Goal: Check status: Check status

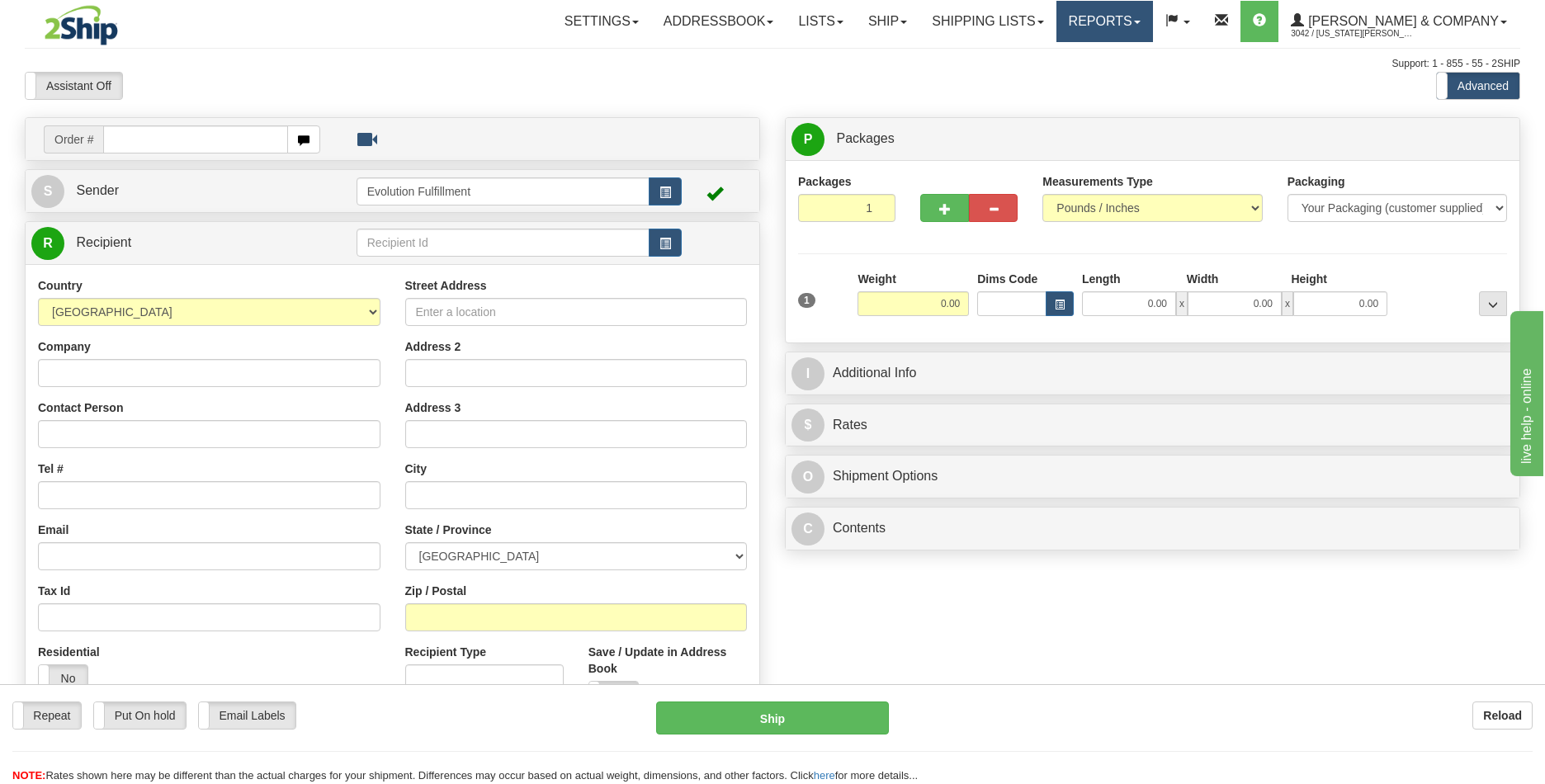
click at [1153, 25] on link "Reports" at bounding box center [1105, 21] width 97 height 42
click at [1152, 55] on link "Standard" at bounding box center [1077, 57] width 151 height 21
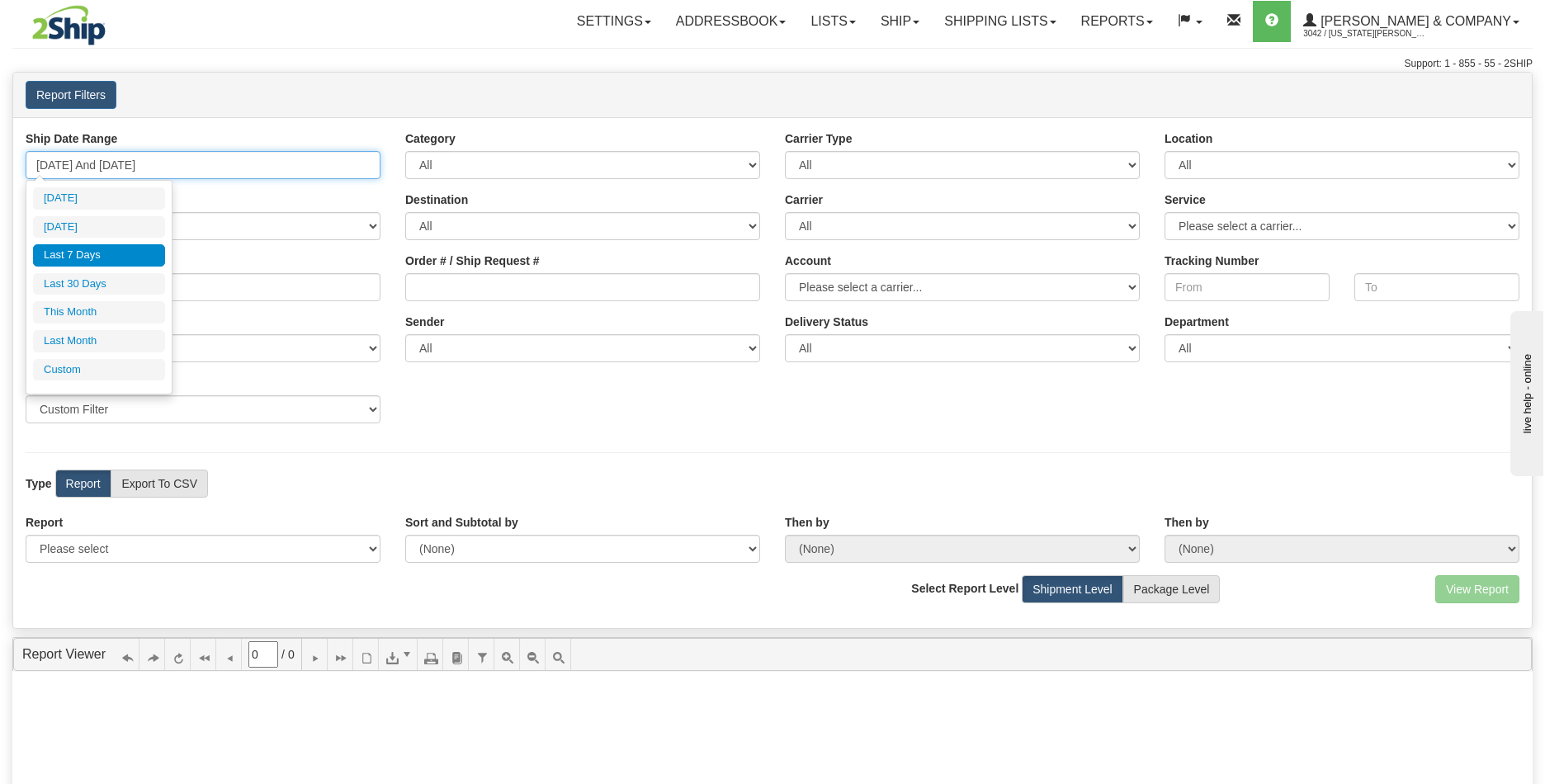
click at [180, 166] on input "[DATE] And [DATE]" at bounding box center [203, 165] width 355 height 28
click at [115, 286] on li "Last 30 Days" at bounding box center [99, 284] width 132 height 22
type input "[DATE] And [DATE]"
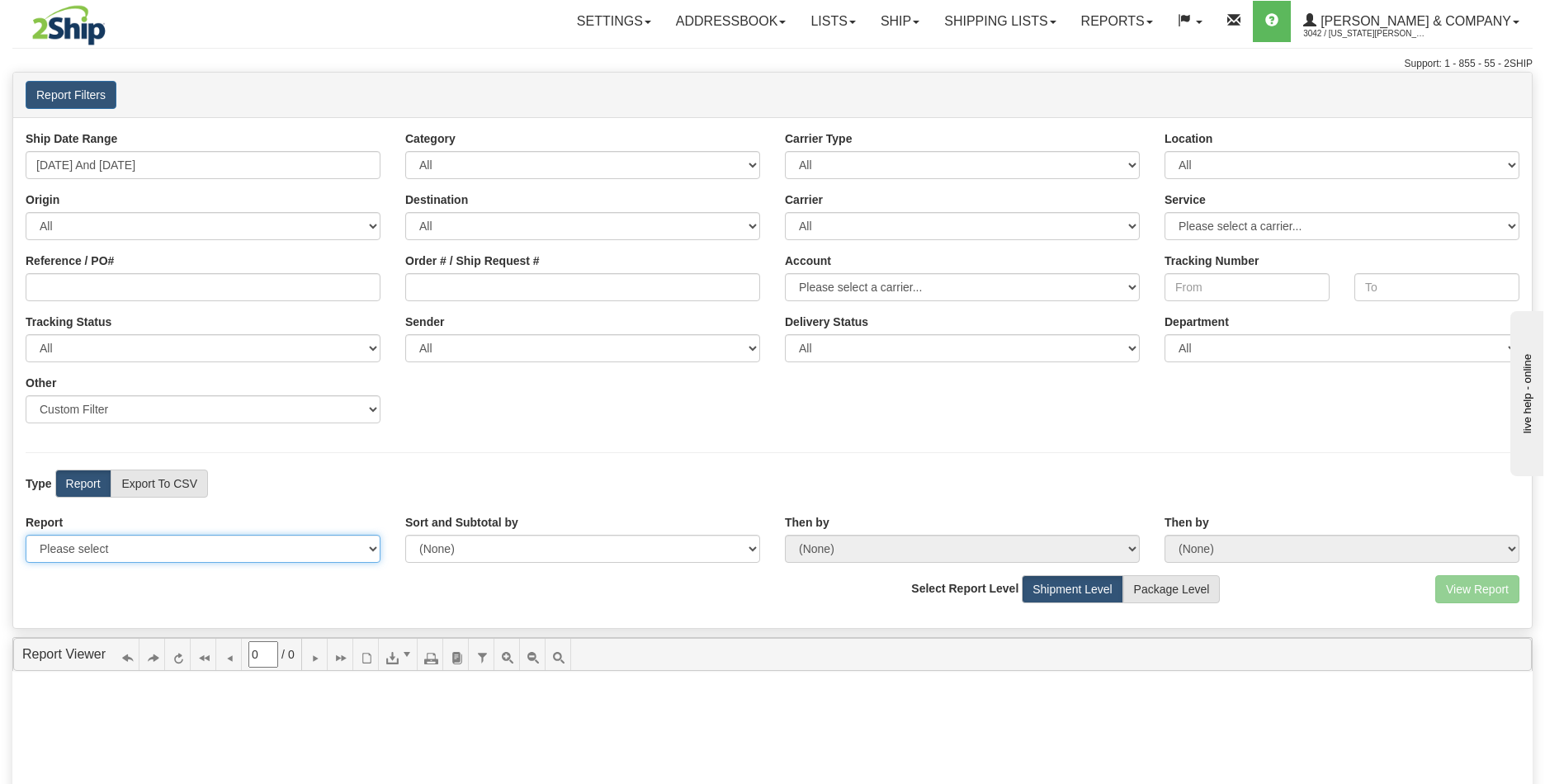
click at [316, 551] on select "Please select 1 Line Shipment Report Address Detail Basic Shipment Overview Can…" at bounding box center [203, 549] width 355 height 28
select select "Users\Tracking Detail.trdx"
click at [1465, 586] on button "View Report" at bounding box center [1477, 589] width 84 height 28
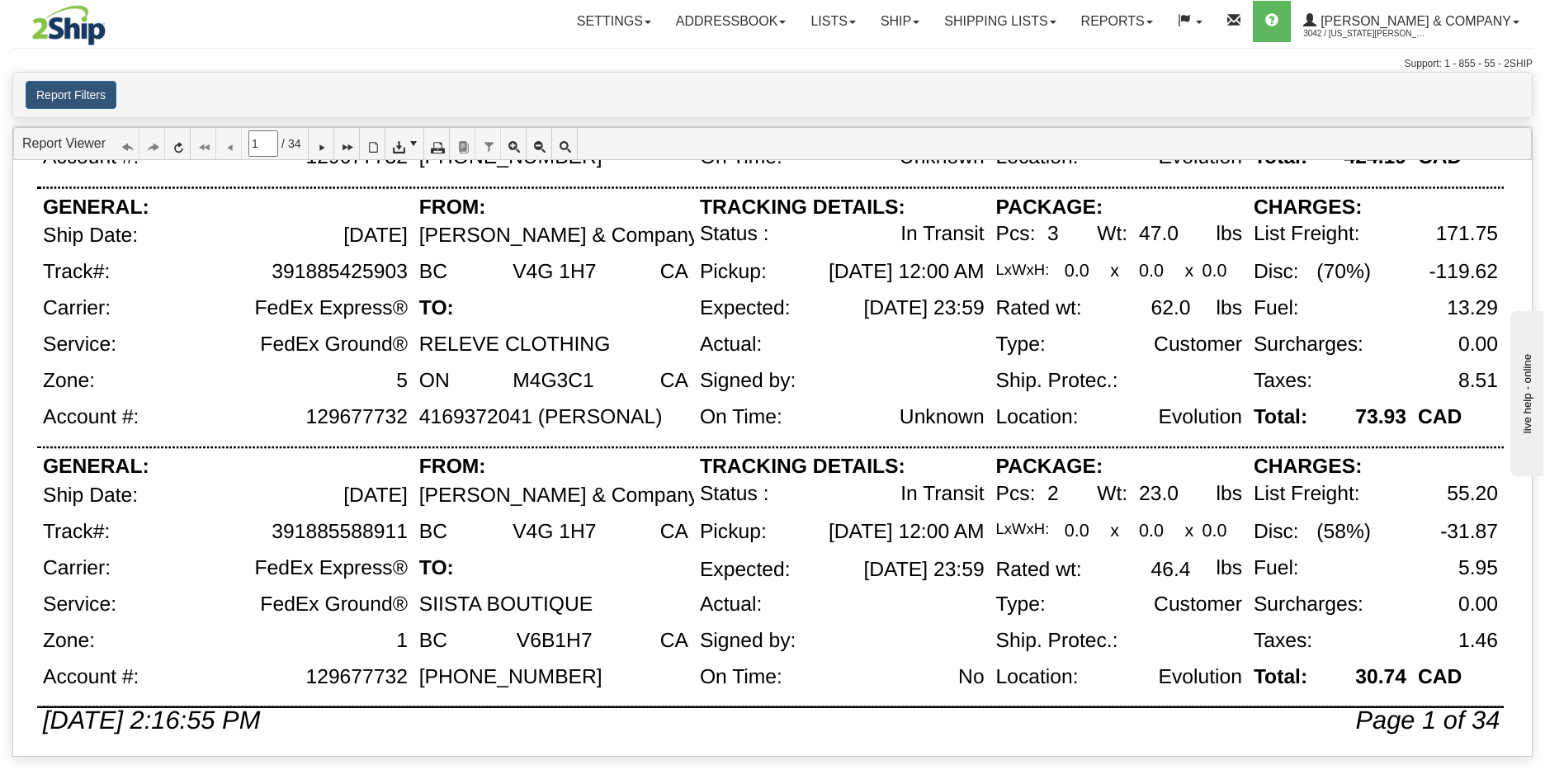
scroll to position [1159, 0]
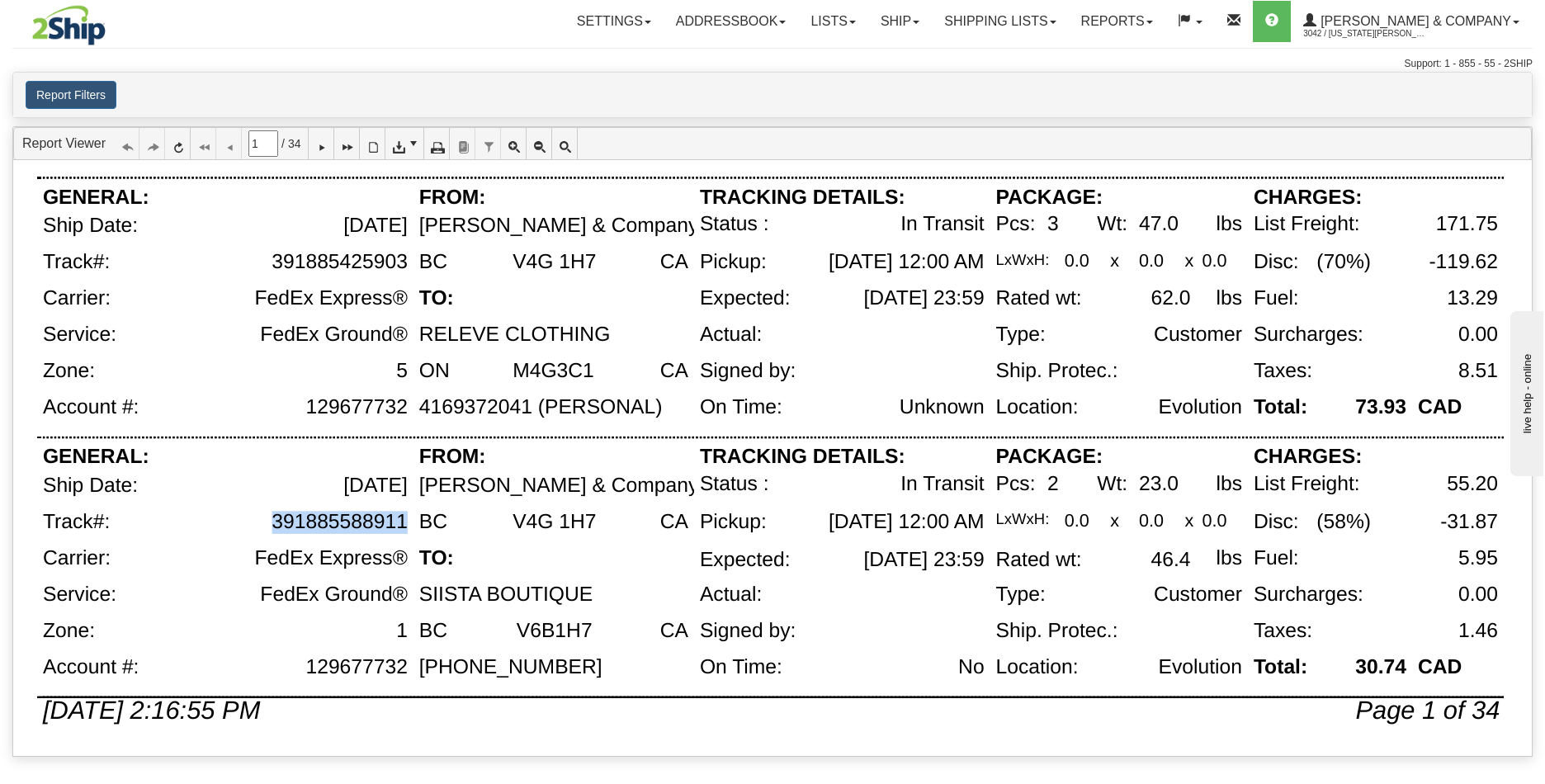
click at [406, 521] on div "391885588911" at bounding box center [267, 529] width 291 height 36
copy div "391885588911"
click at [327, 147] on icon at bounding box center [321, 143] width 12 height 12
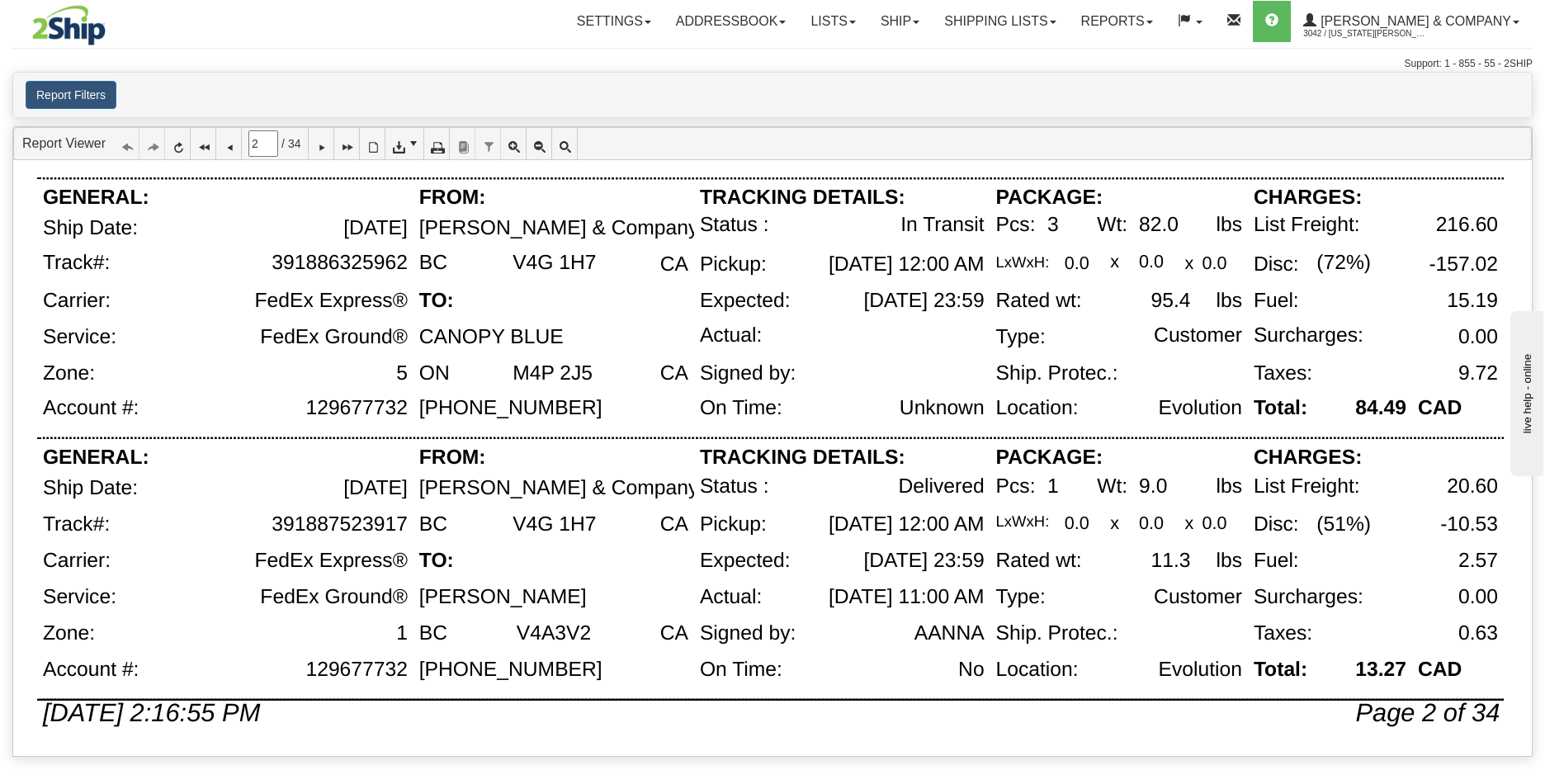
scroll to position [1087, 0]
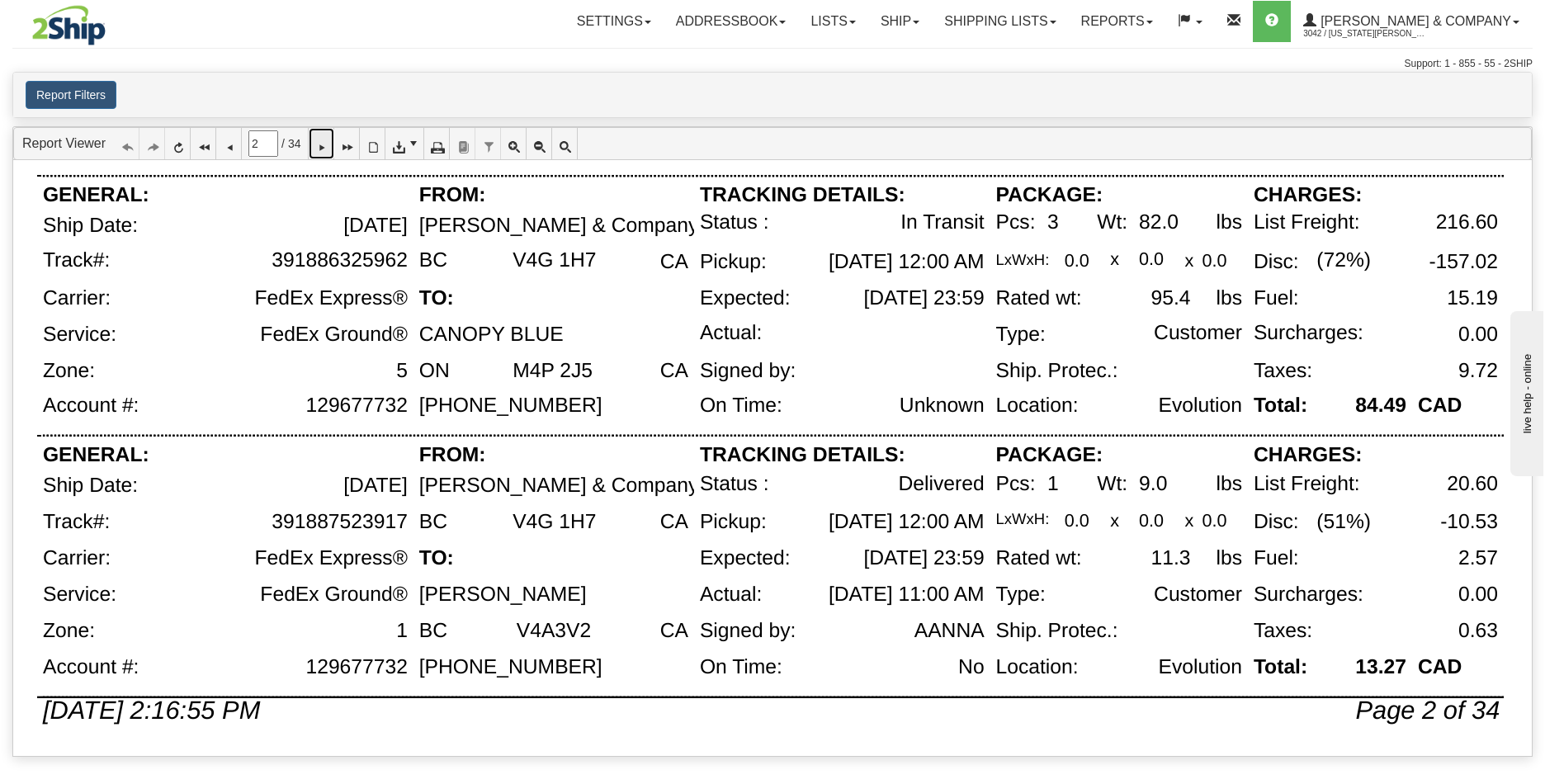
click at [327, 145] on icon at bounding box center [321, 143] width 12 height 12
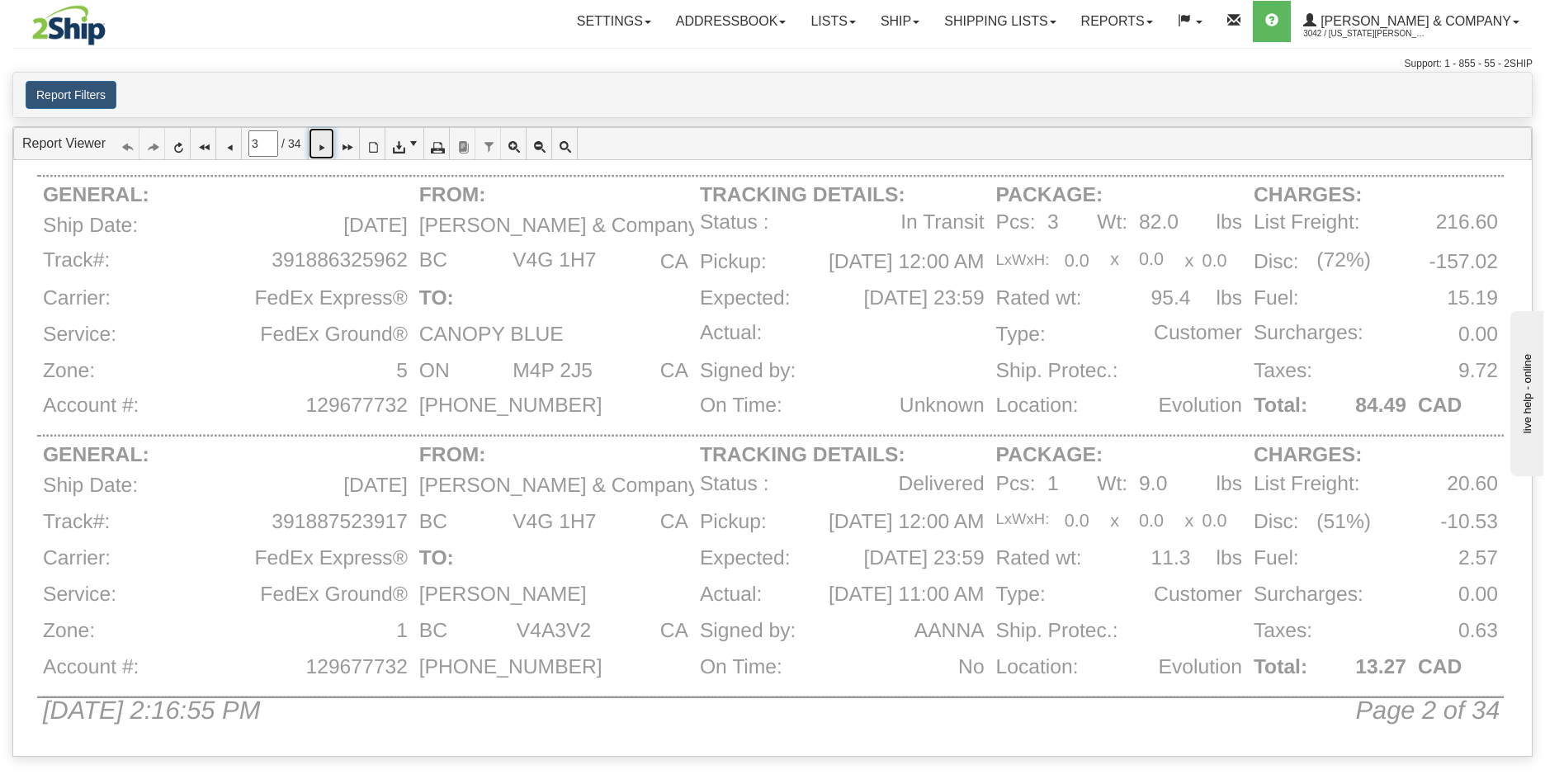
scroll to position [0, 0]
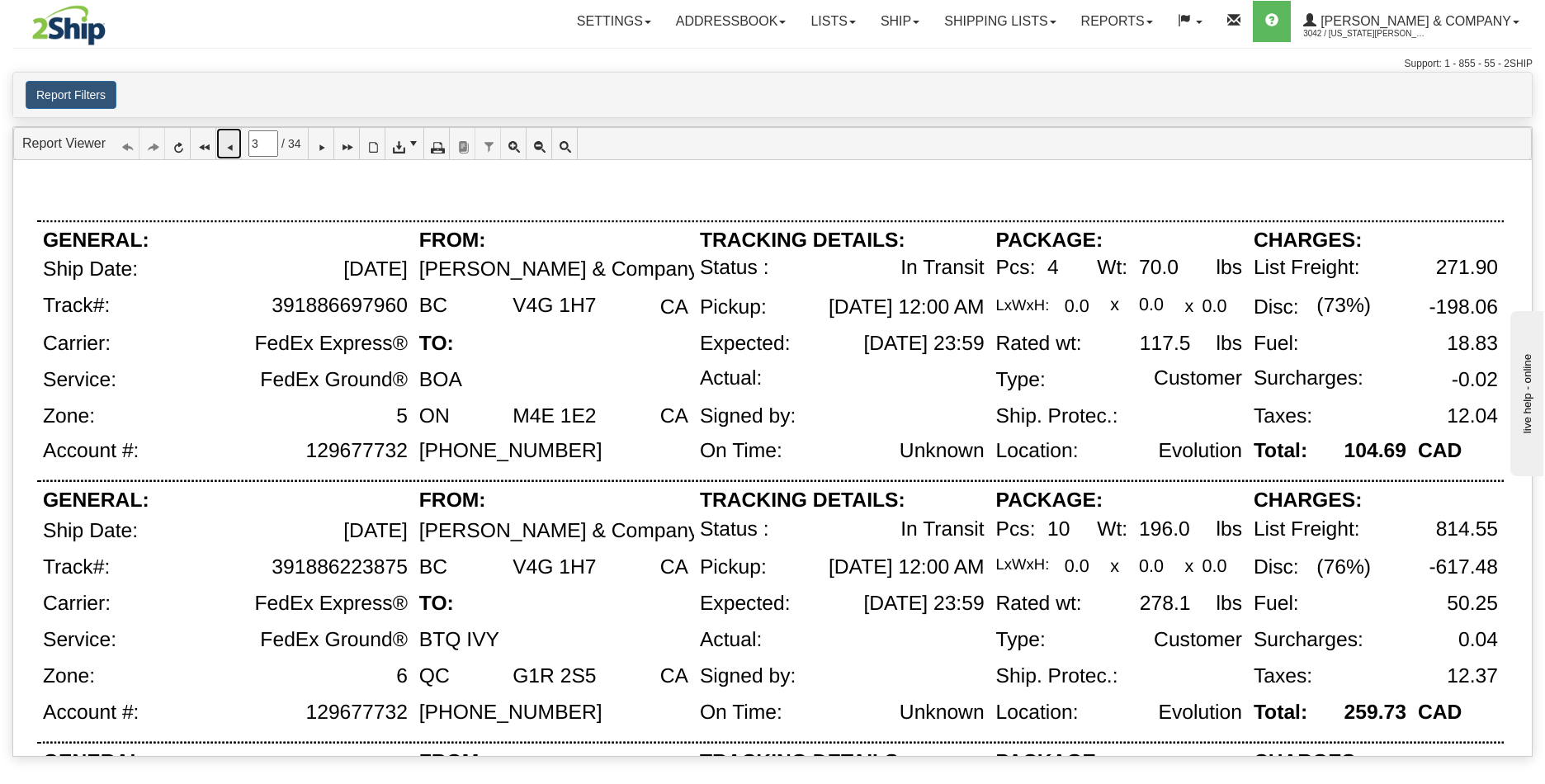
click at [232, 146] on icon at bounding box center [229, 143] width 12 height 12
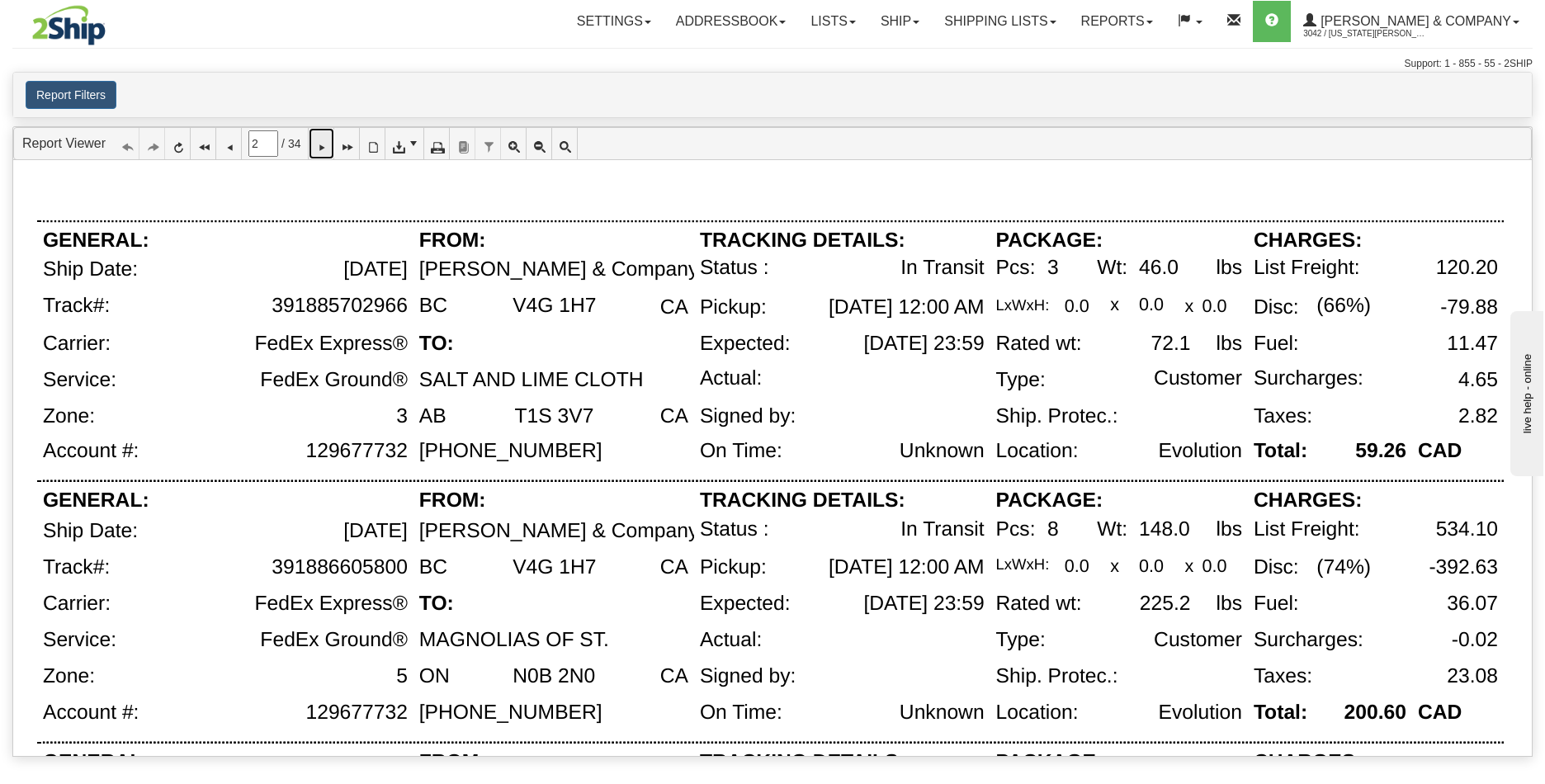
click at [327, 146] on icon at bounding box center [321, 143] width 12 height 12
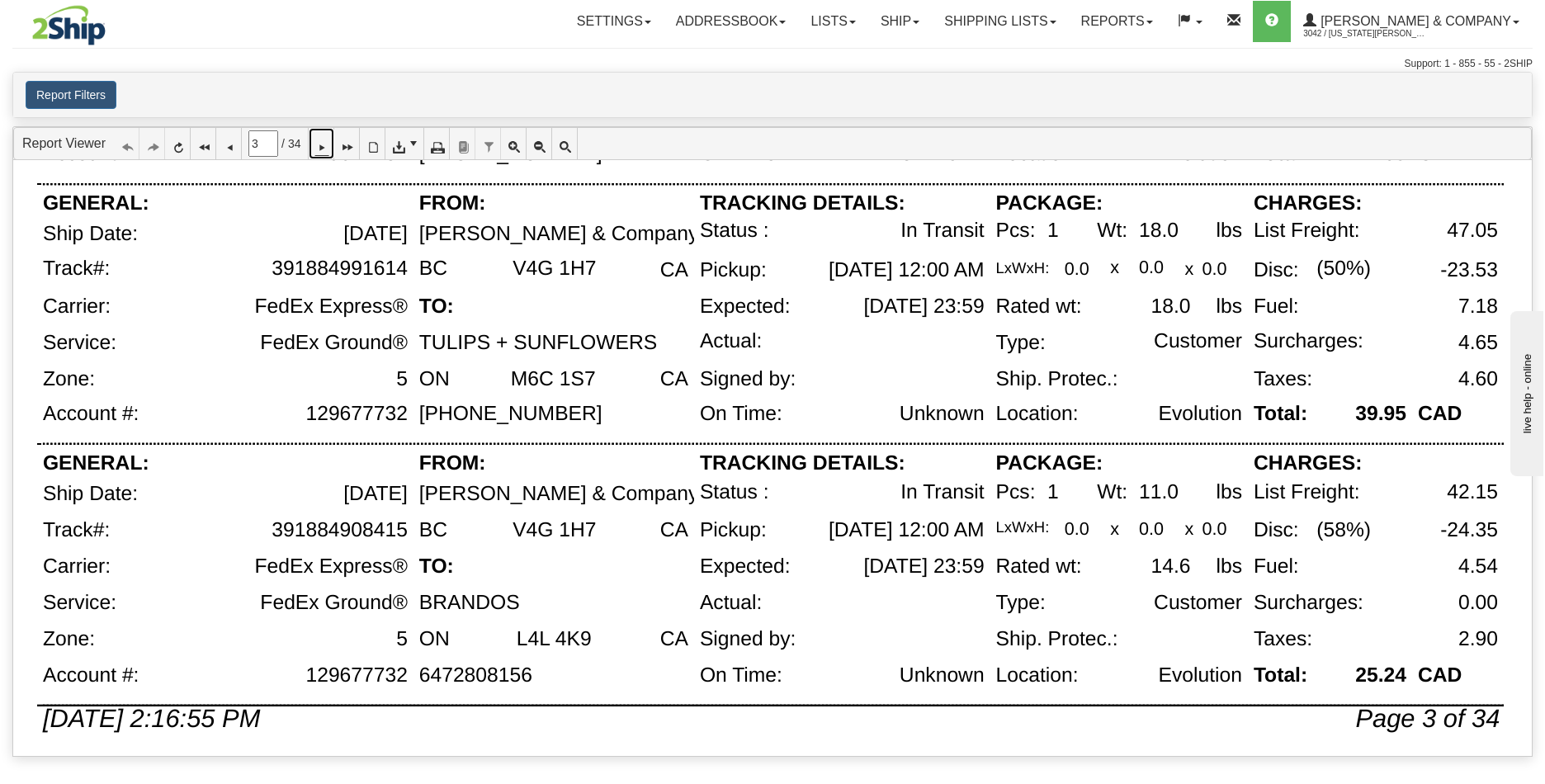
scroll to position [1087, 0]
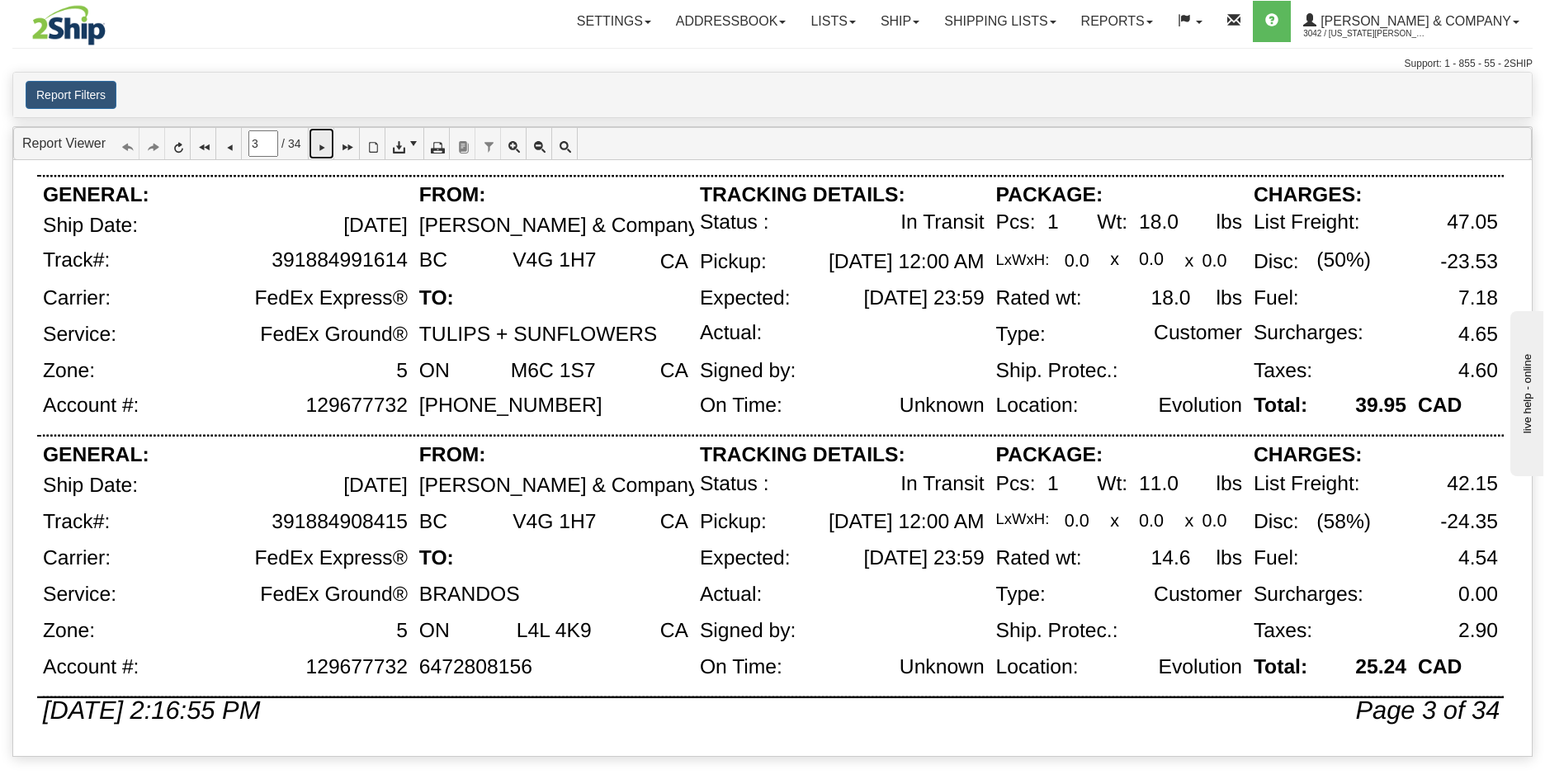
click at [327, 149] on icon at bounding box center [321, 143] width 12 height 12
click at [327, 148] on icon at bounding box center [321, 143] width 12 height 12
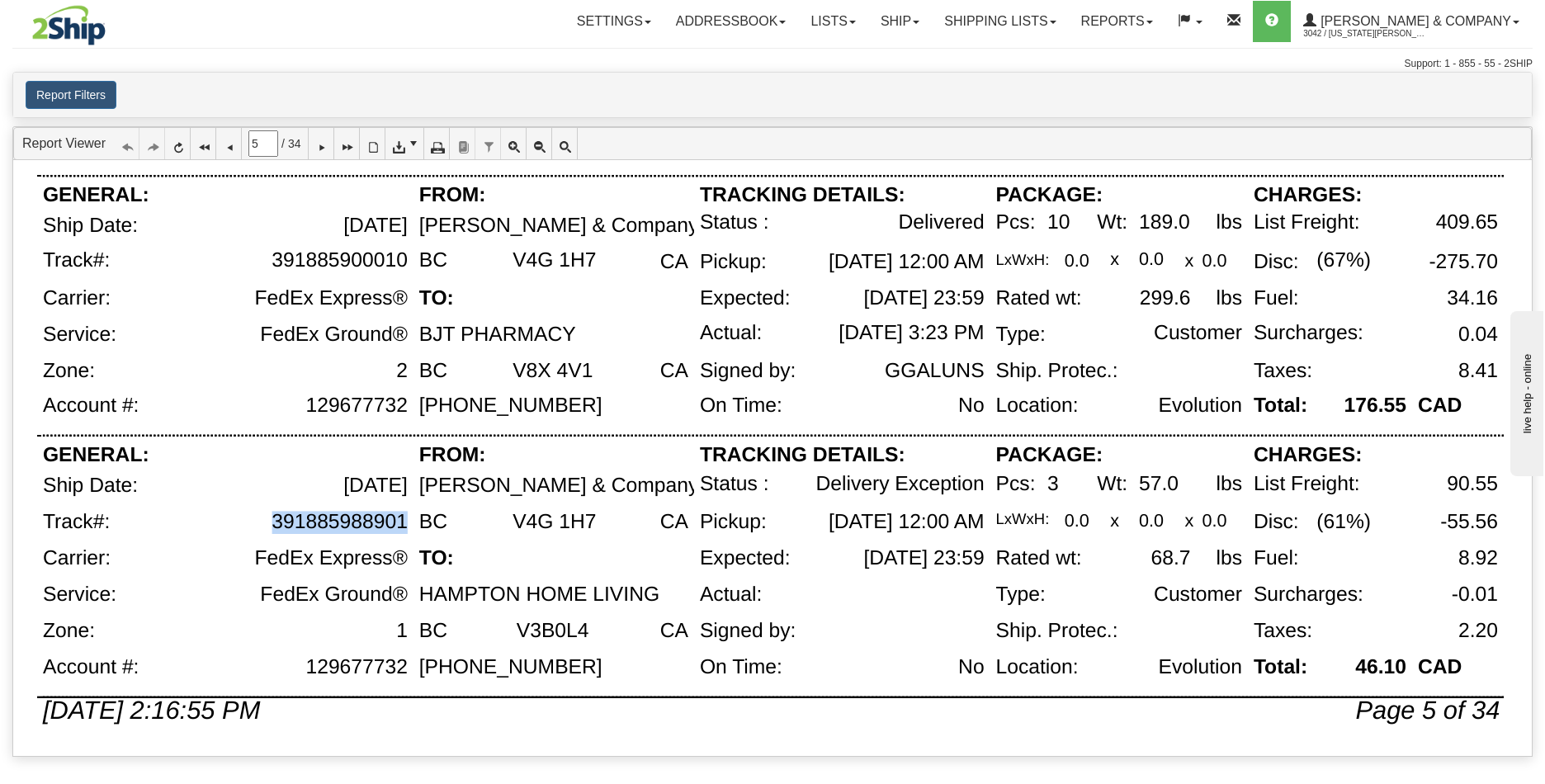
drag, startPoint x: 271, startPoint y: 526, endPoint x: 405, endPoint y: 524, distance: 134.0
click at [405, 524] on div "391885988901" at bounding box center [339, 522] width 137 height 23
copy div "391885988901"
click at [327, 149] on icon at bounding box center [321, 143] width 12 height 12
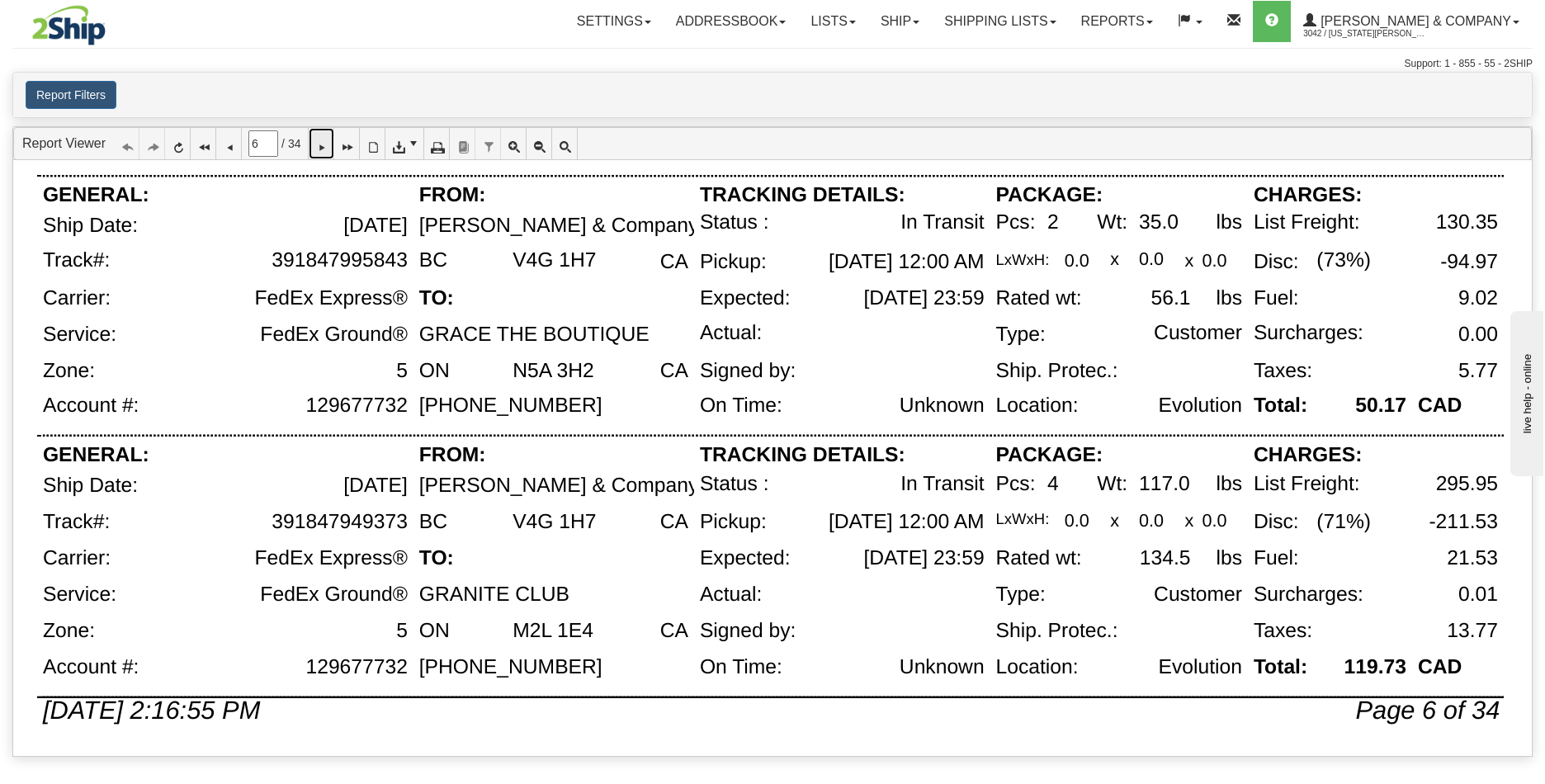
click at [325, 140] on icon at bounding box center [321, 143] width 12 height 12
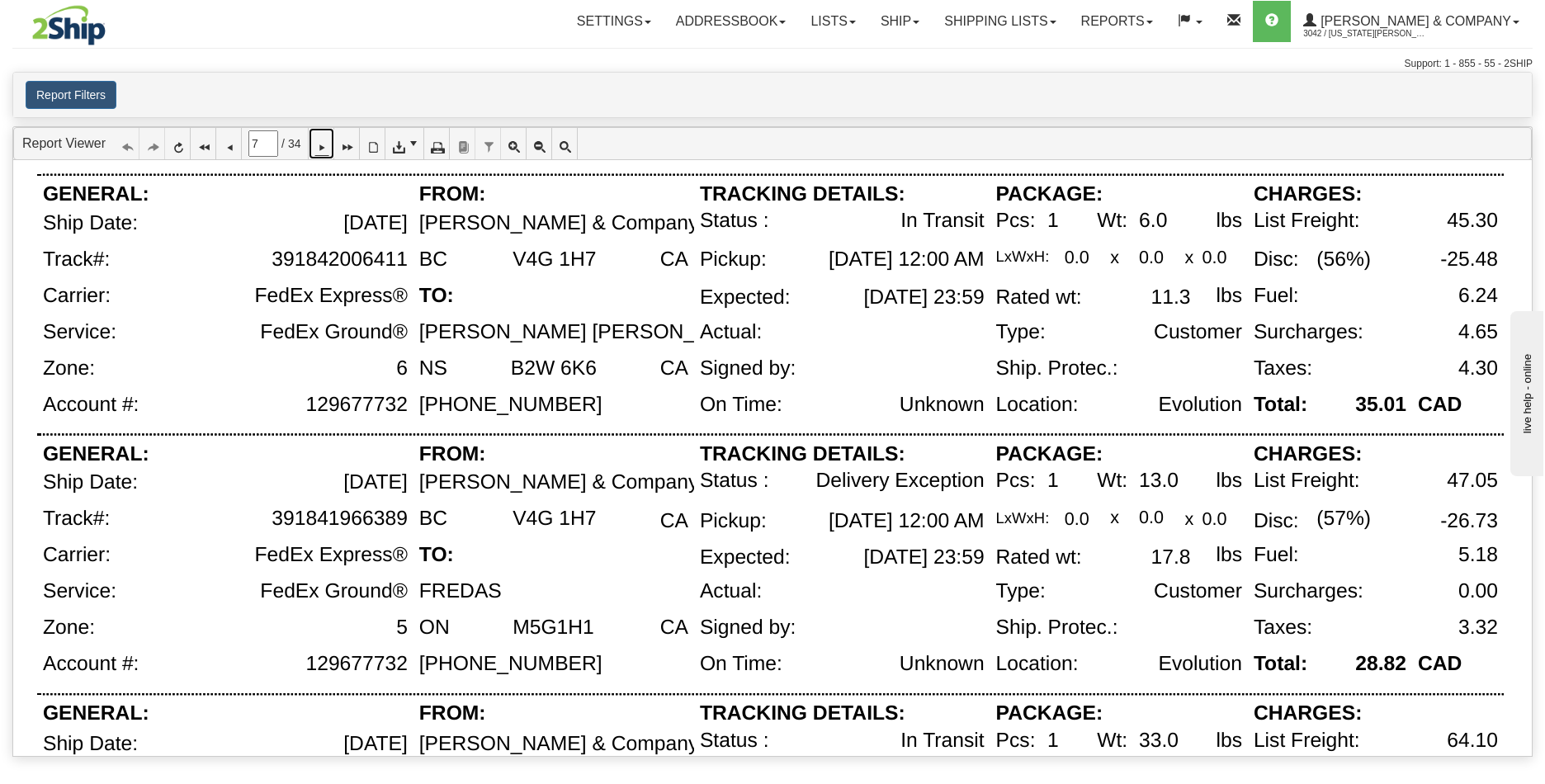
scroll to position [594, 0]
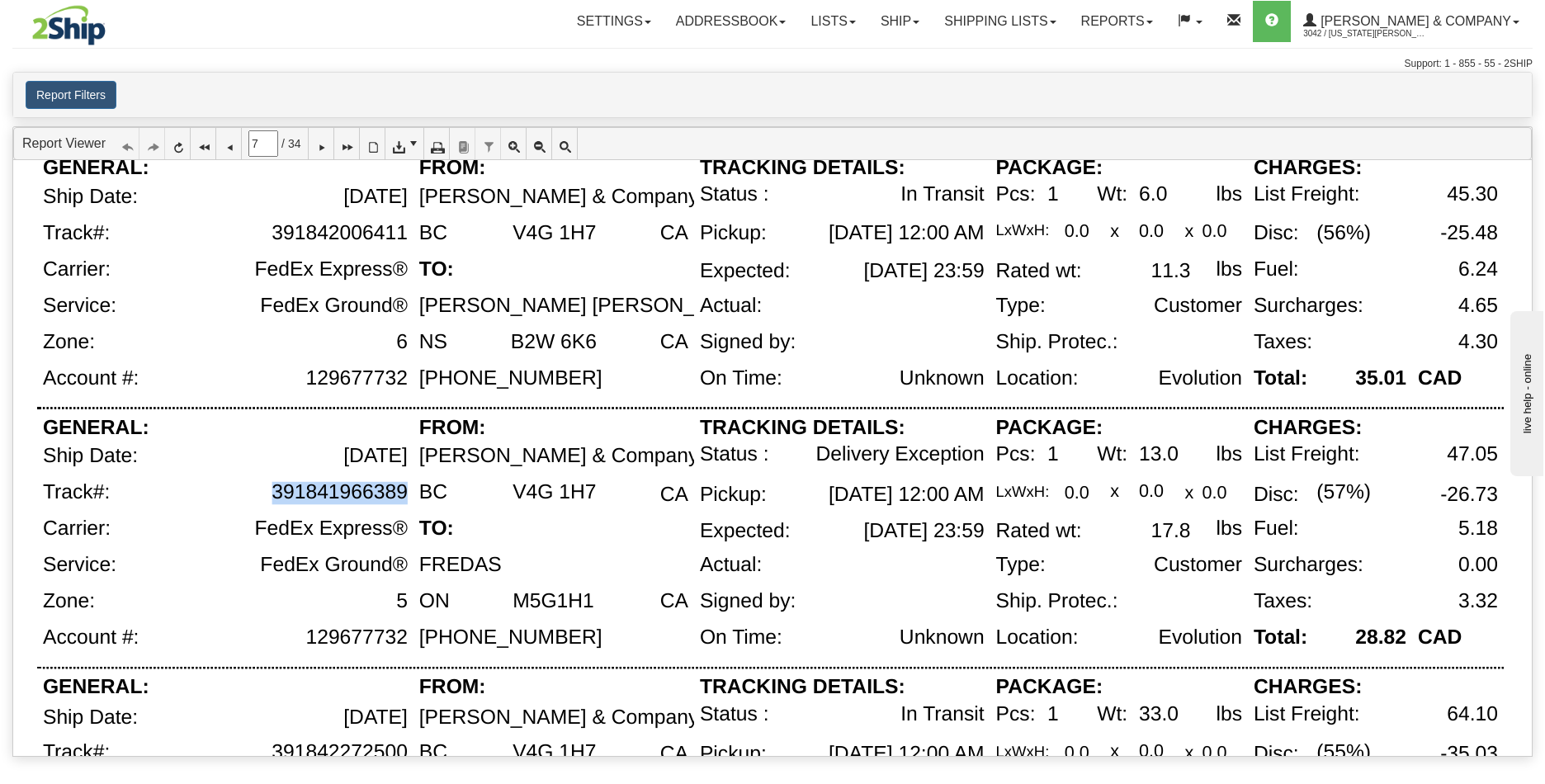
drag, startPoint x: 406, startPoint y: 494, endPoint x: 272, endPoint y: 496, distance: 134.0
click at [272, 496] on div "391841966389" at bounding box center [339, 493] width 137 height 23
copy div "391841966389"
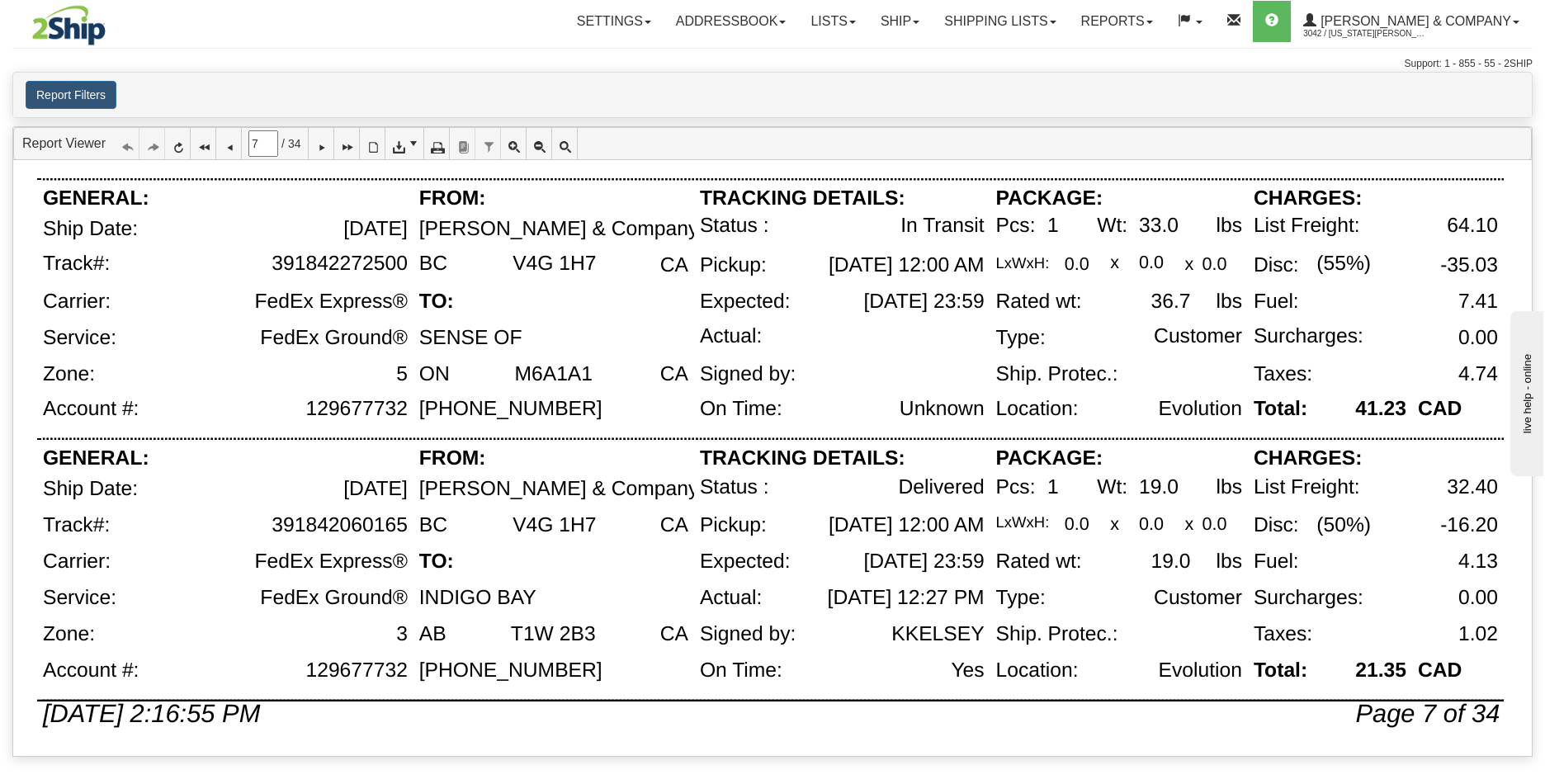
scroll to position [1087, 0]
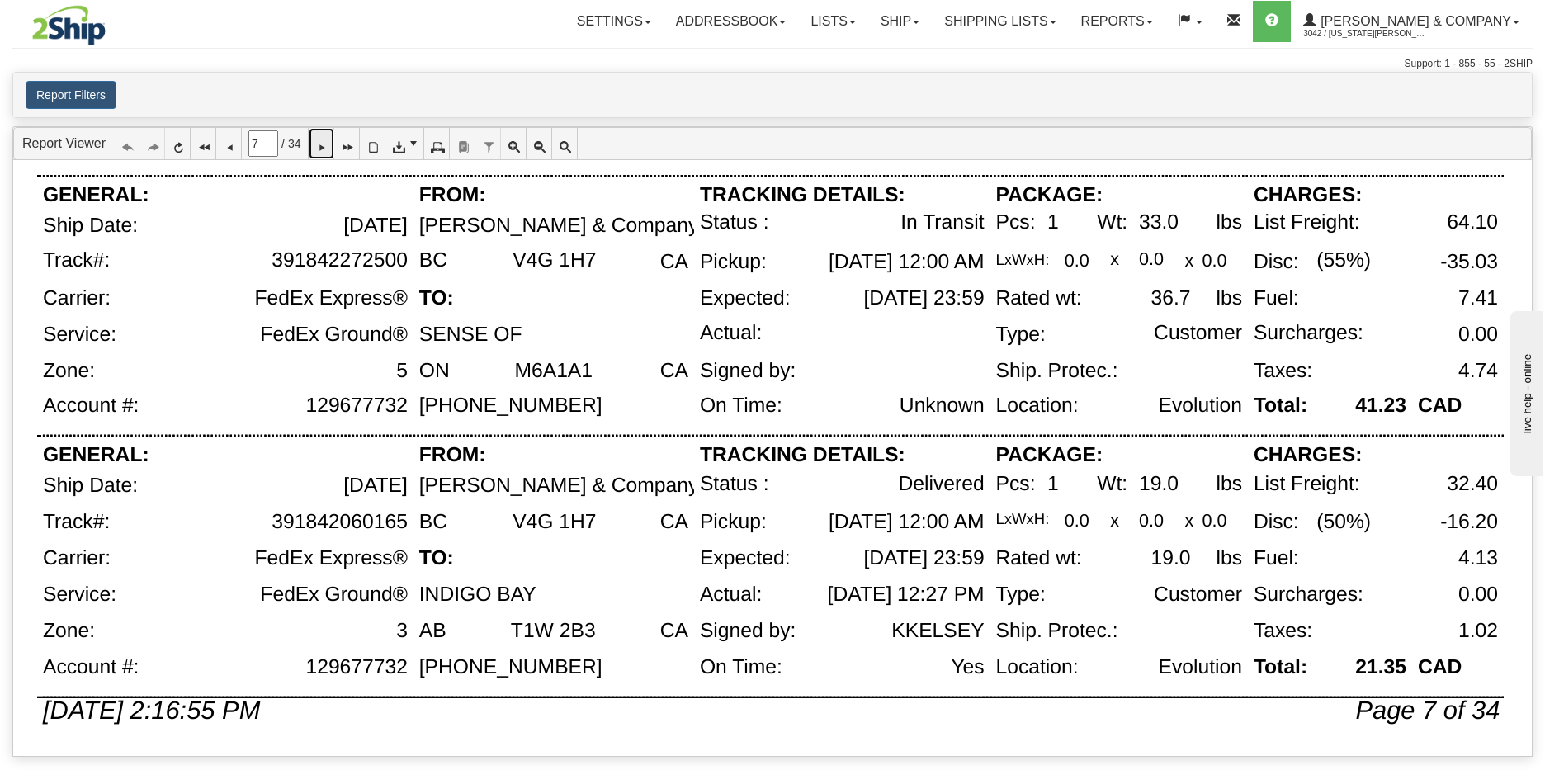
click at [327, 145] on icon at bounding box center [321, 143] width 12 height 12
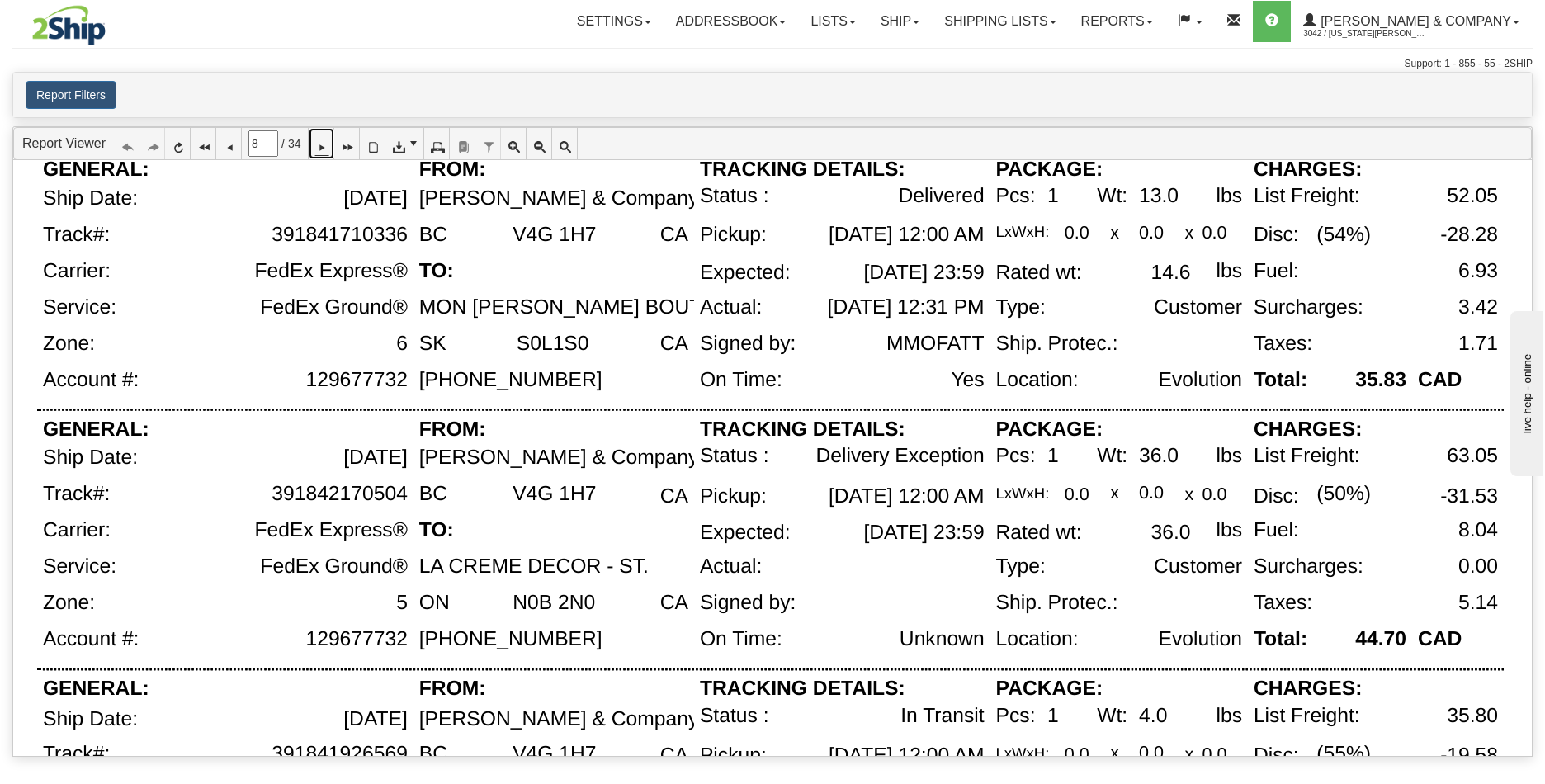
scroll to position [686, 0]
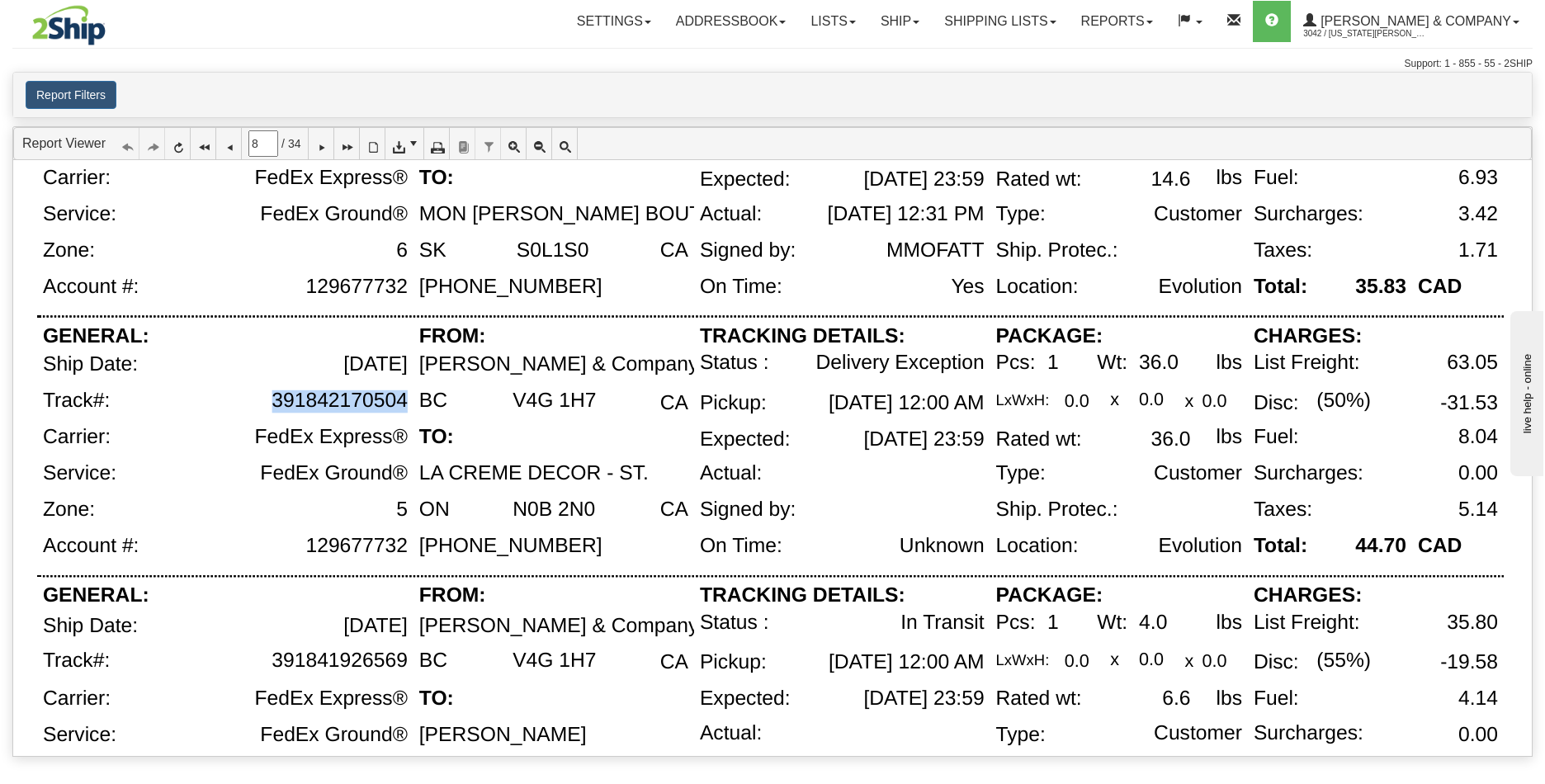
drag, startPoint x: 405, startPoint y: 403, endPoint x: 273, endPoint y: 406, distance: 132.0
click at [273, 406] on div "391842170504" at bounding box center [339, 400] width 137 height 23
copy div "391842170504"
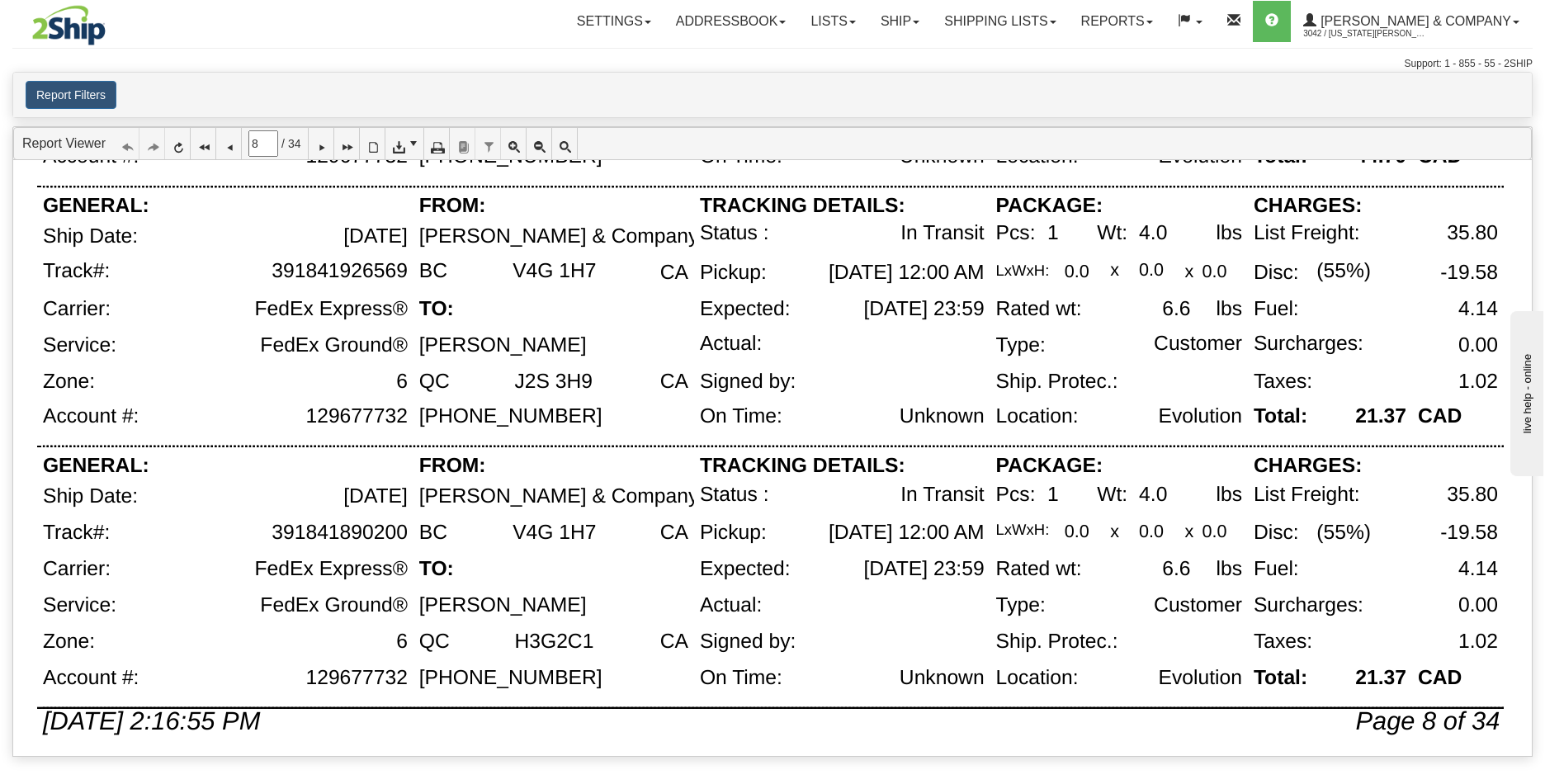
scroll to position [1087, 0]
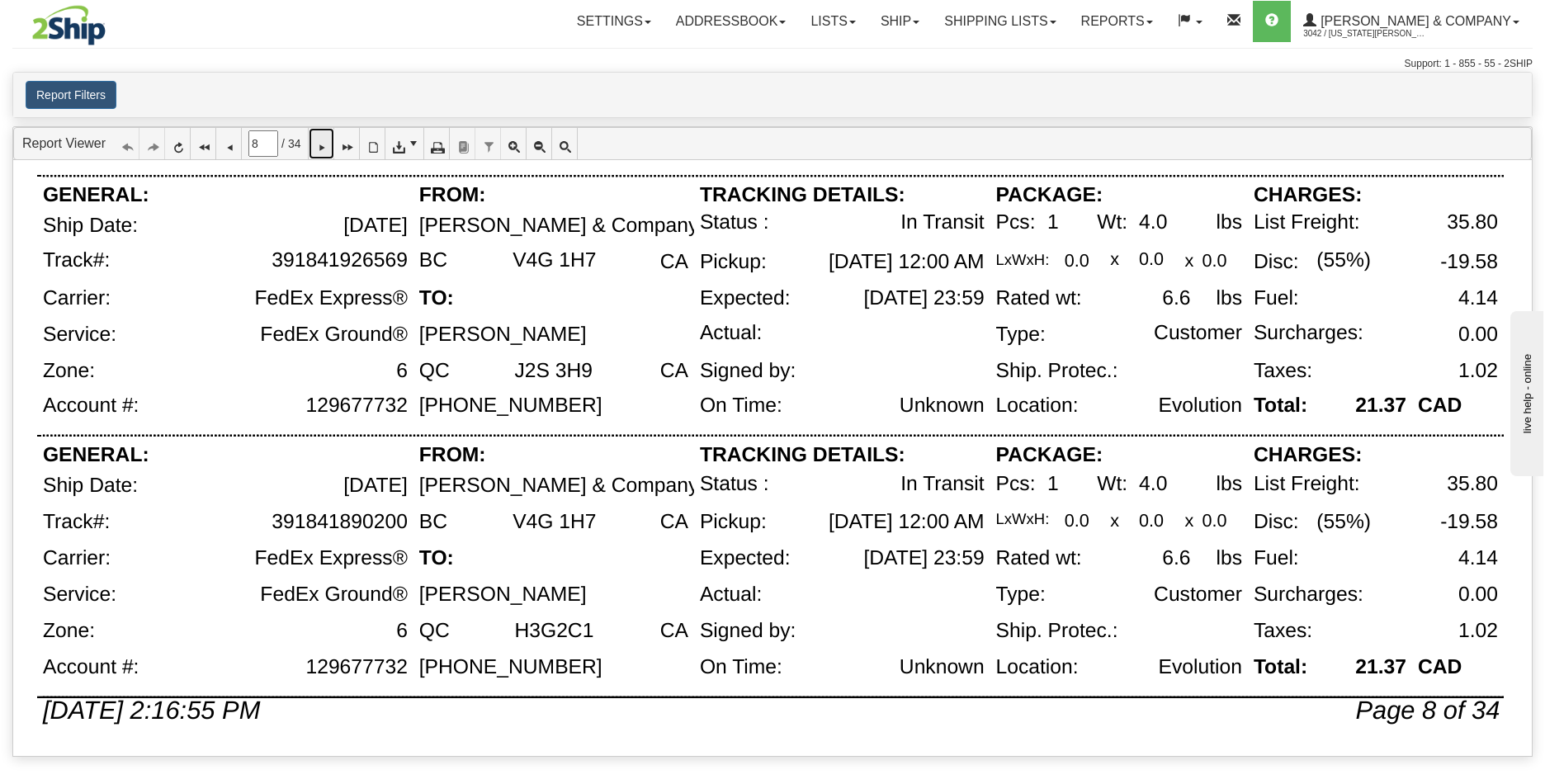
click at [327, 148] on icon at bounding box center [321, 143] width 12 height 12
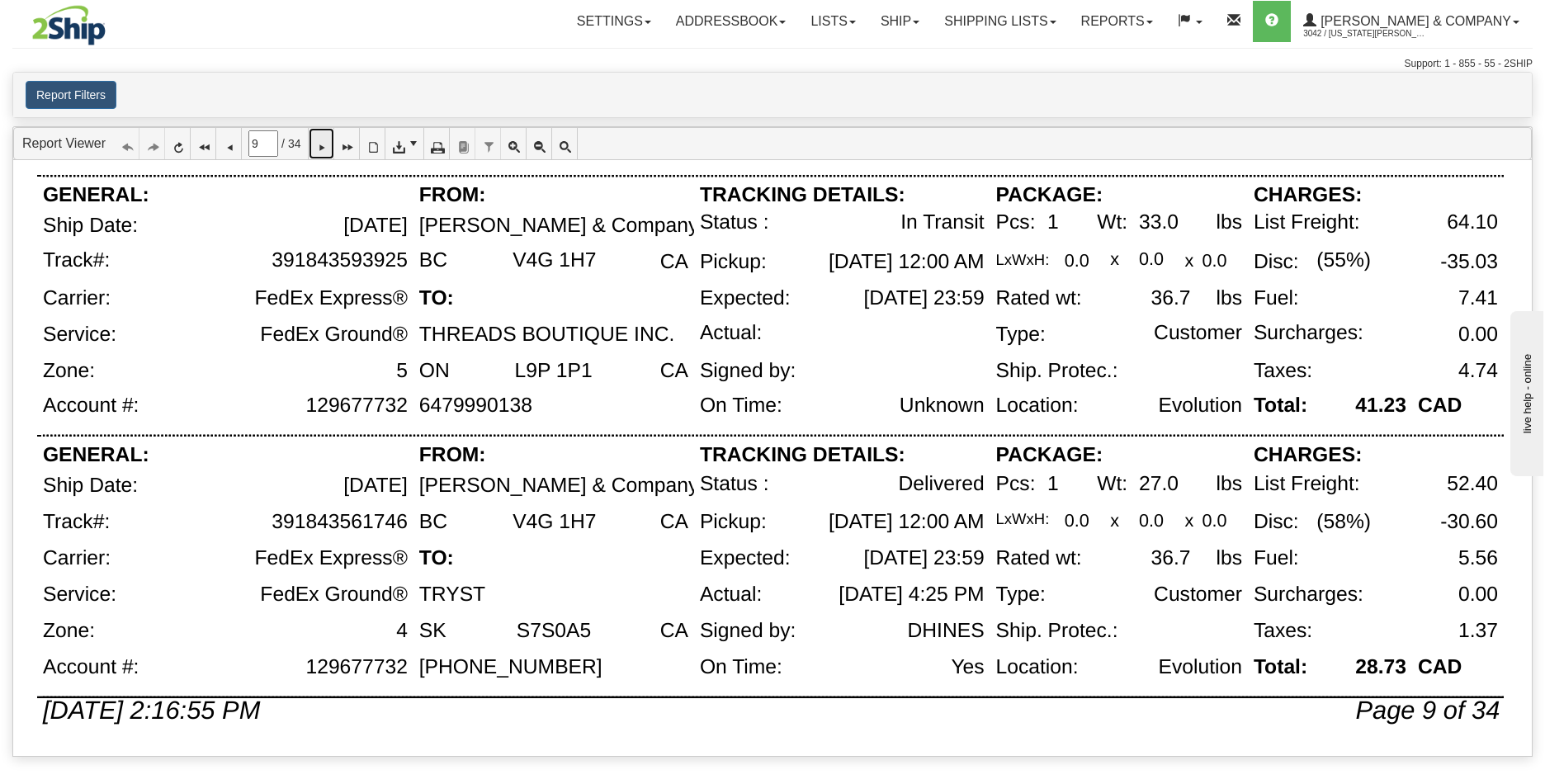
click at [327, 149] on icon at bounding box center [321, 143] width 12 height 12
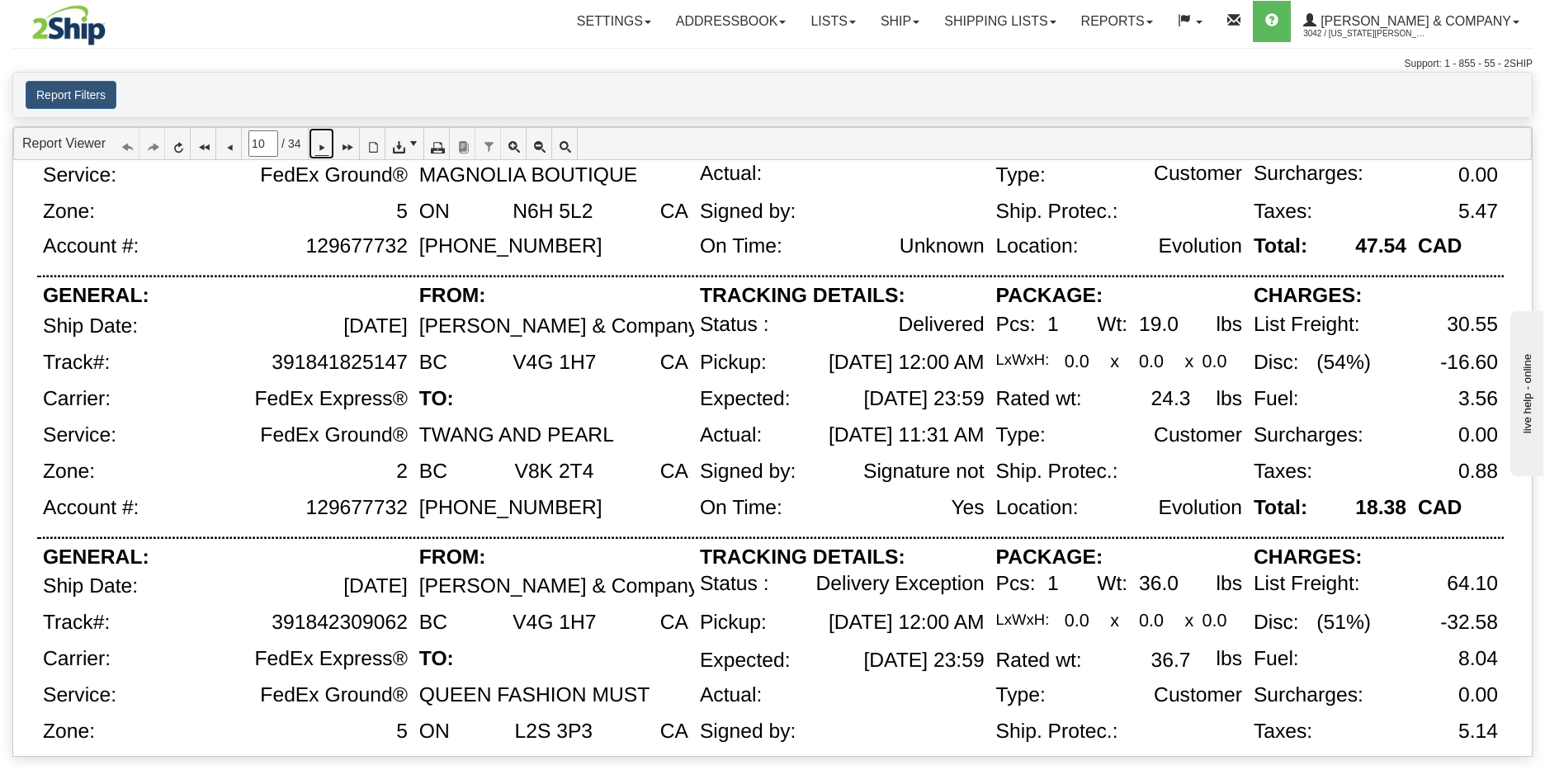
scroll to position [206, 0]
drag, startPoint x: 403, startPoint y: 619, endPoint x: 276, endPoint y: 625, distance: 127.1
click at [276, 625] on div "391842309062" at bounding box center [339, 622] width 137 height 23
copy div "391842309062"
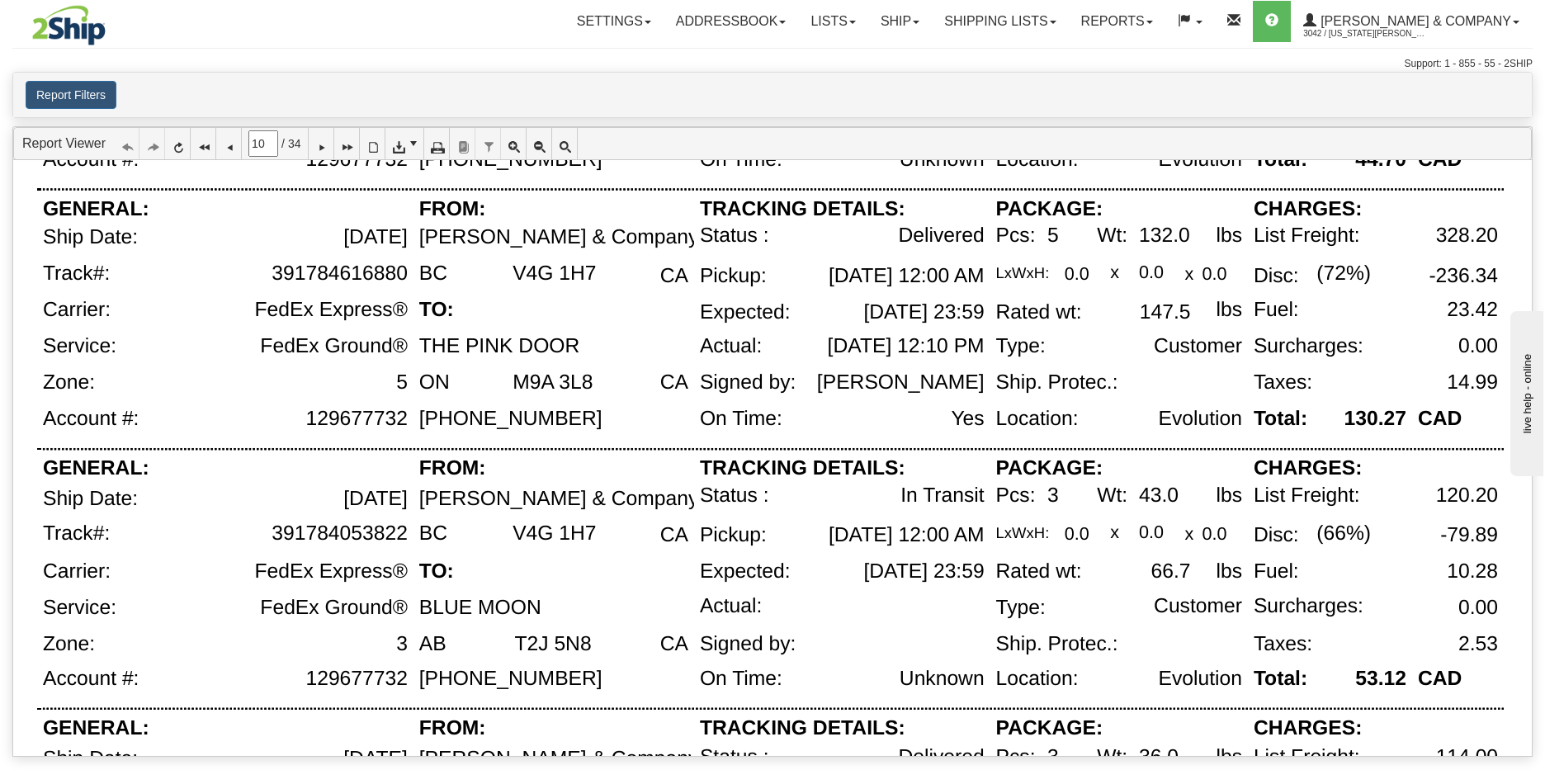
scroll to position [821, 0]
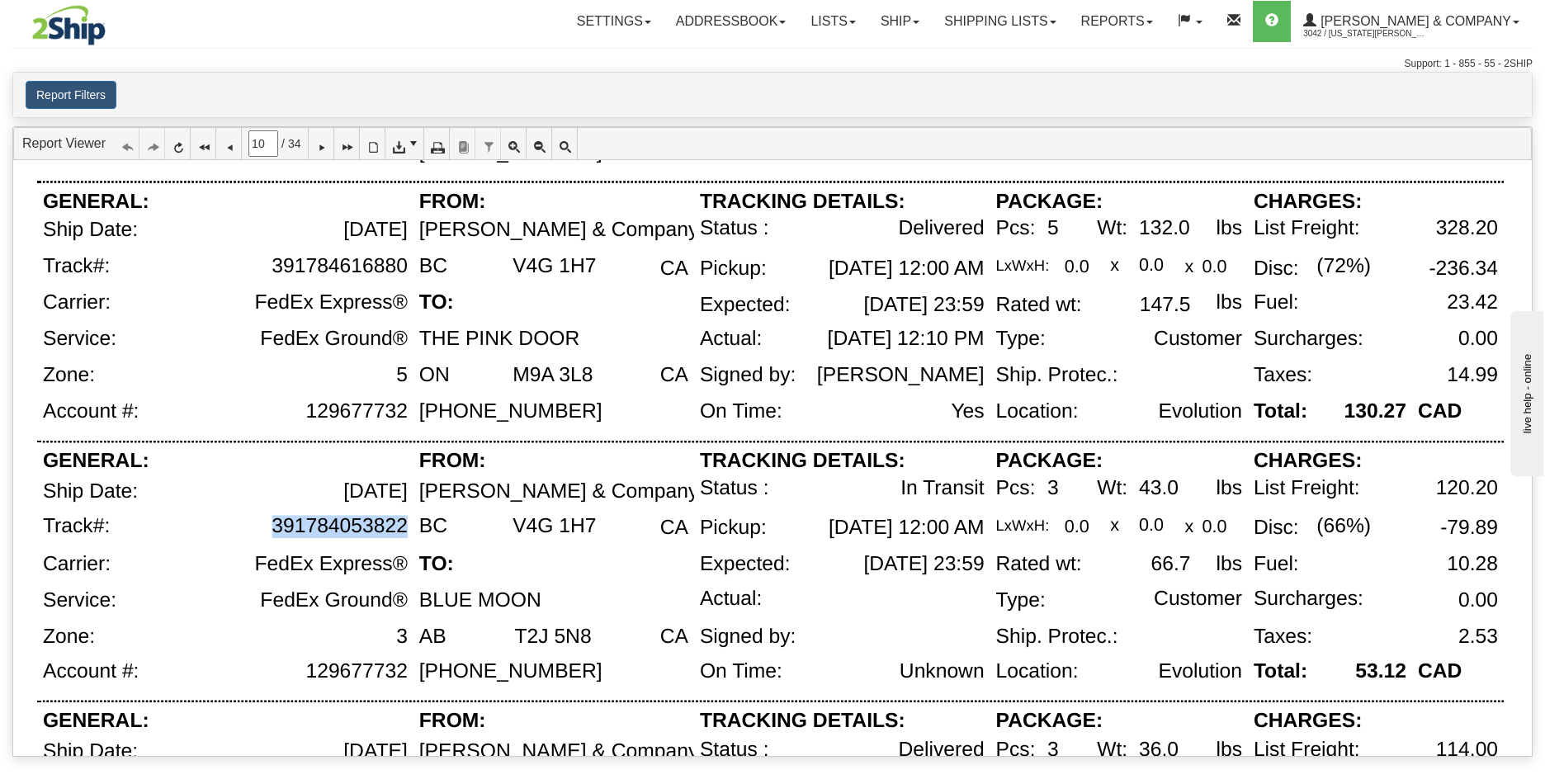
drag, startPoint x: 406, startPoint y: 528, endPoint x: 278, endPoint y: 531, distance: 128.0
click at [278, 531] on div "391784053822" at bounding box center [339, 526] width 137 height 23
copy div "391784053822"
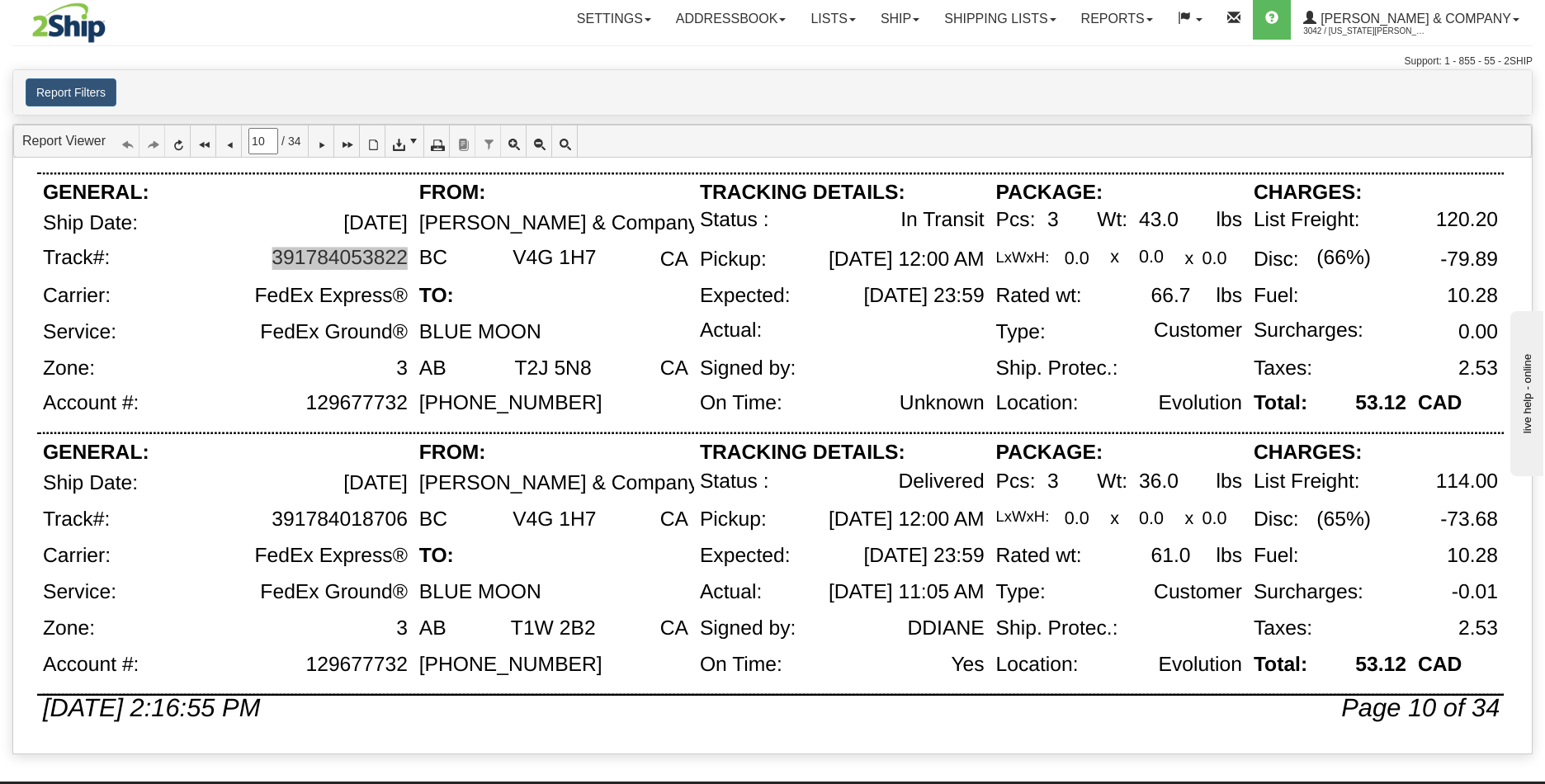
scroll to position [4, 0]
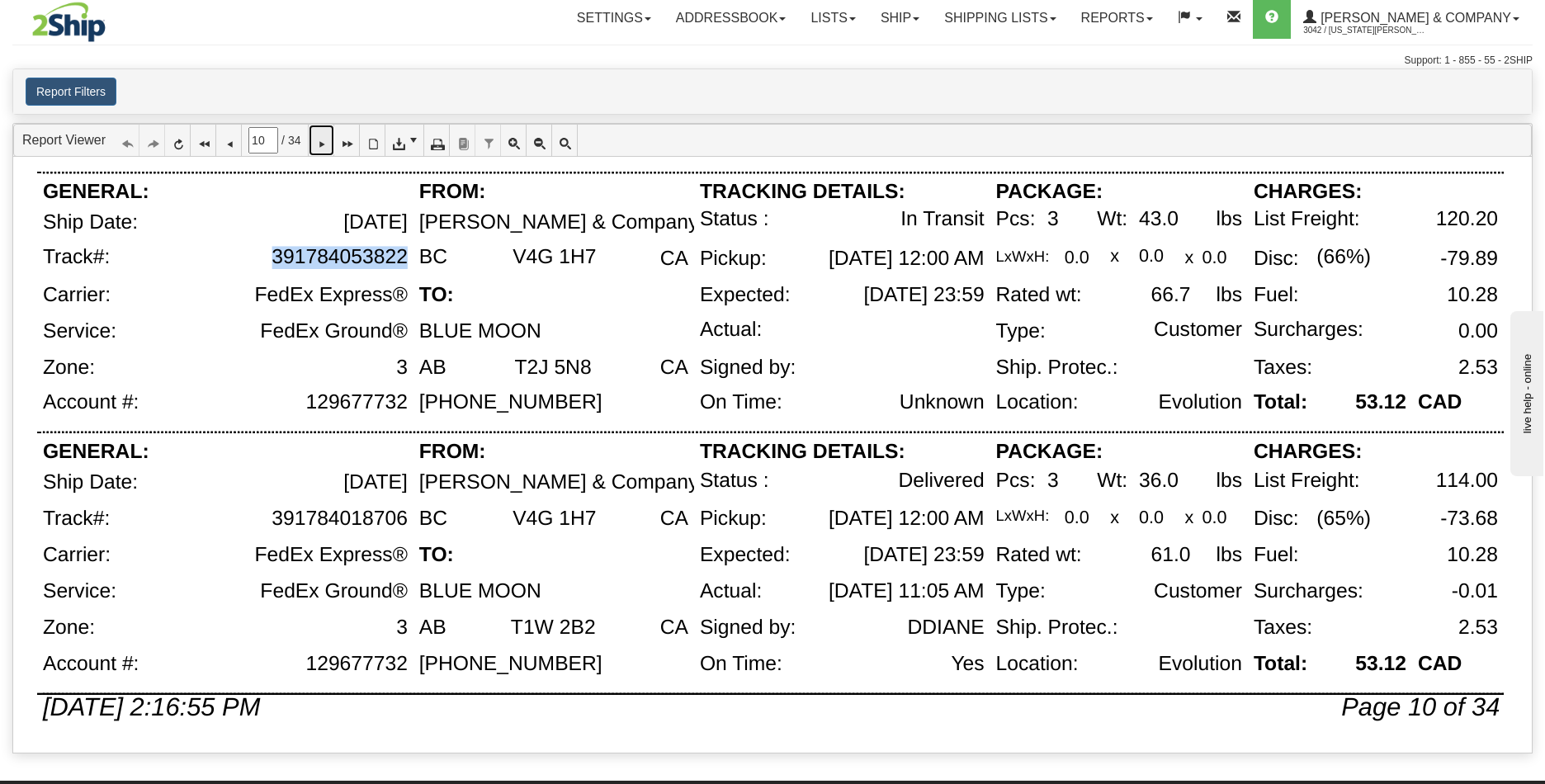
click at [327, 142] on icon at bounding box center [321, 140] width 12 height 12
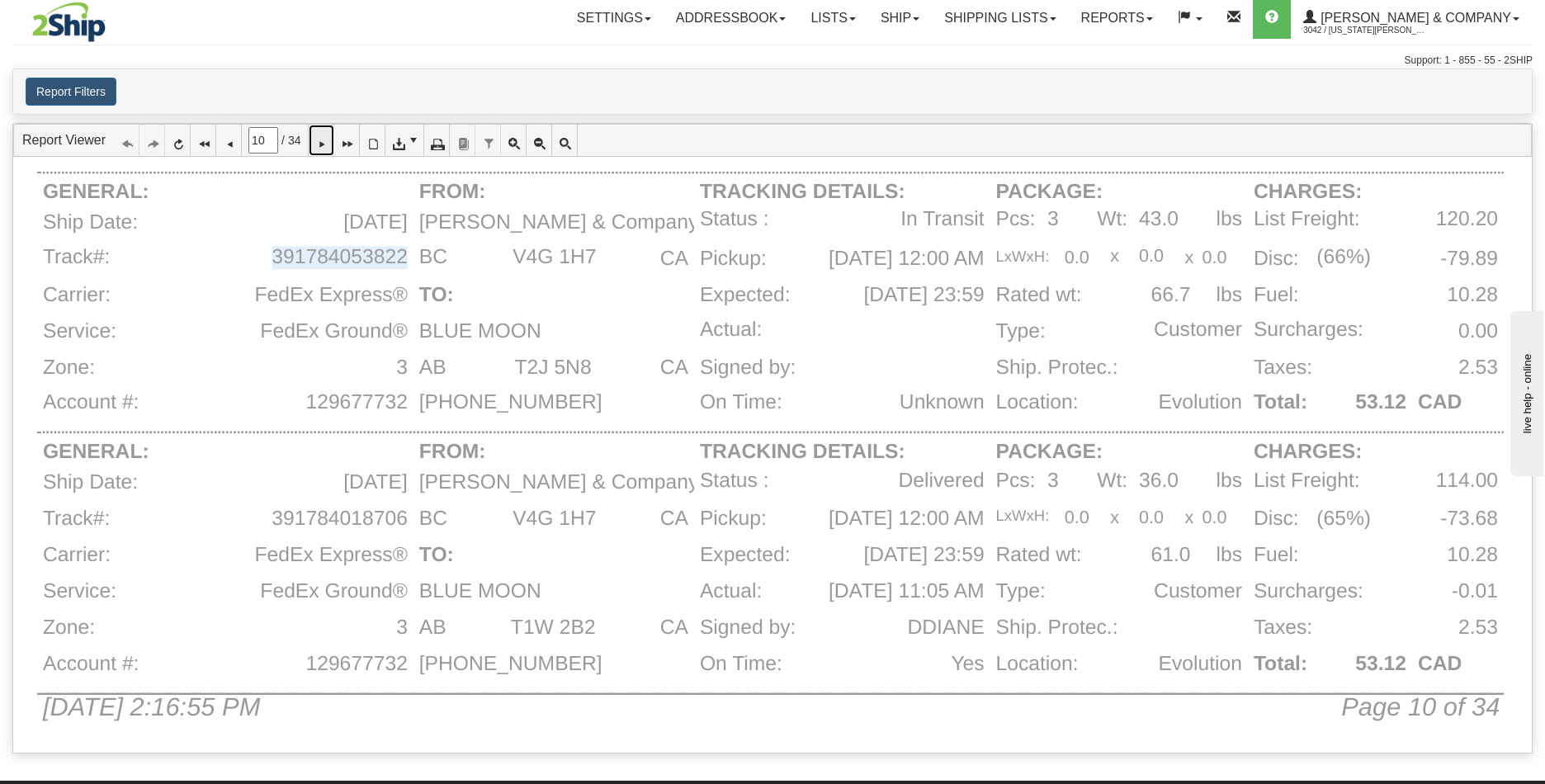
click at [327, 142] on icon at bounding box center [321, 140] width 12 height 12
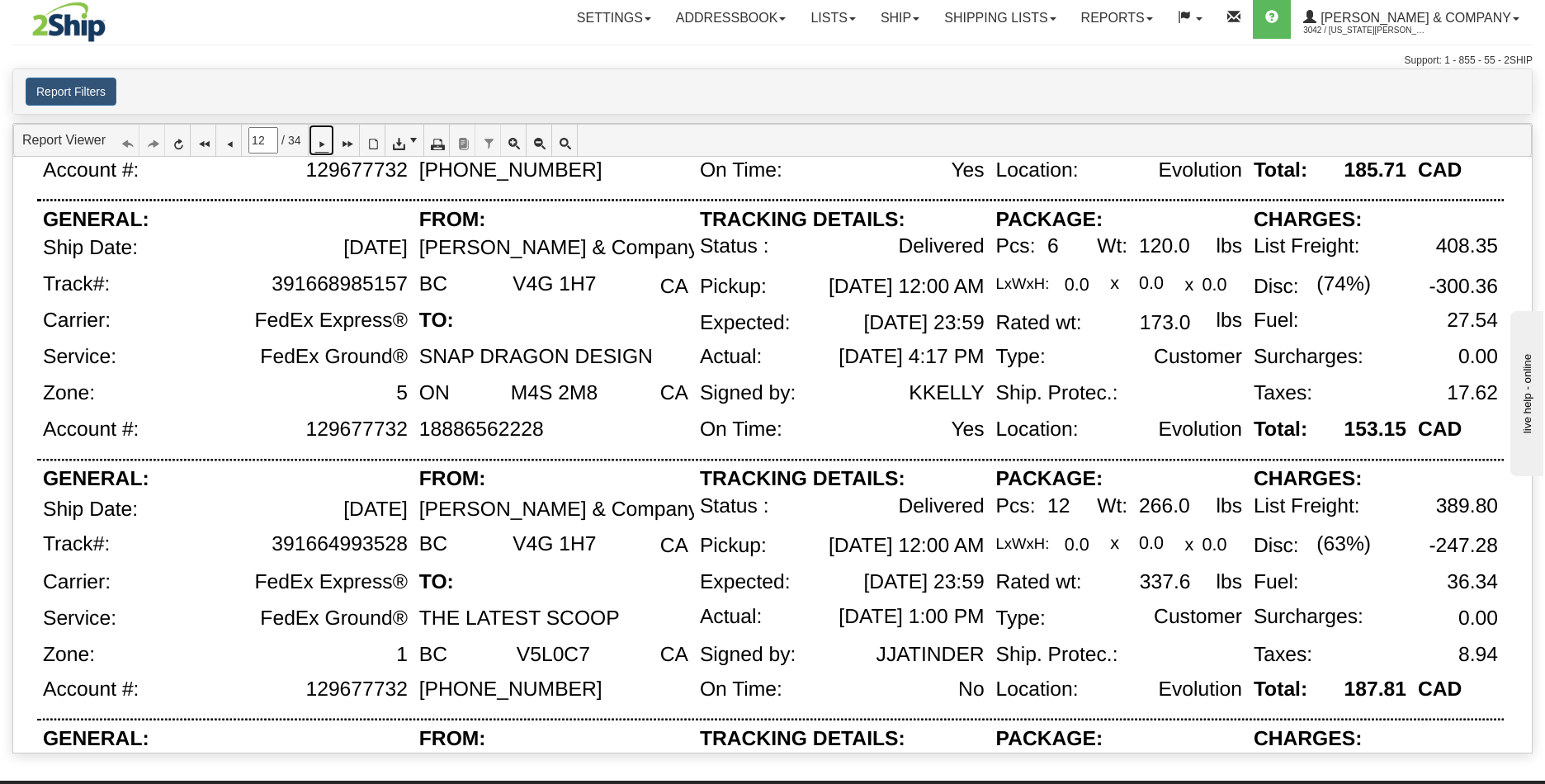
scroll to position [1087, 0]
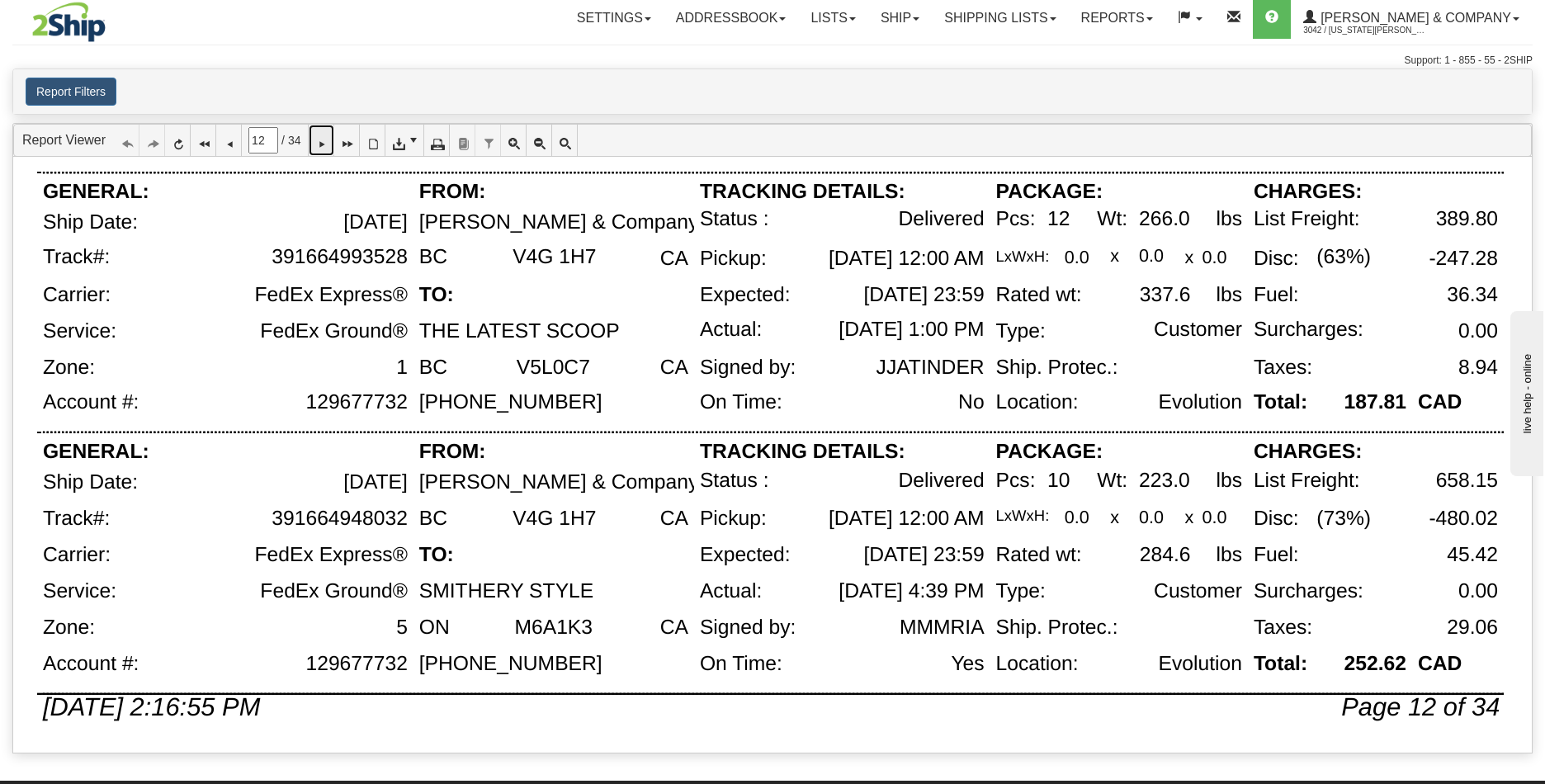
click at [327, 145] on icon at bounding box center [321, 140] width 12 height 12
click at [327, 139] on icon at bounding box center [321, 140] width 12 height 12
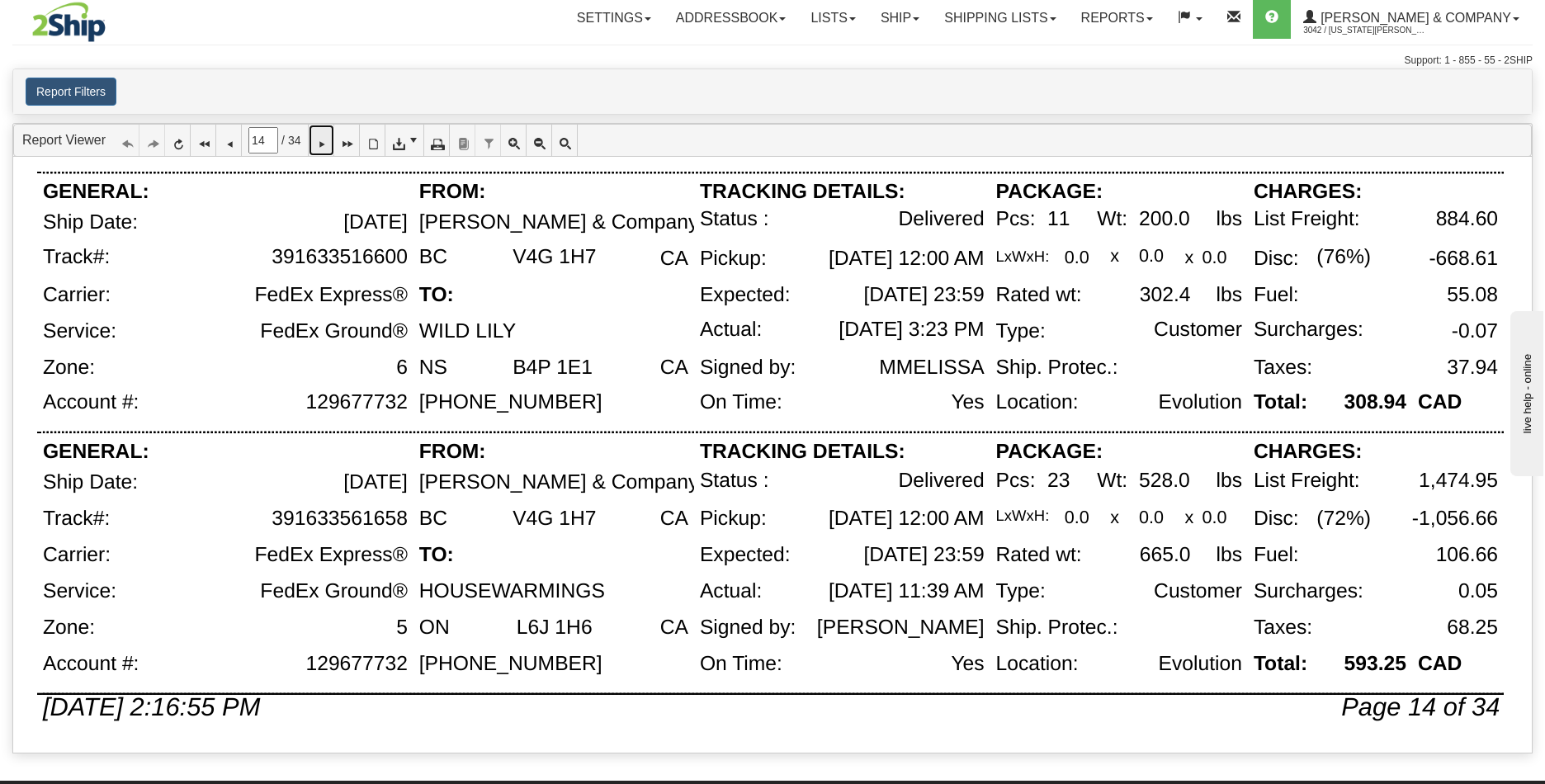
click at [327, 144] on icon at bounding box center [321, 140] width 12 height 12
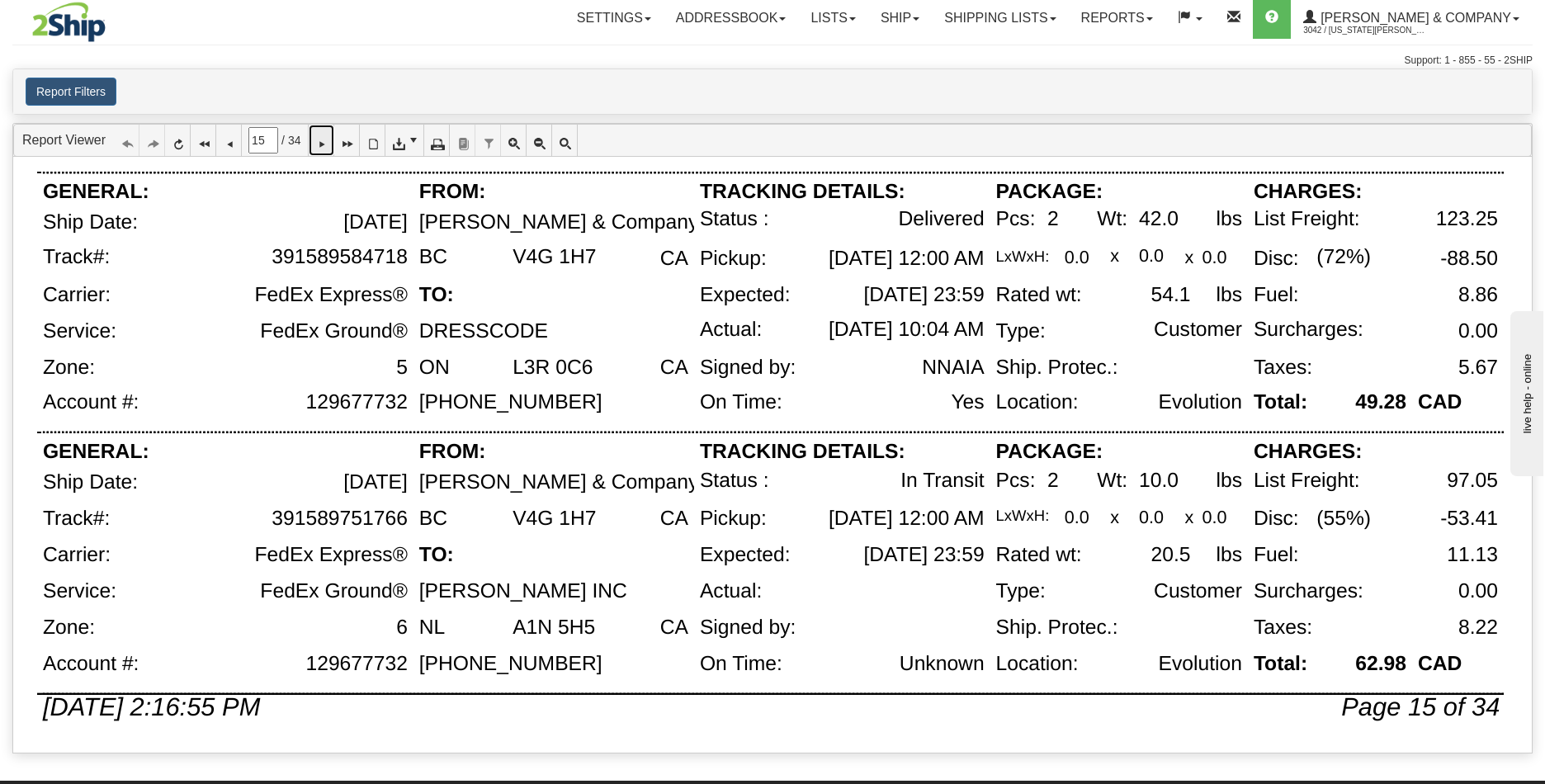
click at [327, 142] on icon at bounding box center [321, 140] width 12 height 12
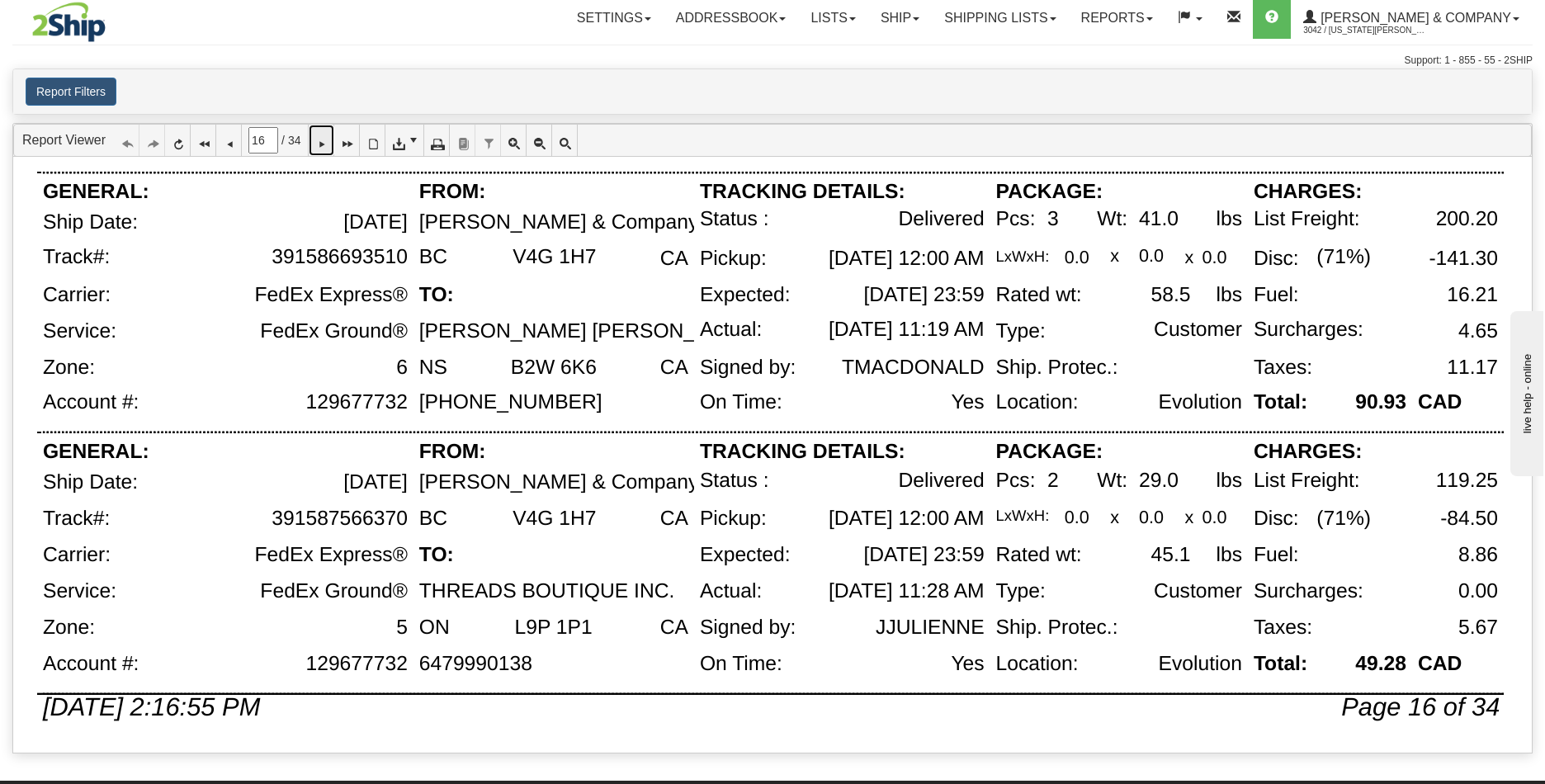
click at [327, 146] on icon at bounding box center [321, 140] width 12 height 12
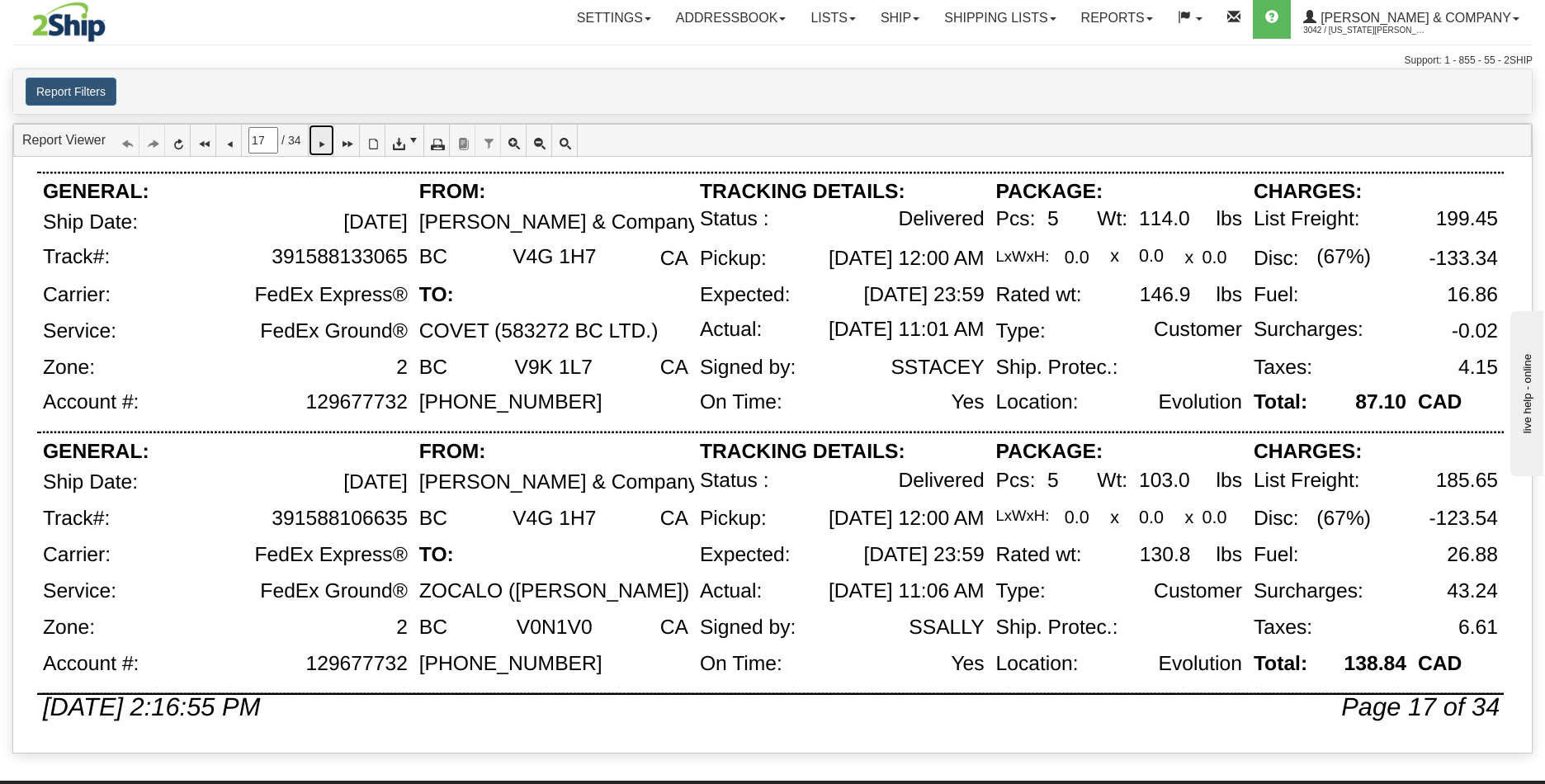
click at [327, 143] on icon at bounding box center [321, 140] width 12 height 12
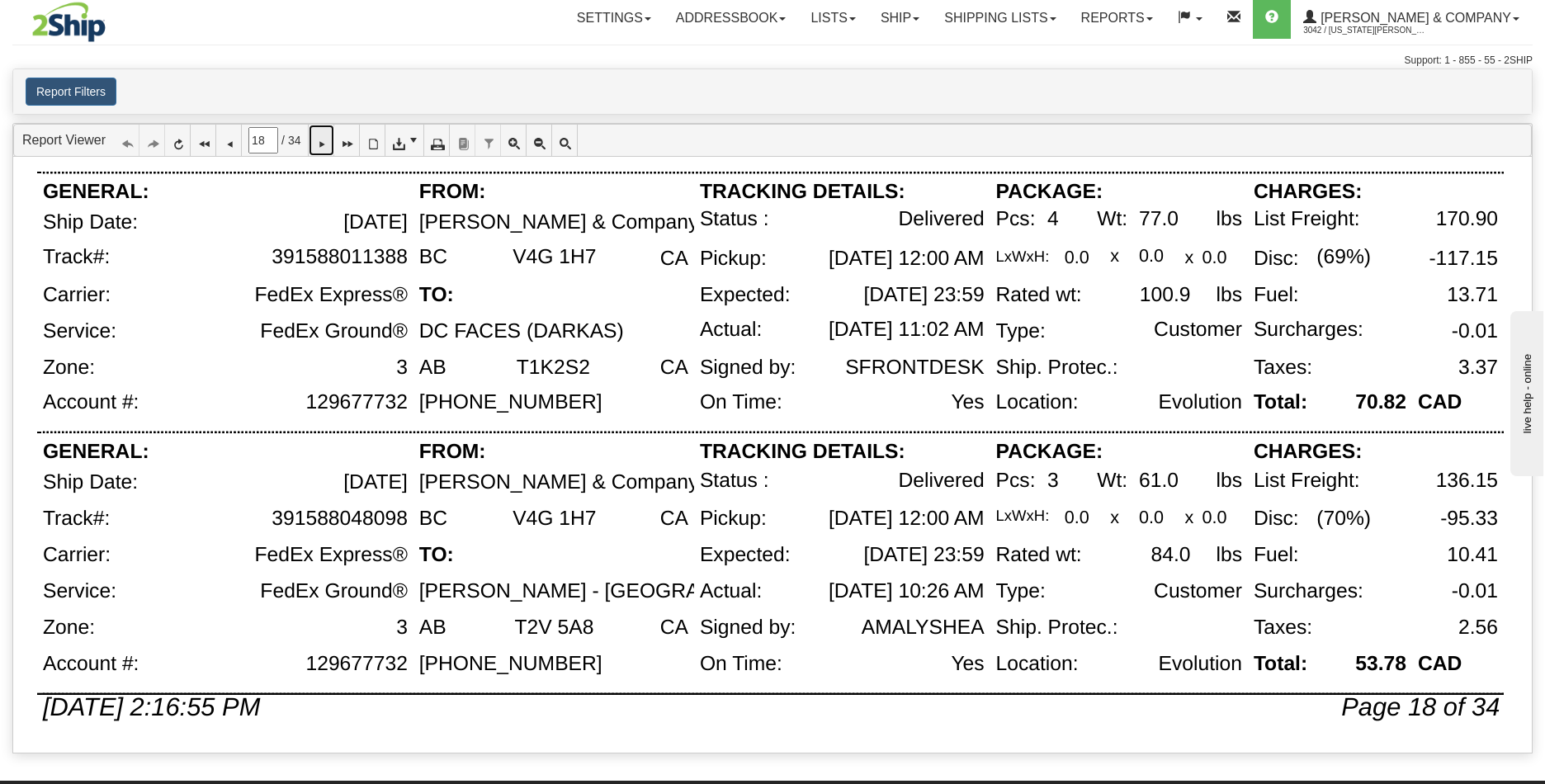
click at [327, 145] on icon at bounding box center [321, 140] width 12 height 12
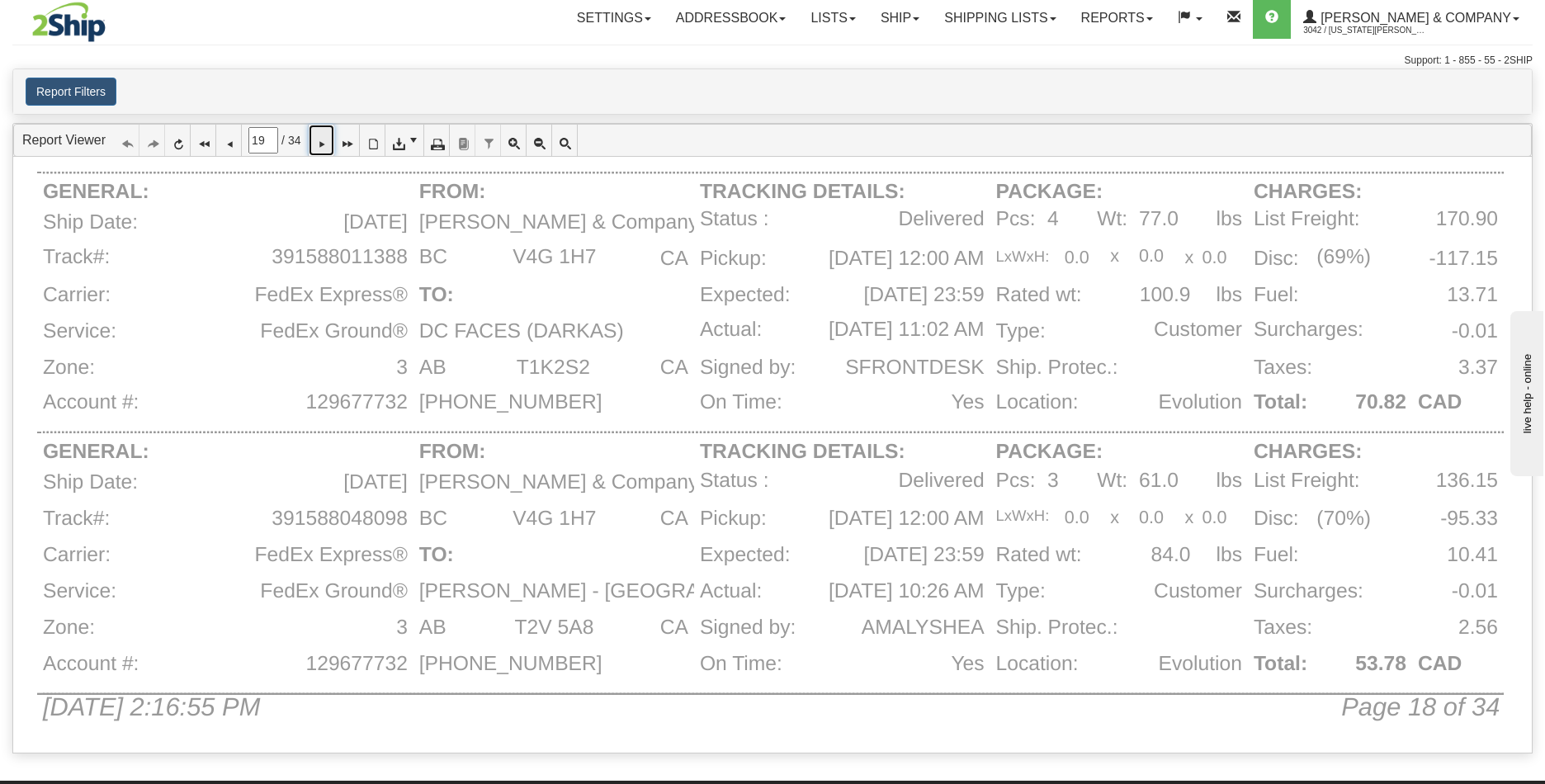
scroll to position [0, 0]
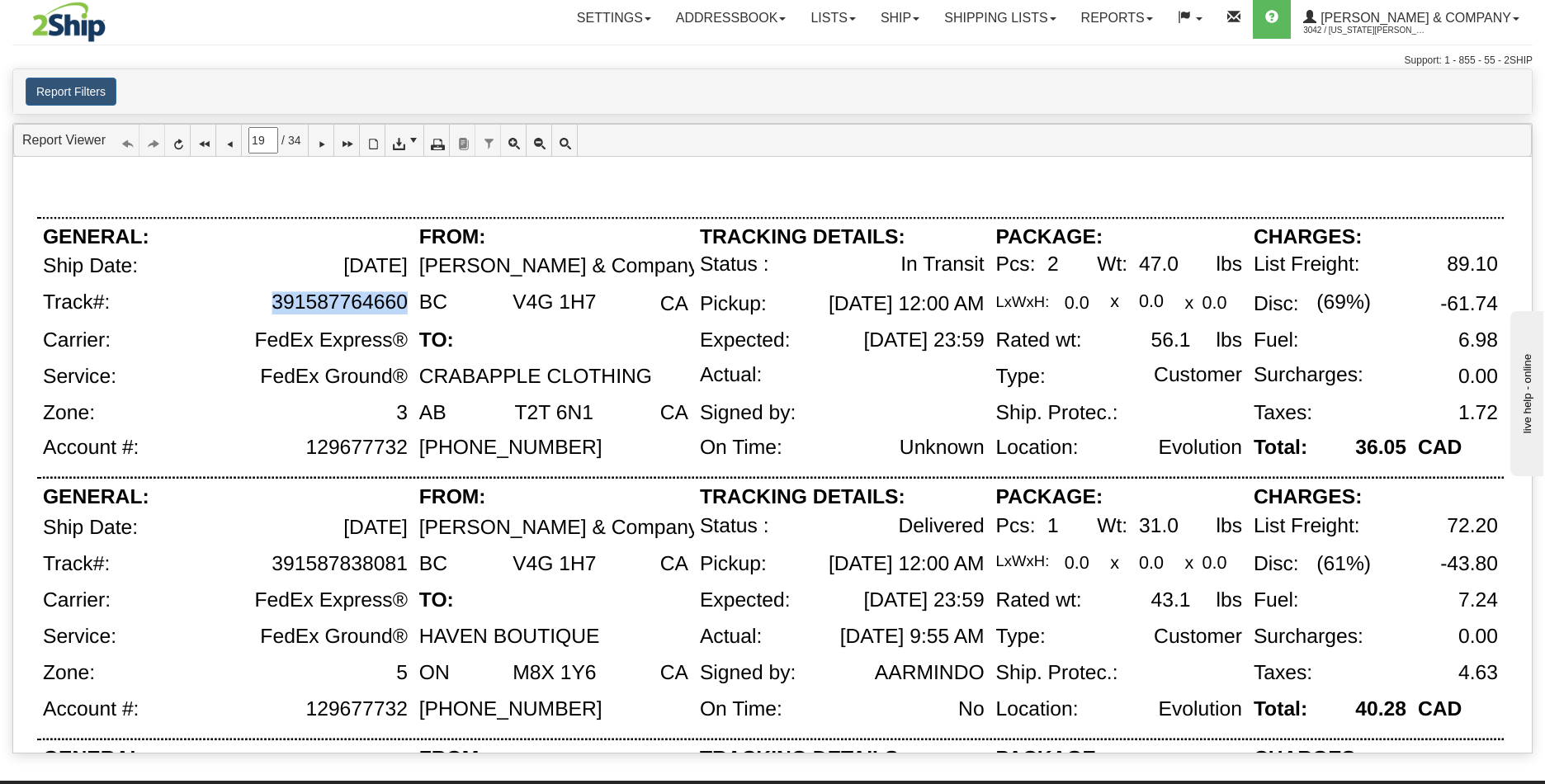
drag, startPoint x: 276, startPoint y: 307, endPoint x: 405, endPoint y: 303, distance: 129.1
click at [405, 303] on div "391587764660" at bounding box center [339, 303] width 137 height 23
copy div "391587764660"
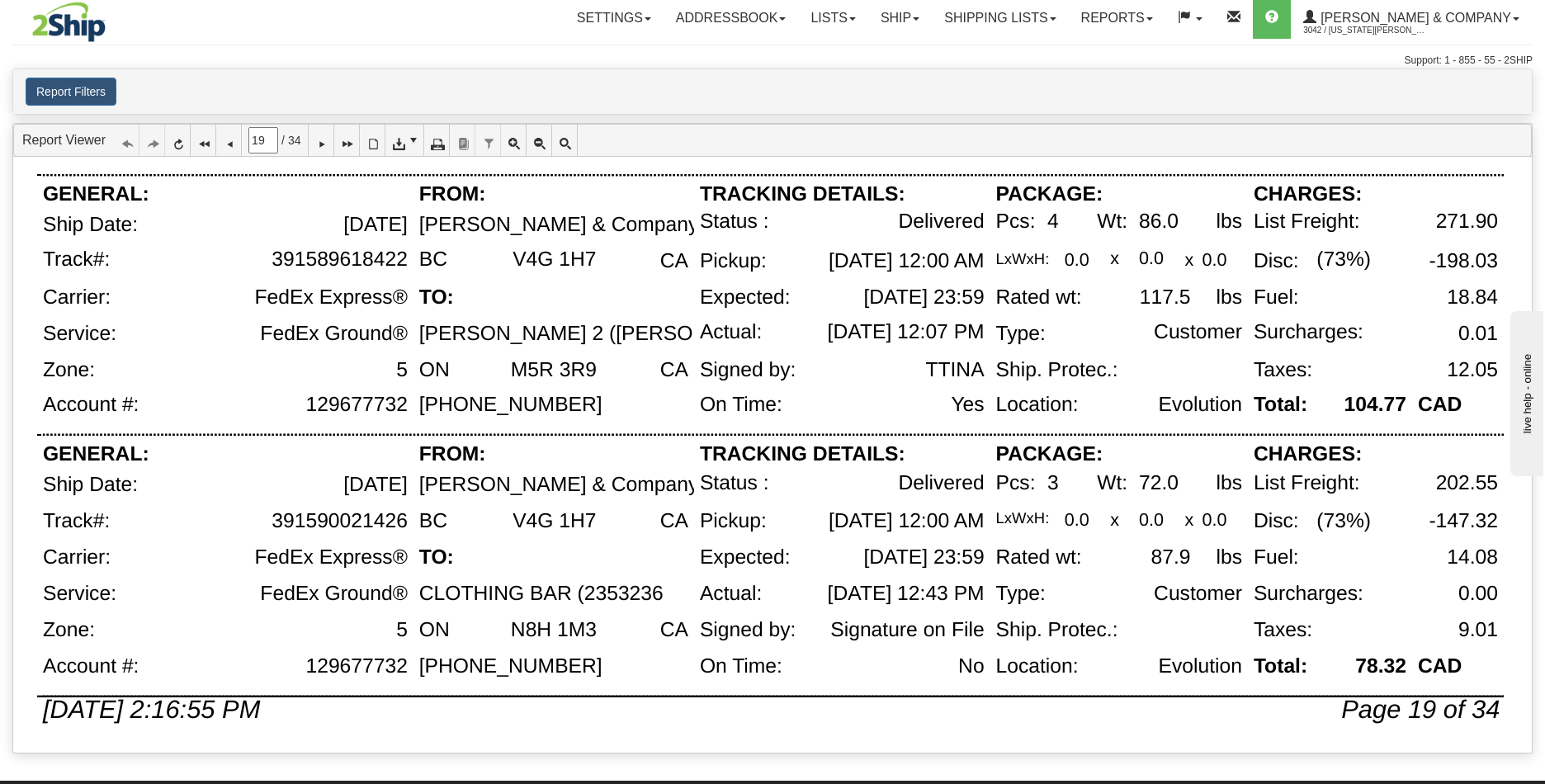
scroll to position [1087, 0]
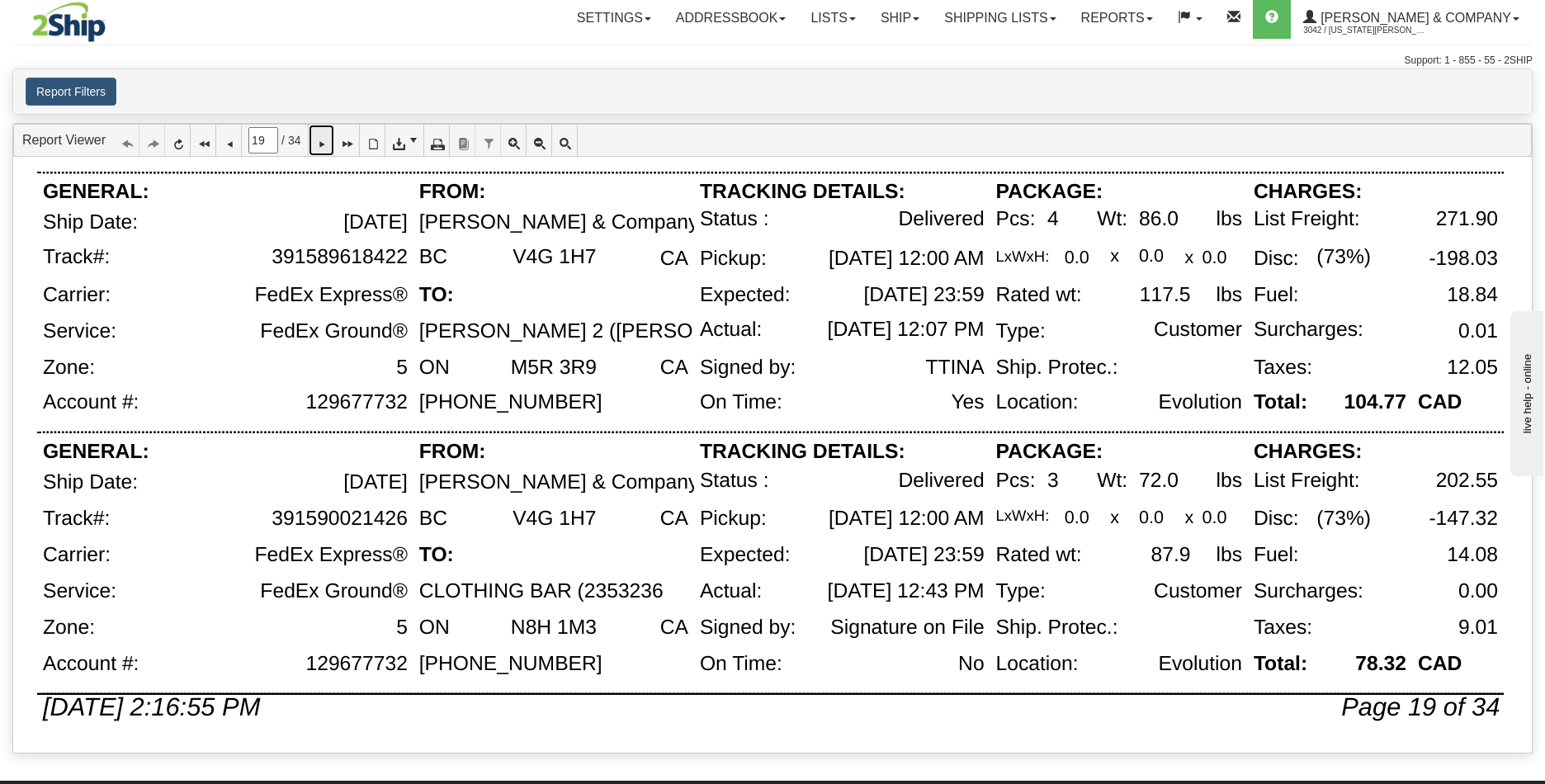
click at [327, 141] on icon at bounding box center [321, 140] width 12 height 12
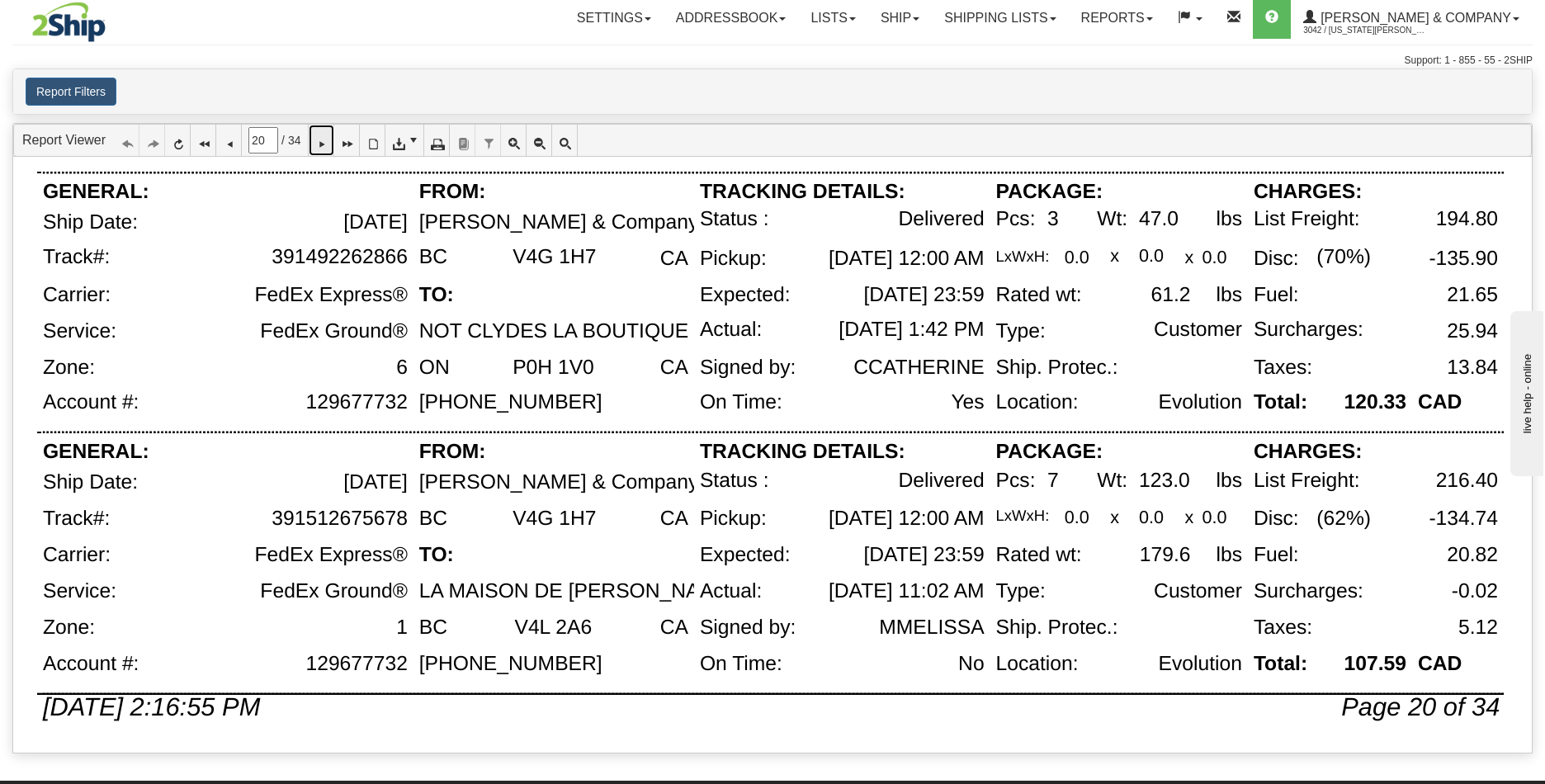
click at [327, 143] on icon at bounding box center [321, 140] width 12 height 12
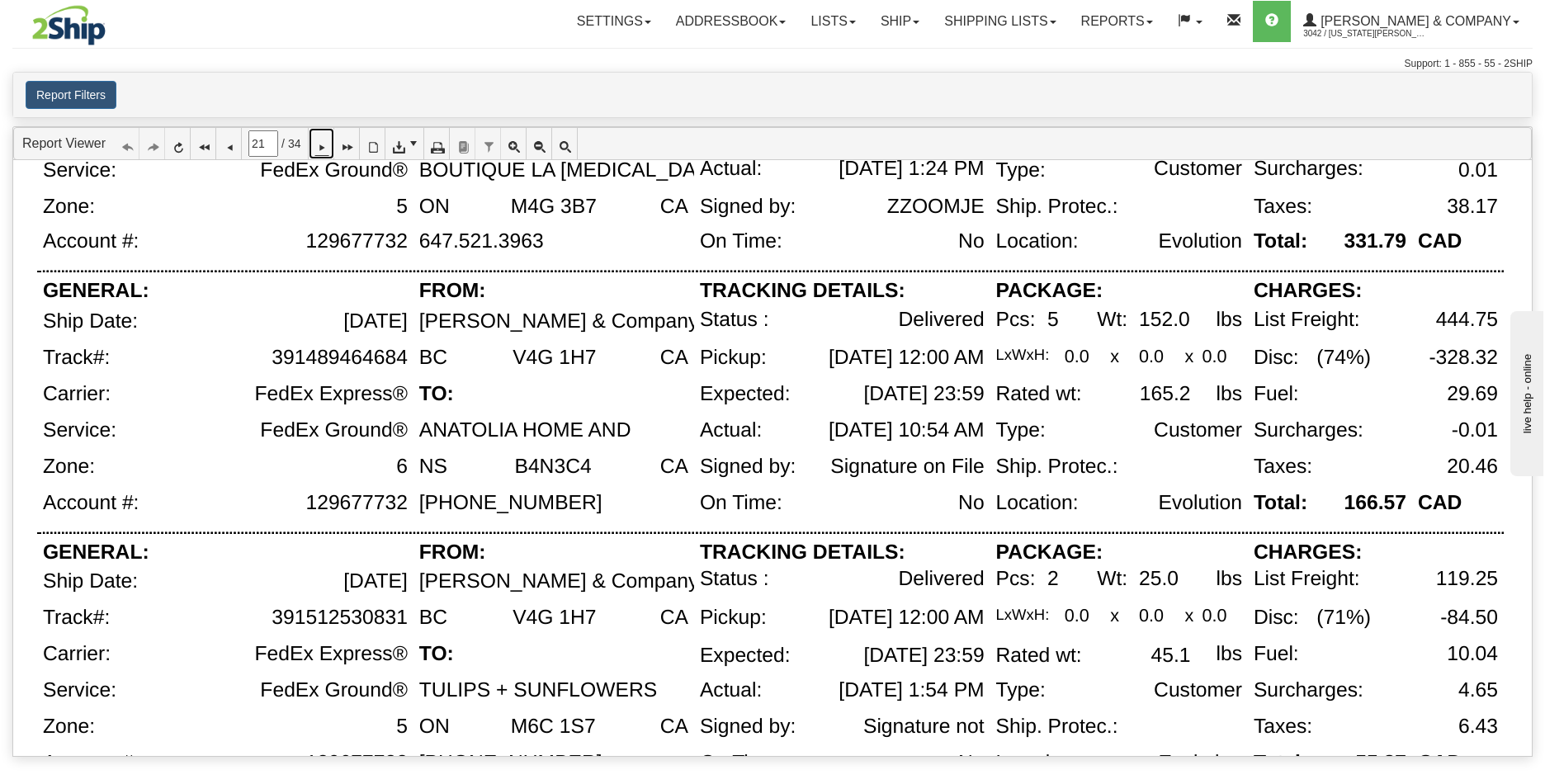
scroll to position [207, 0]
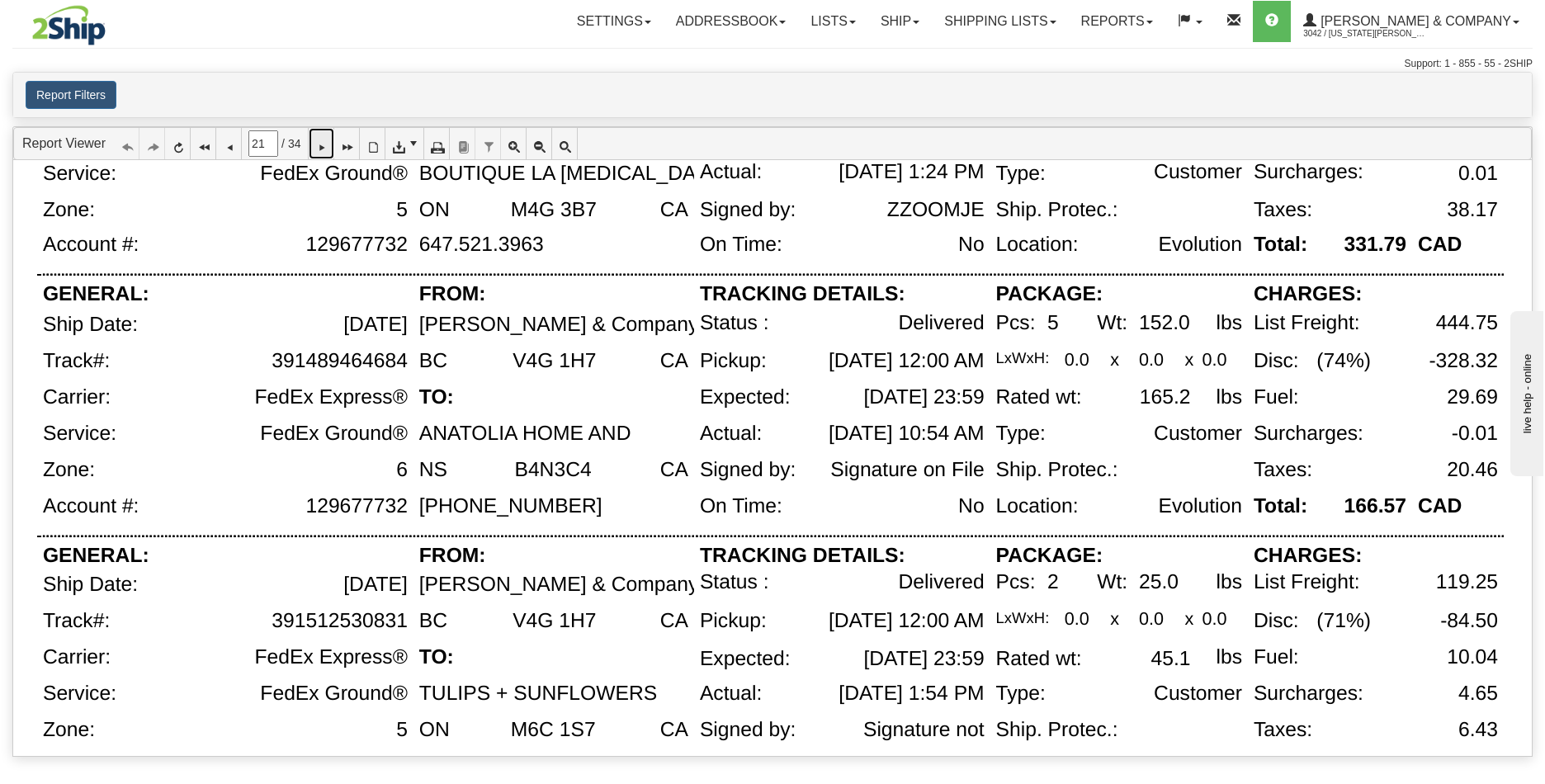
click at [334, 144] on link at bounding box center [322, 144] width 26 height 31
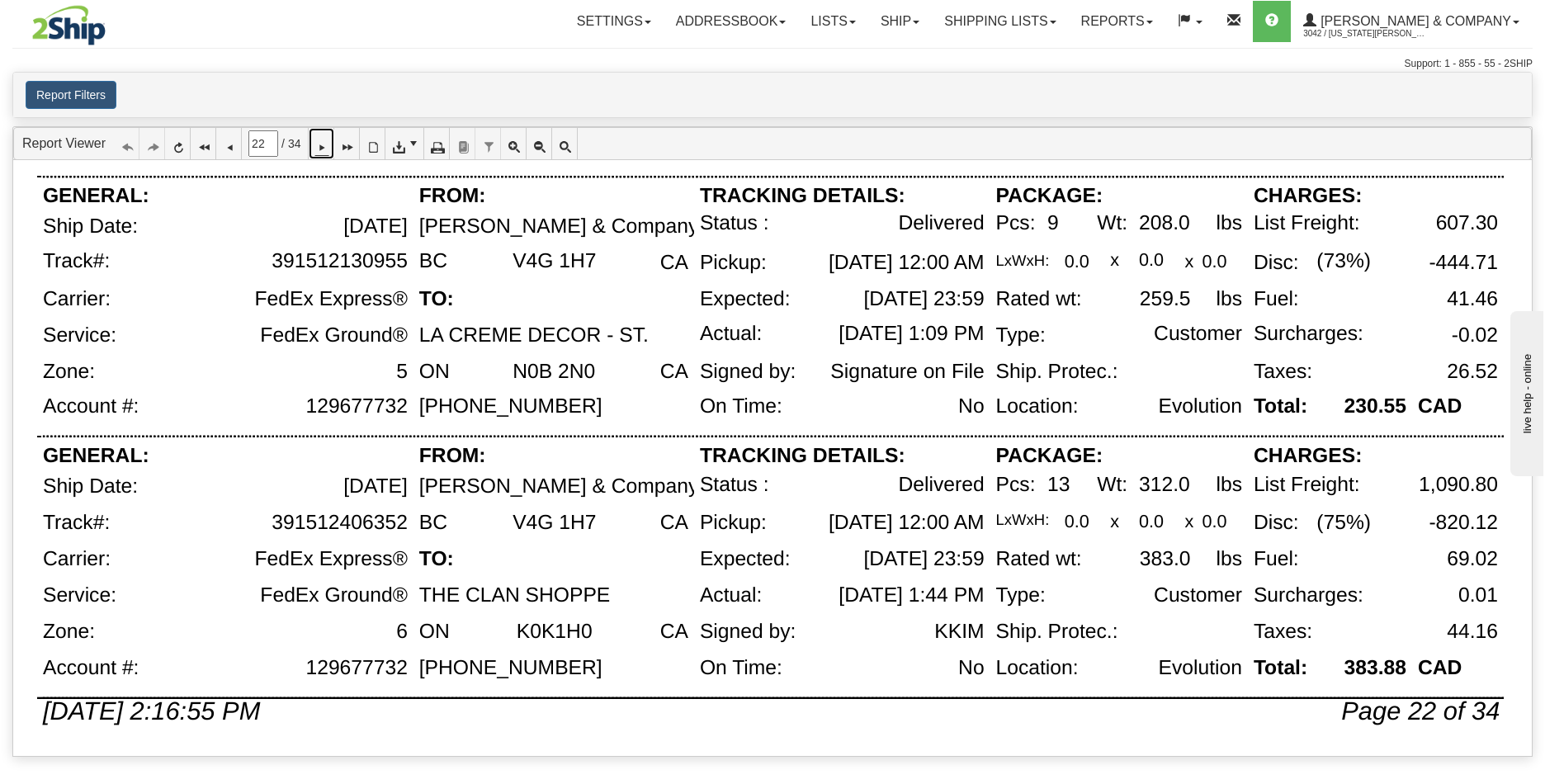
scroll to position [1087, 0]
click at [327, 149] on icon at bounding box center [321, 143] width 12 height 12
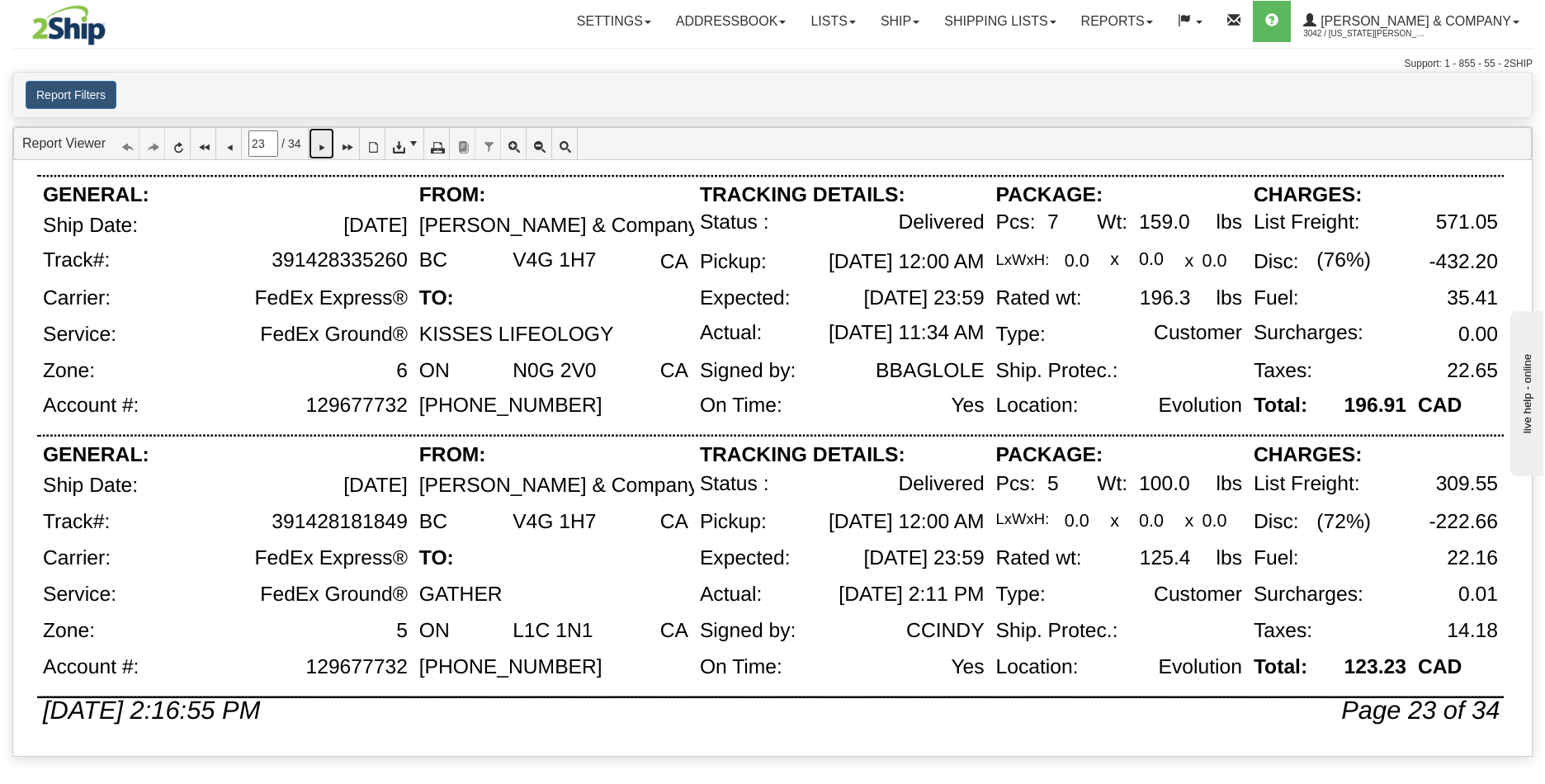
click at [327, 148] on icon at bounding box center [321, 143] width 12 height 12
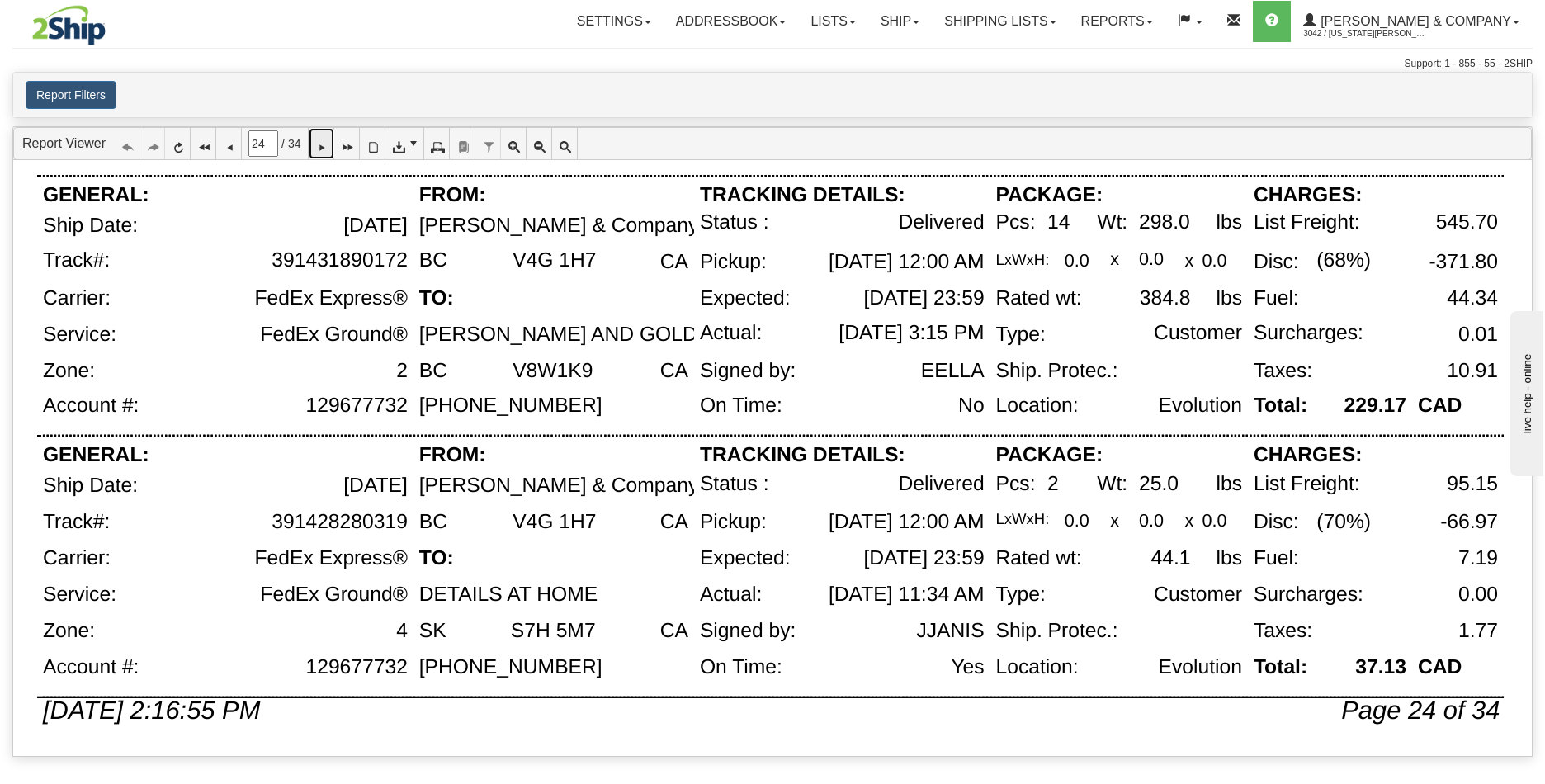
click at [327, 146] on icon at bounding box center [321, 143] width 12 height 12
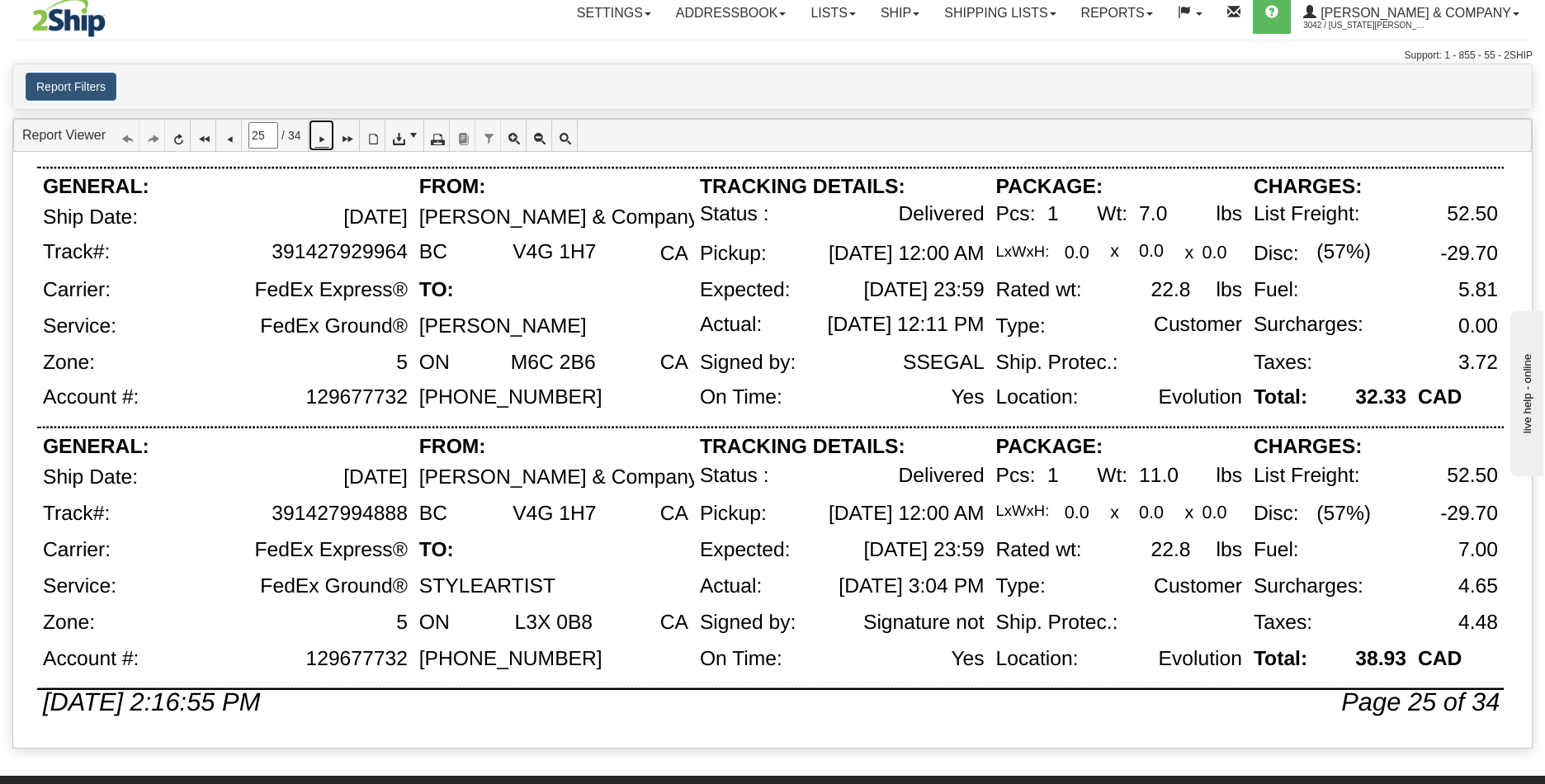
scroll to position [0, 0]
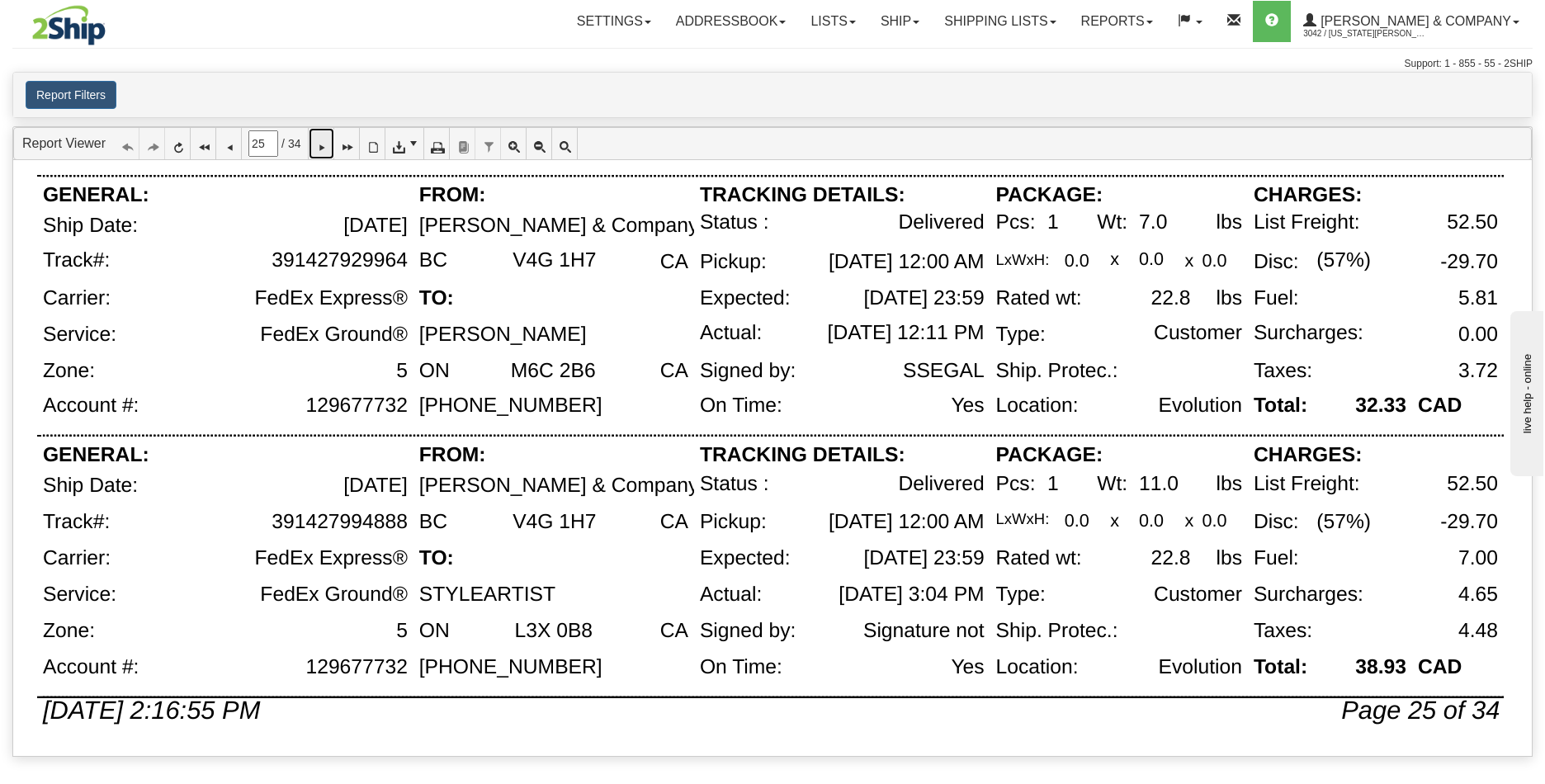
click at [327, 139] on icon at bounding box center [321, 143] width 12 height 12
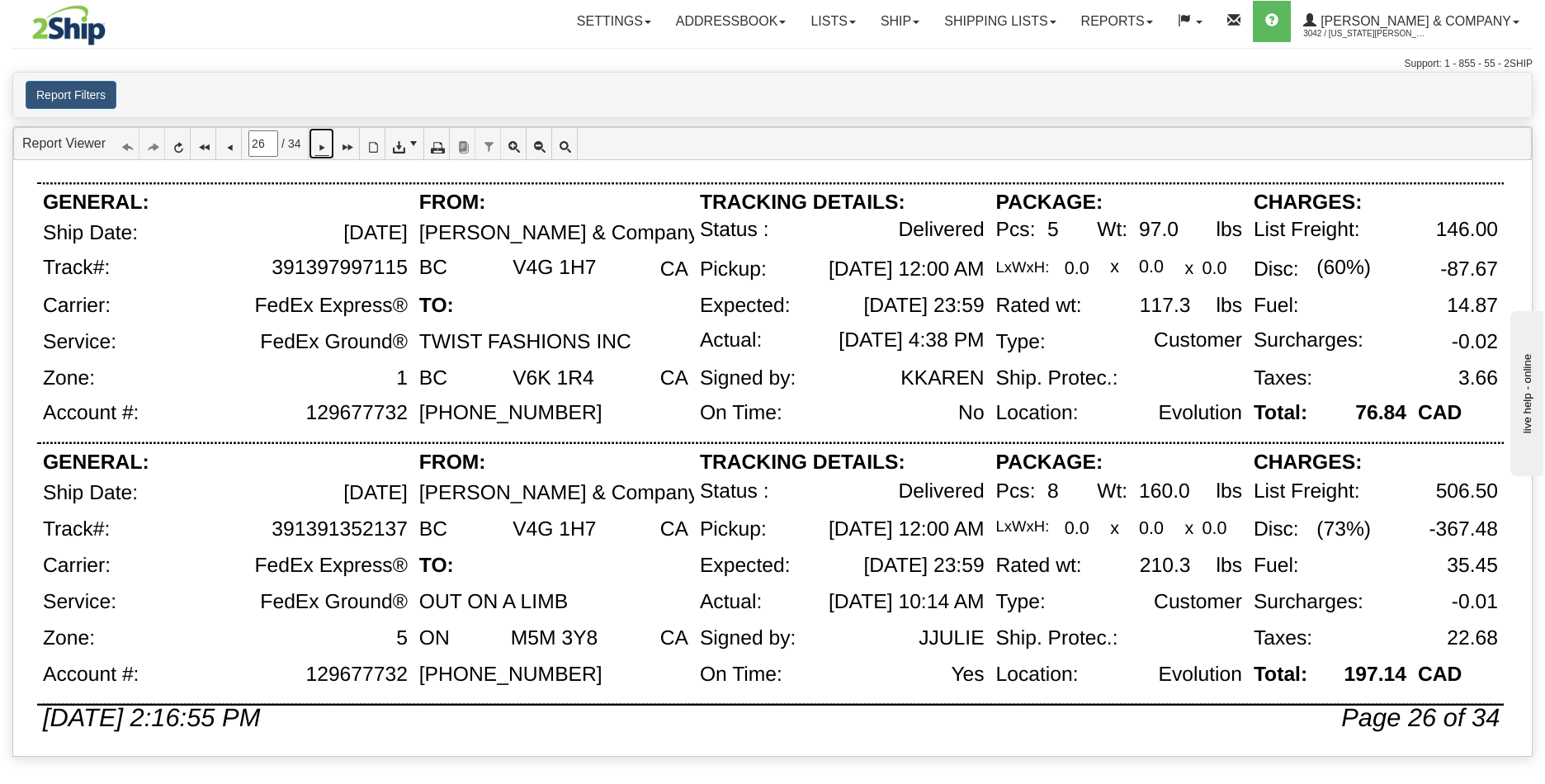
scroll to position [1087, 0]
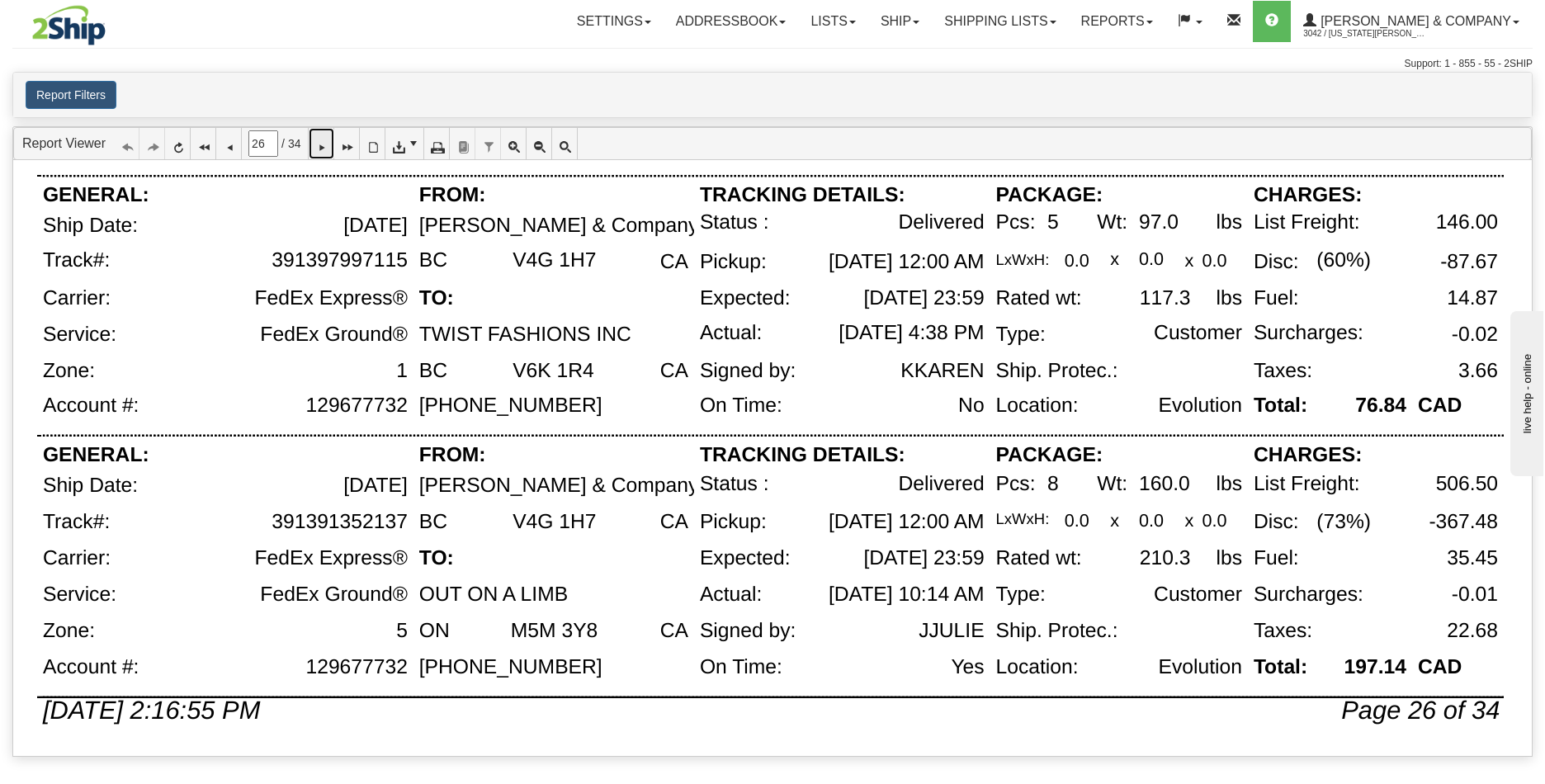
click at [327, 148] on icon at bounding box center [321, 143] width 12 height 12
click at [327, 149] on icon at bounding box center [321, 143] width 12 height 12
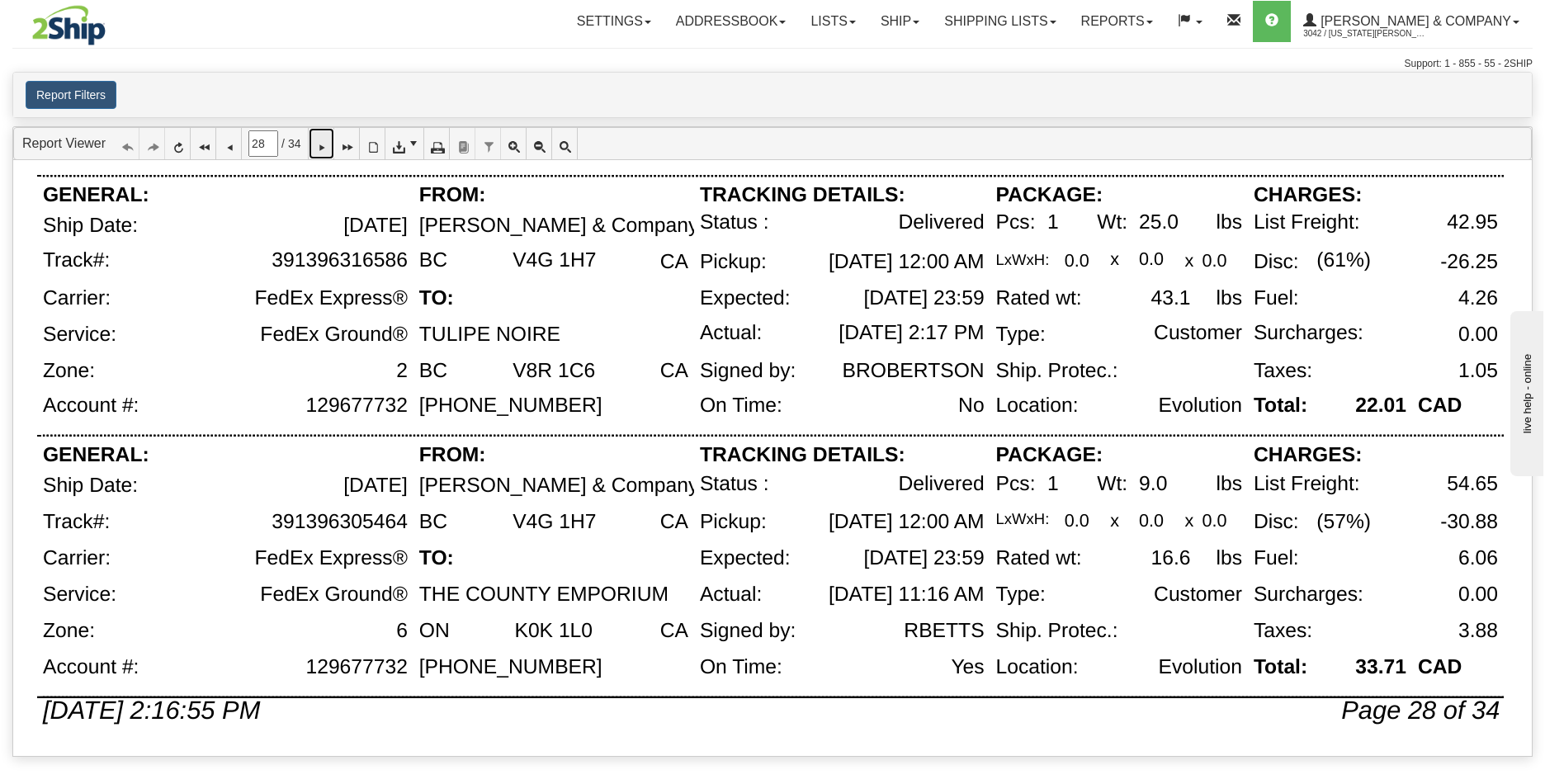
click at [327, 147] on icon at bounding box center [321, 143] width 12 height 12
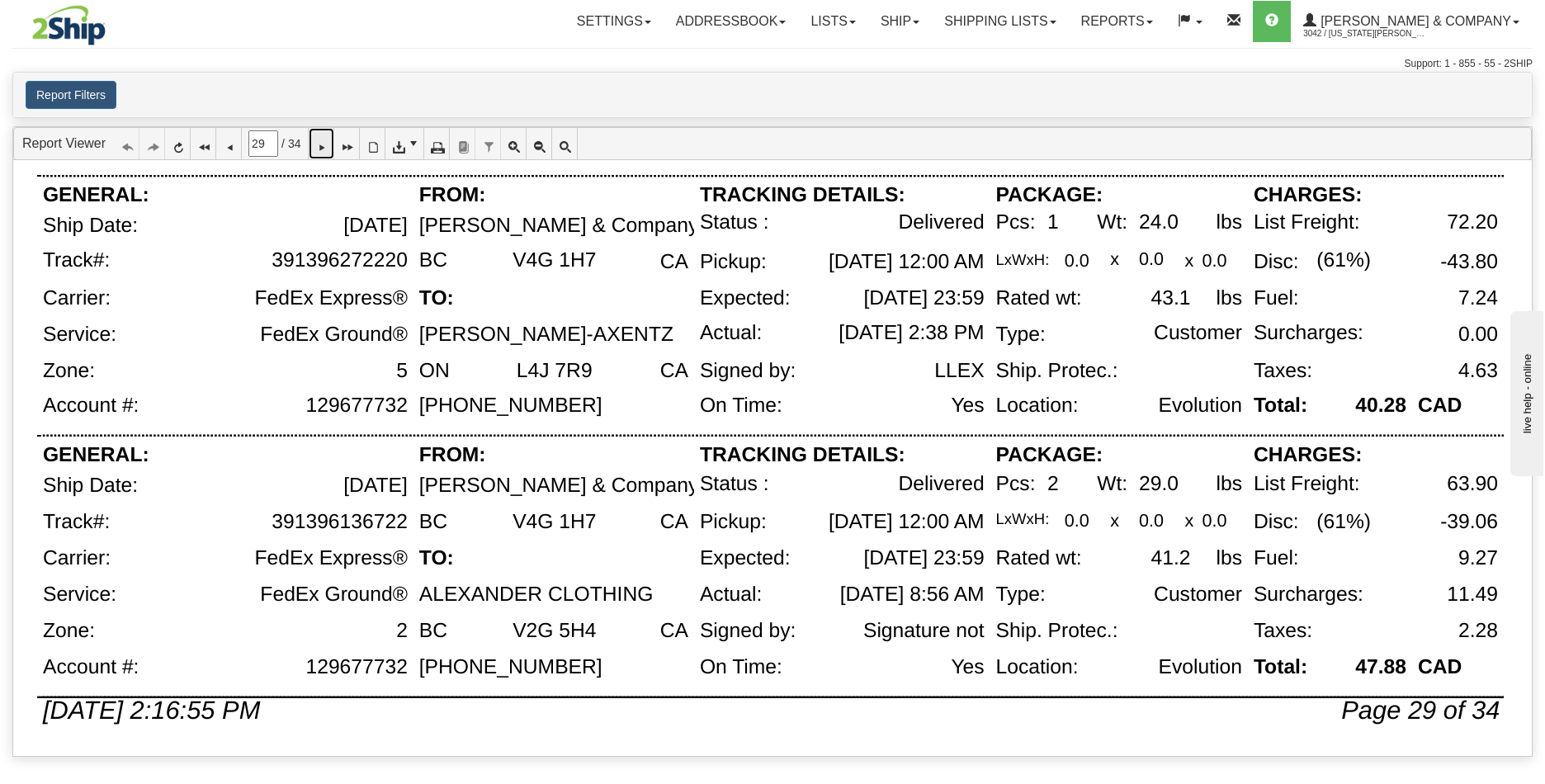
click at [327, 149] on icon at bounding box center [321, 143] width 12 height 12
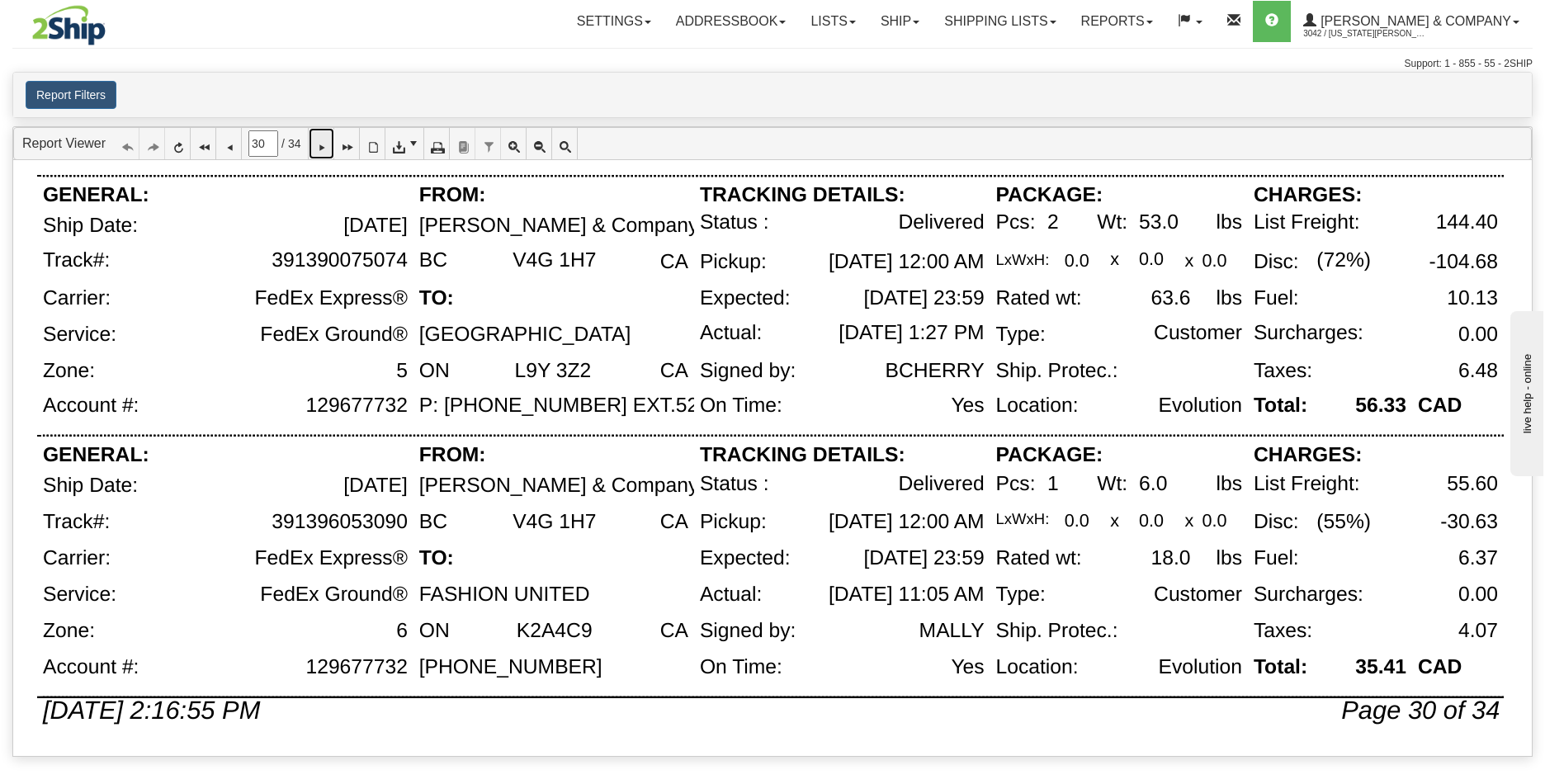
click at [327, 139] on icon at bounding box center [321, 143] width 12 height 12
click at [327, 142] on icon at bounding box center [321, 143] width 12 height 12
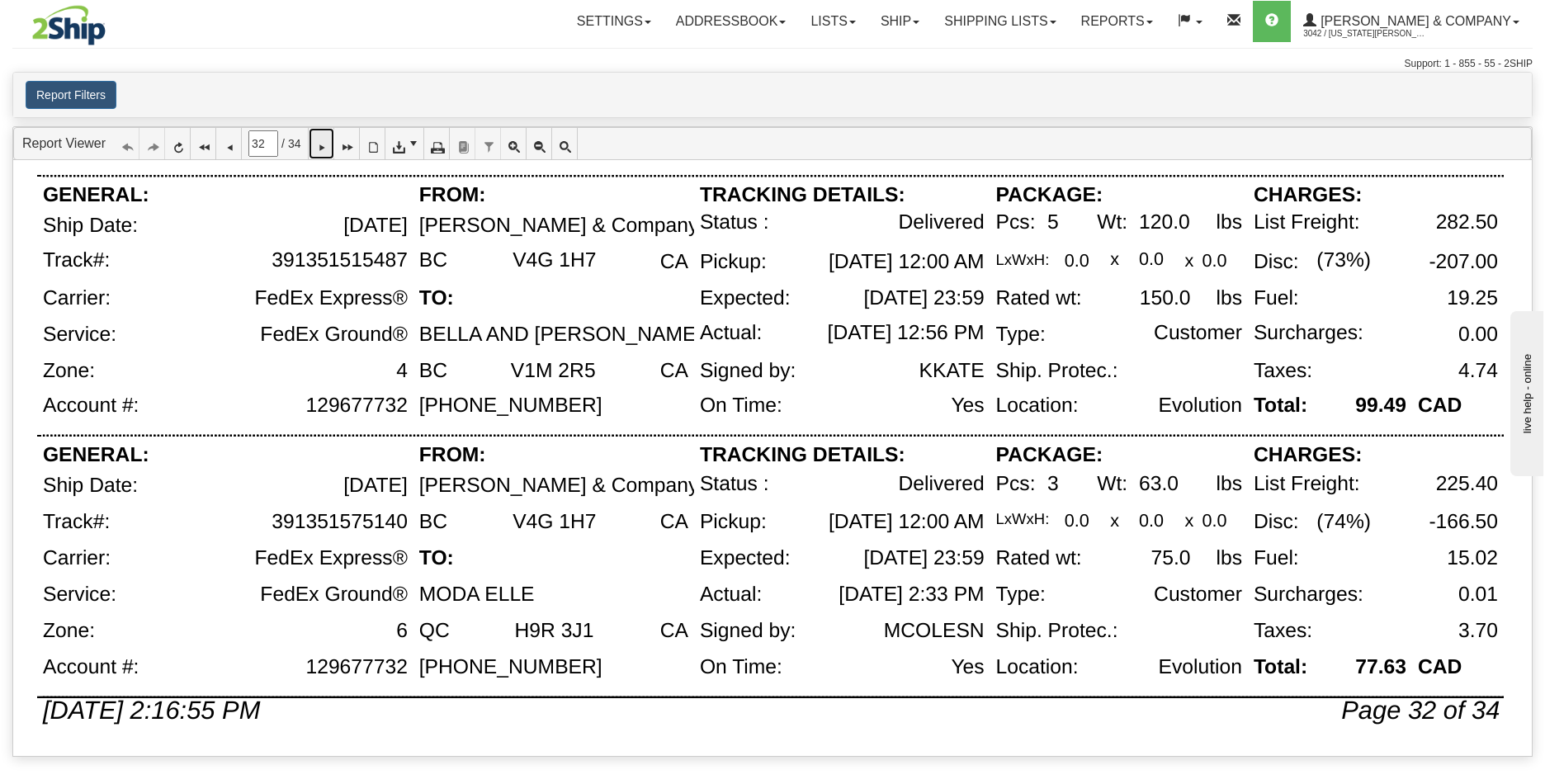
click at [327, 143] on icon at bounding box center [321, 143] width 12 height 12
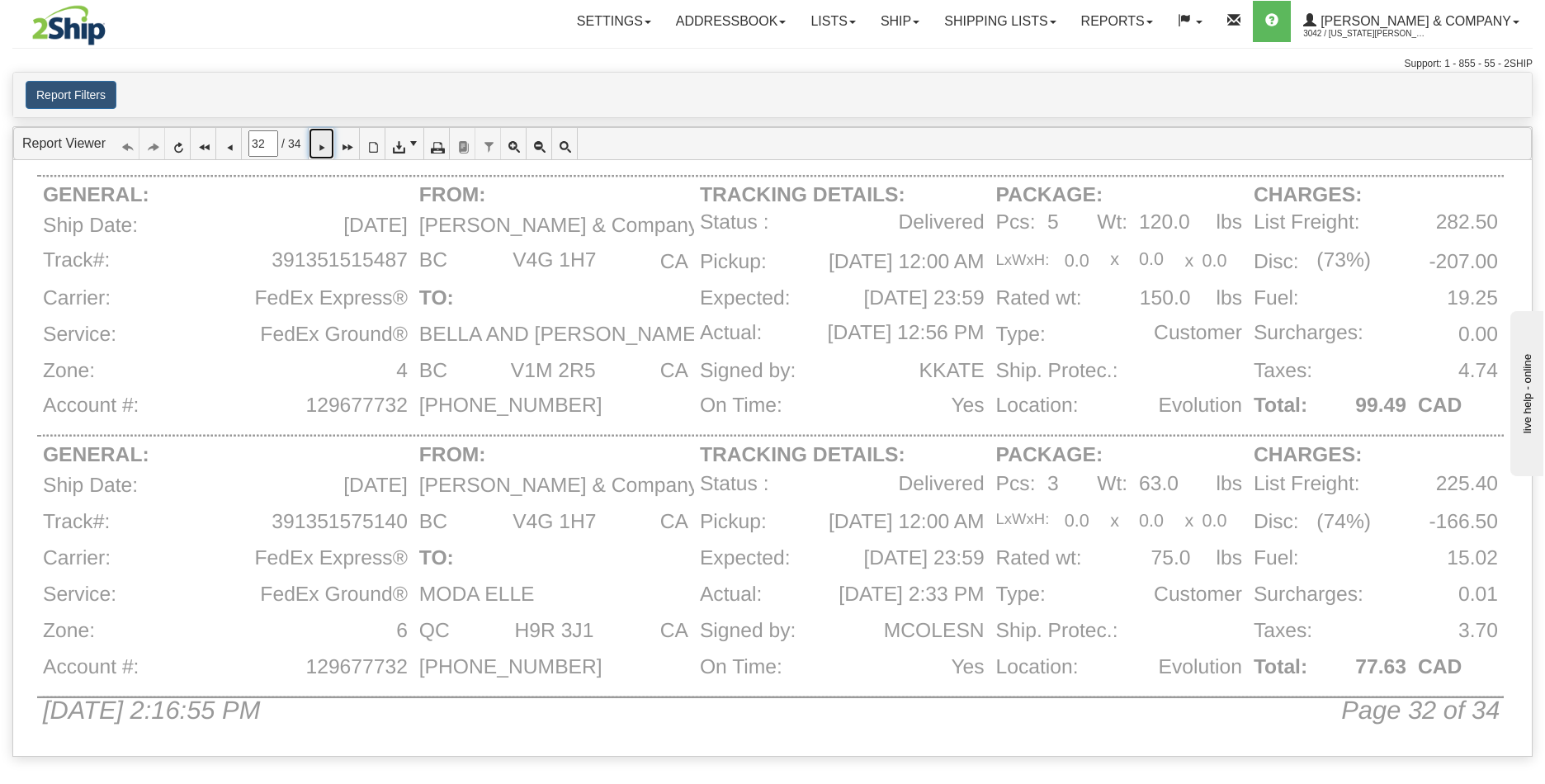
type input "33"
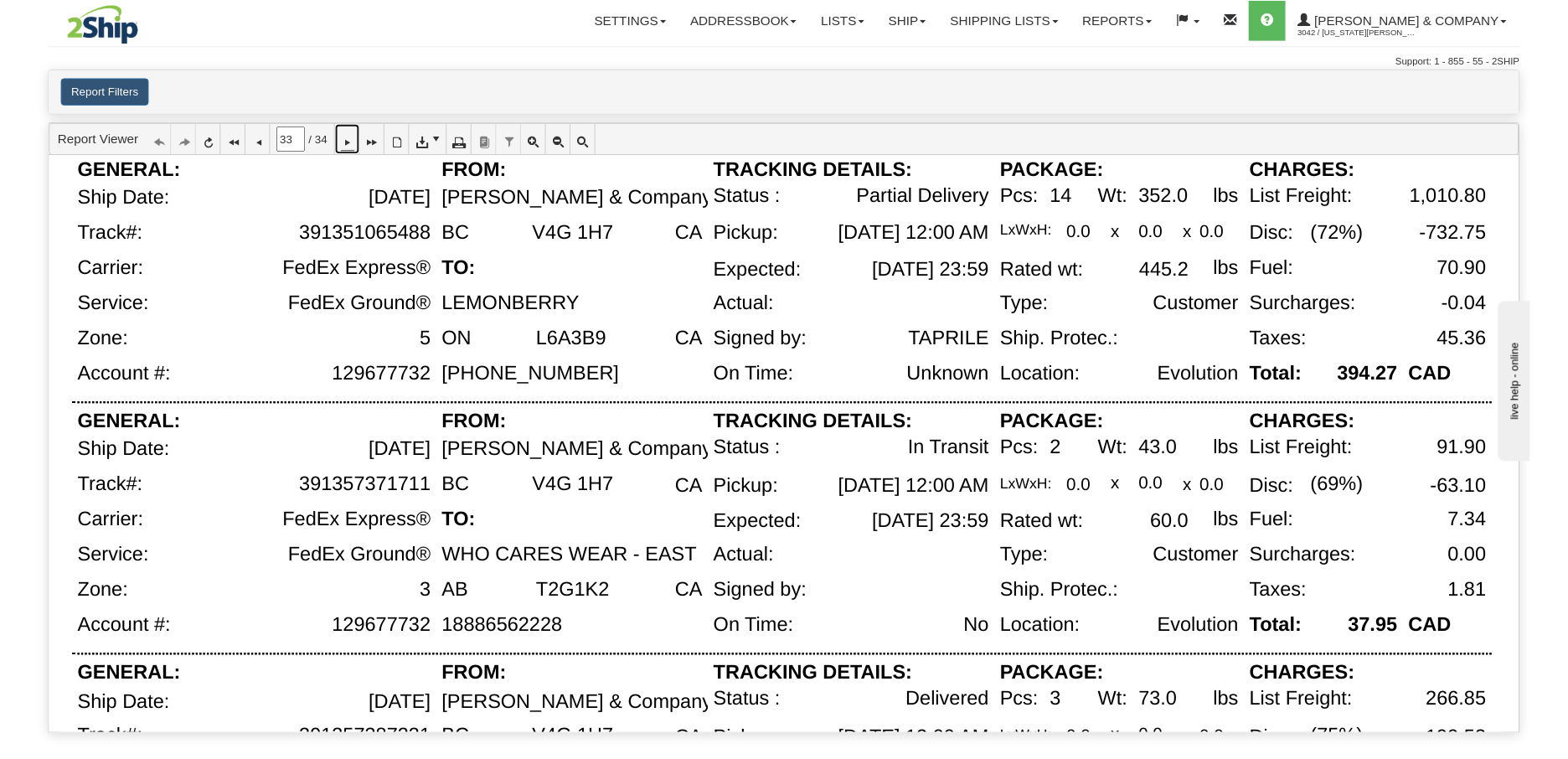
scroll to position [609, 0]
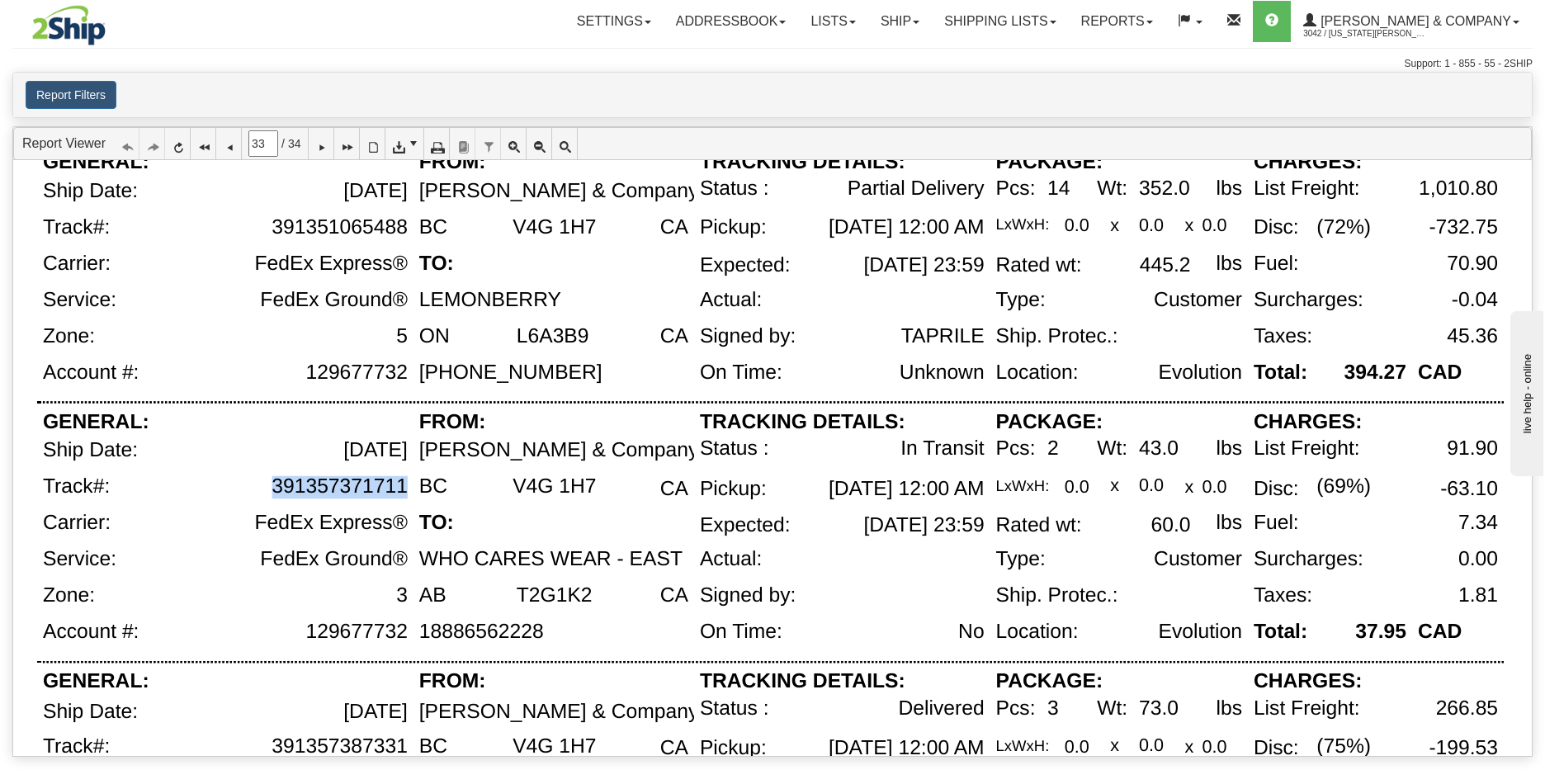
drag, startPoint x: 402, startPoint y: 485, endPoint x: 272, endPoint y: 489, distance: 130.1
click at [272, 489] on div "391357371711" at bounding box center [339, 486] width 137 height 23
copy div "391357371711"
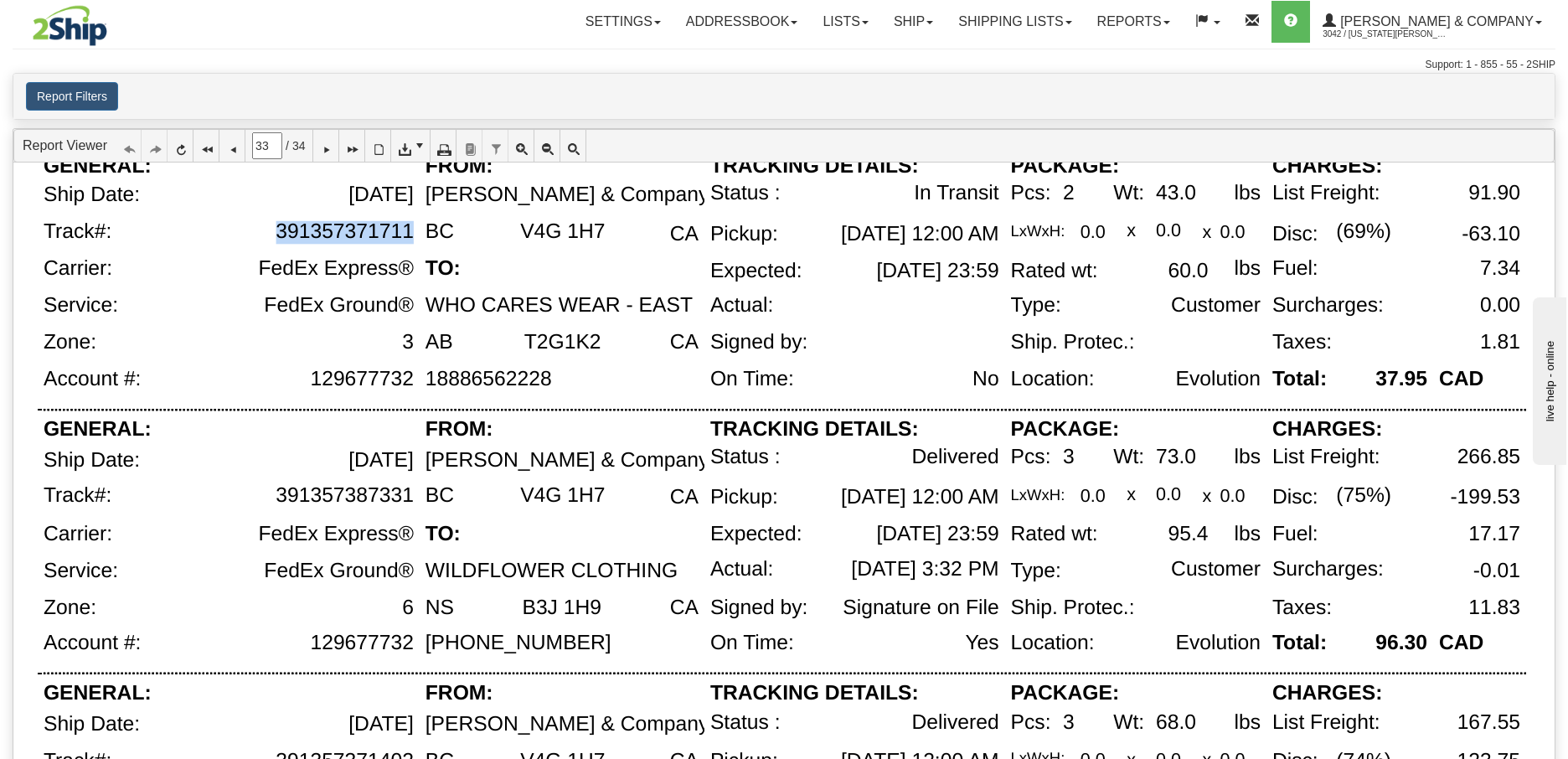
scroll to position [933, 0]
